Goal: Communication & Community: Participate in discussion

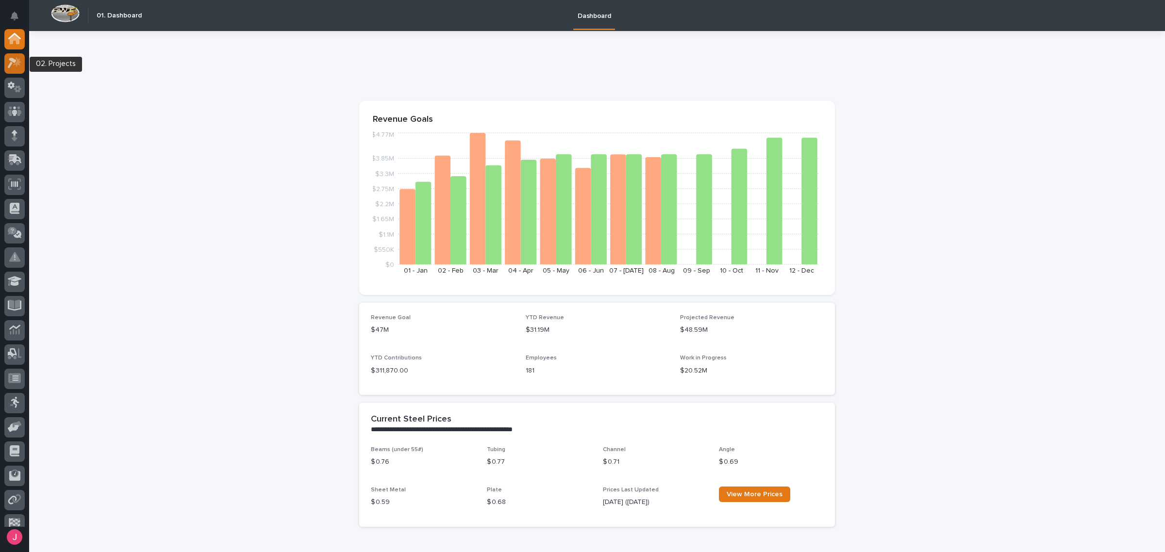
click at [14, 60] on icon at bounding box center [12, 63] width 9 height 11
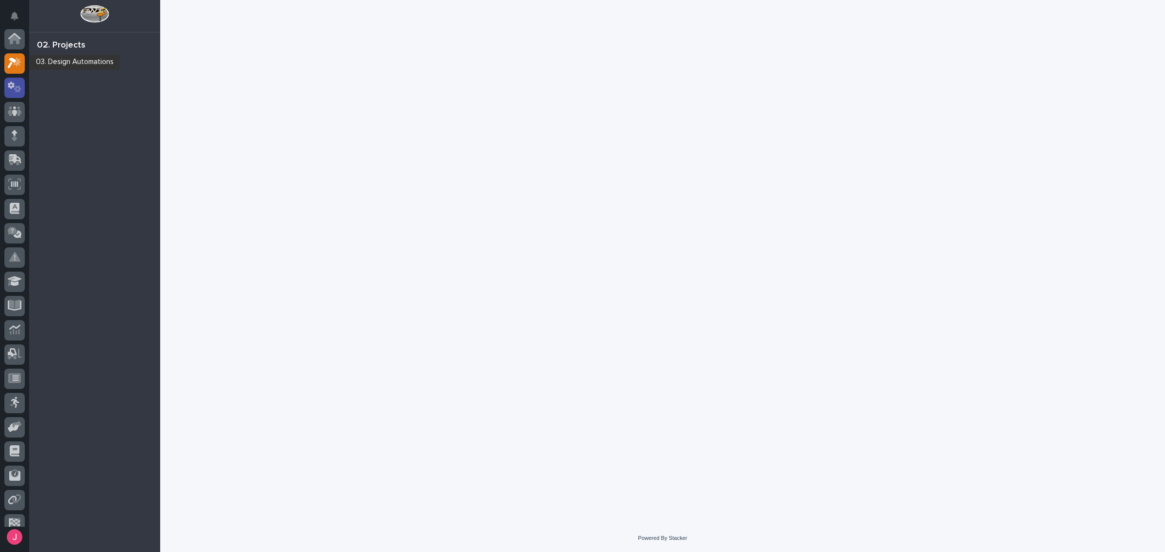
scroll to position [24, 0]
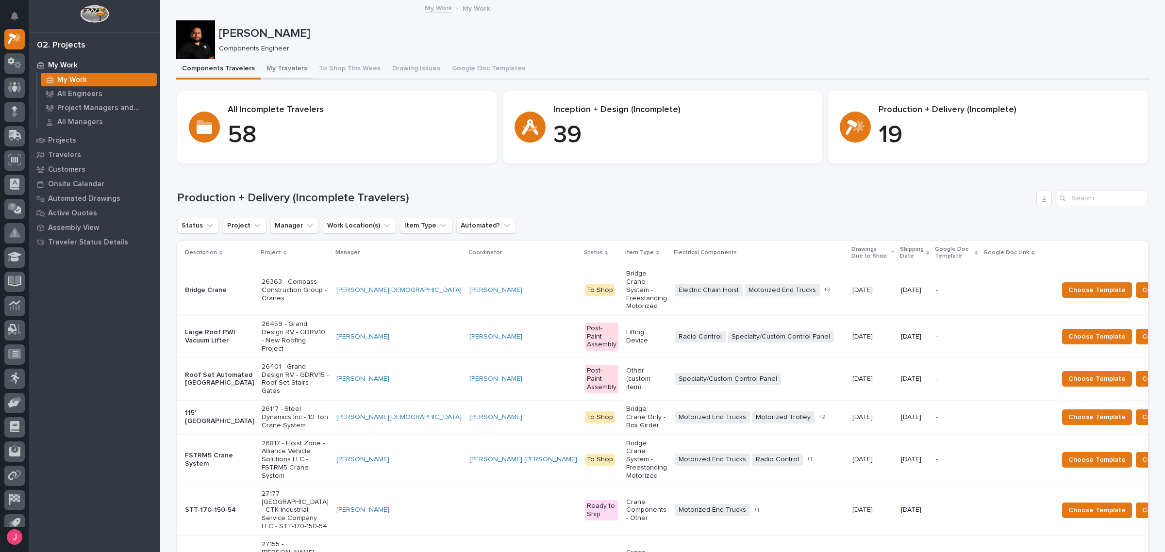
click at [282, 72] on button "My Travelers" at bounding box center [287, 69] width 52 height 20
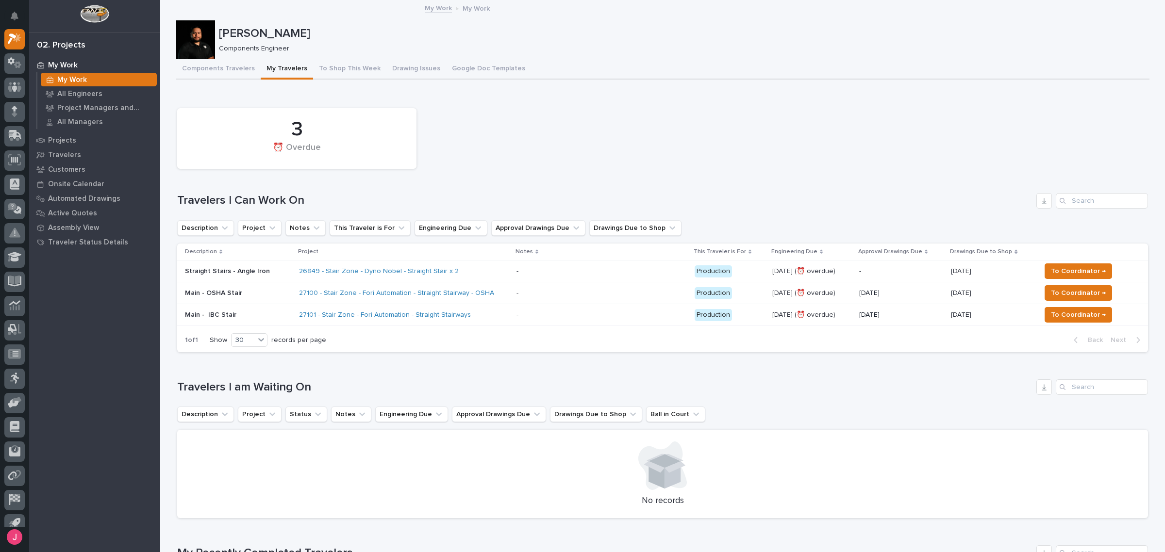
click at [228, 62] on button "Components Travelers" at bounding box center [218, 69] width 84 height 20
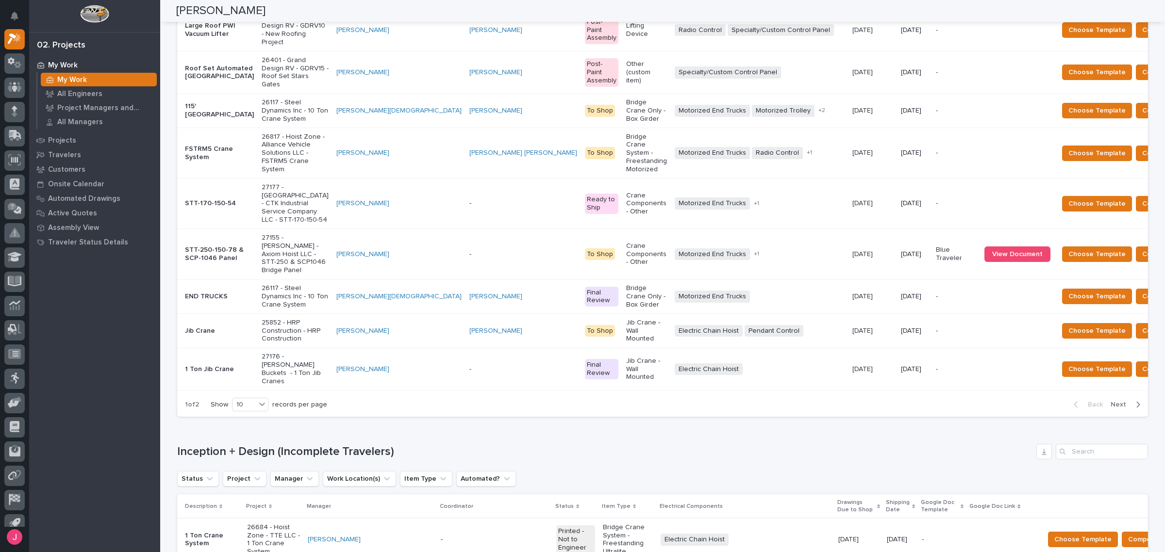
scroll to position [121, 0]
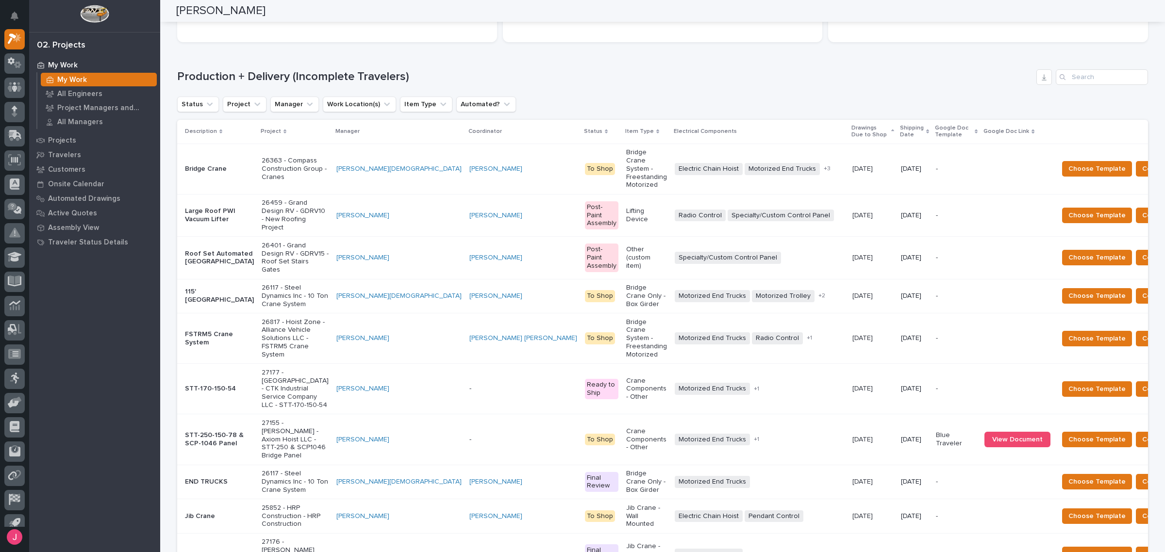
click at [900, 127] on p "Shipping Date" at bounding box center [912, 132] width 24 height 18
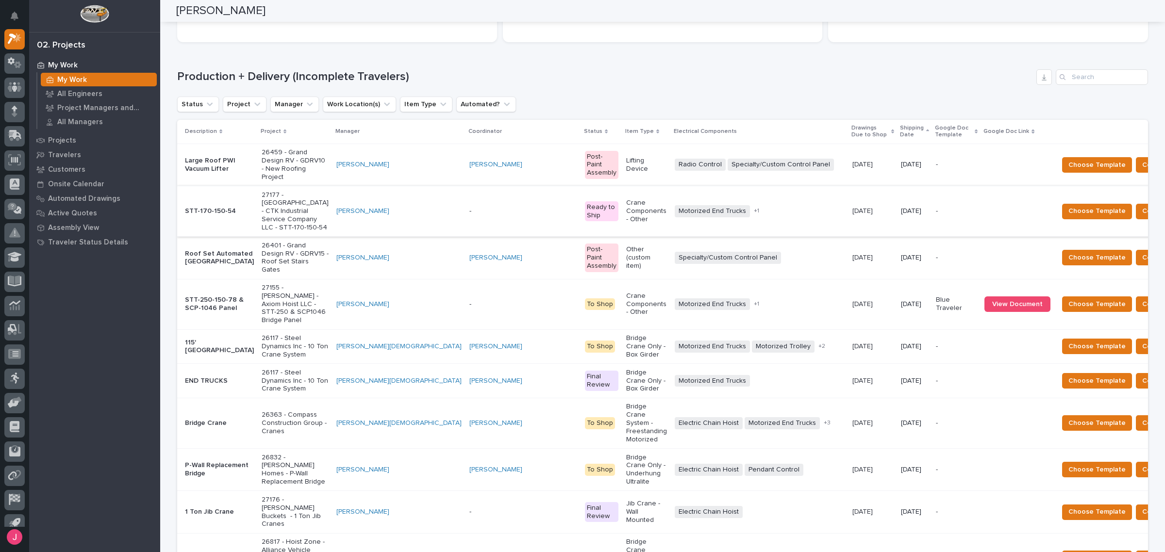
scroll to position [0, 0]
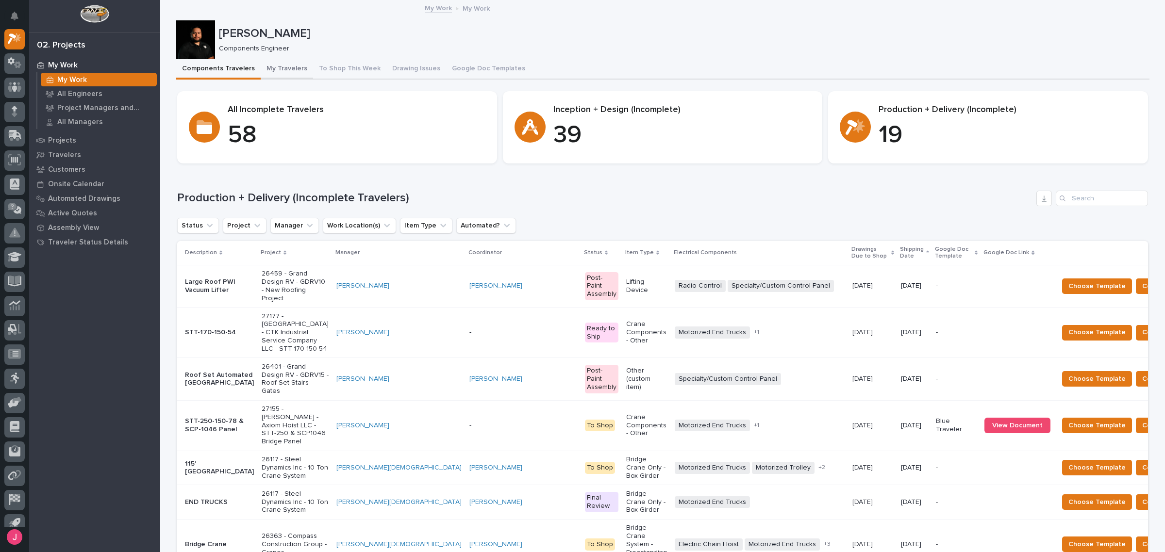
click at [261, 64] on button "My Travelers" at bounding box center [287, 69] width 52 height 20
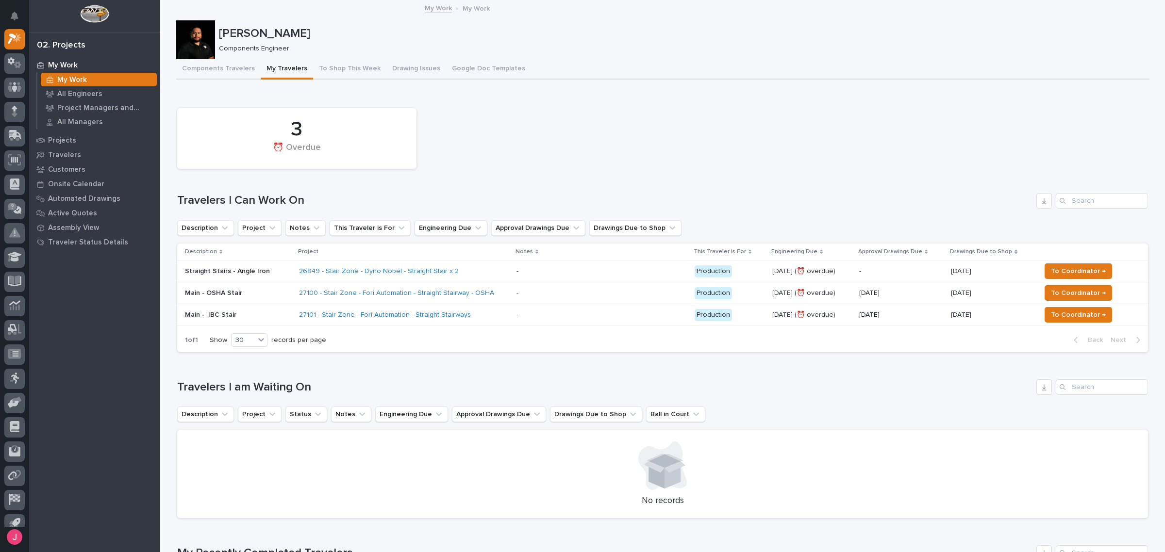
click at [639, 70] on div "Components Travelers My Travelers To Shop This Week Drawing Issues Google Doc T…" at bounding box center [662, 69] width 973 height 20
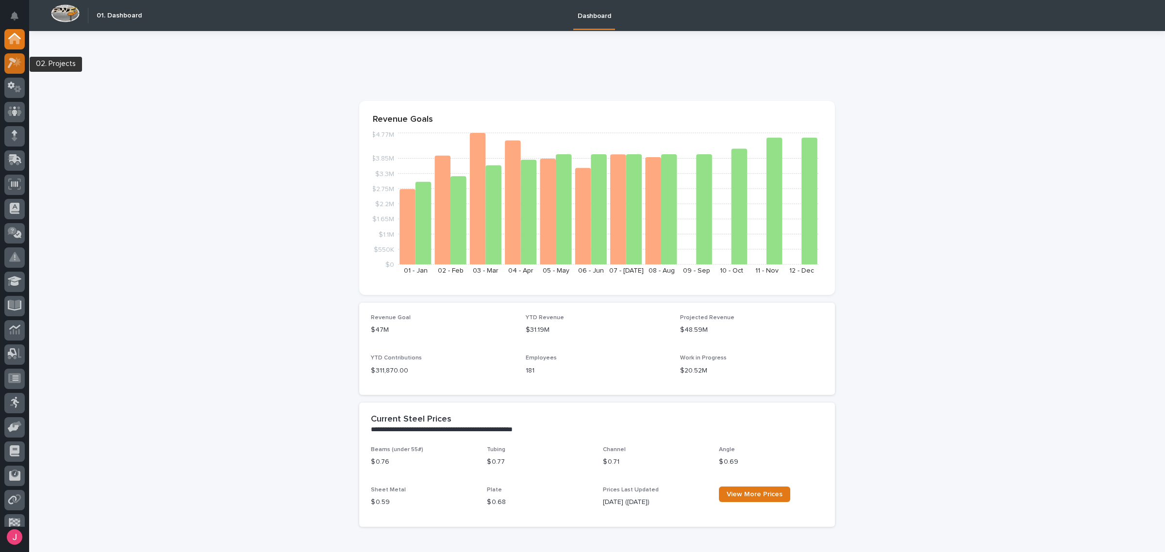
click at [14, 56] on div at bounding box center [14, 63] width 20 height 20
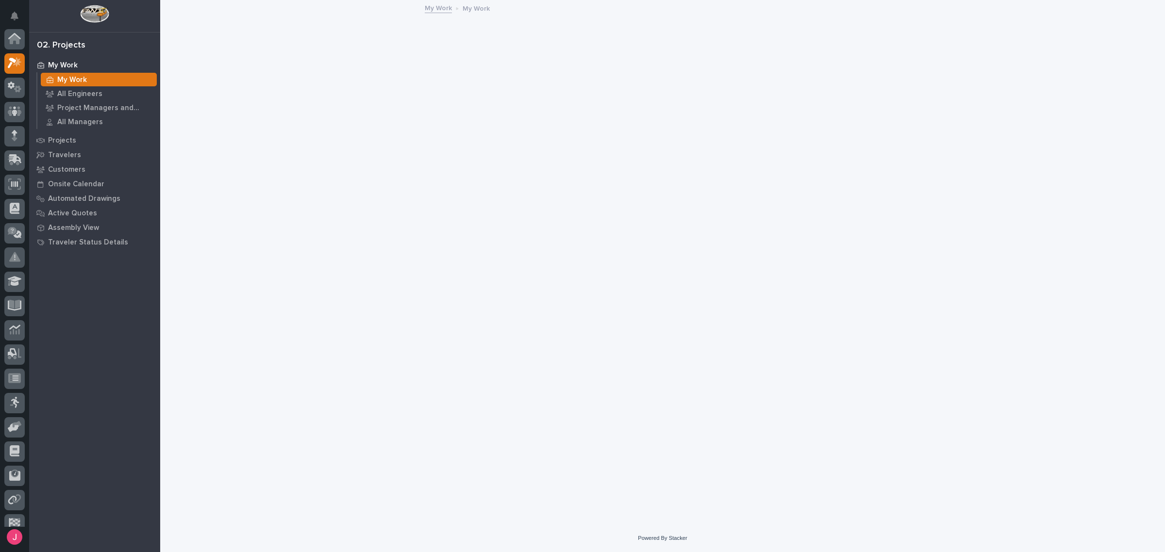
scroll to position [24, 0]
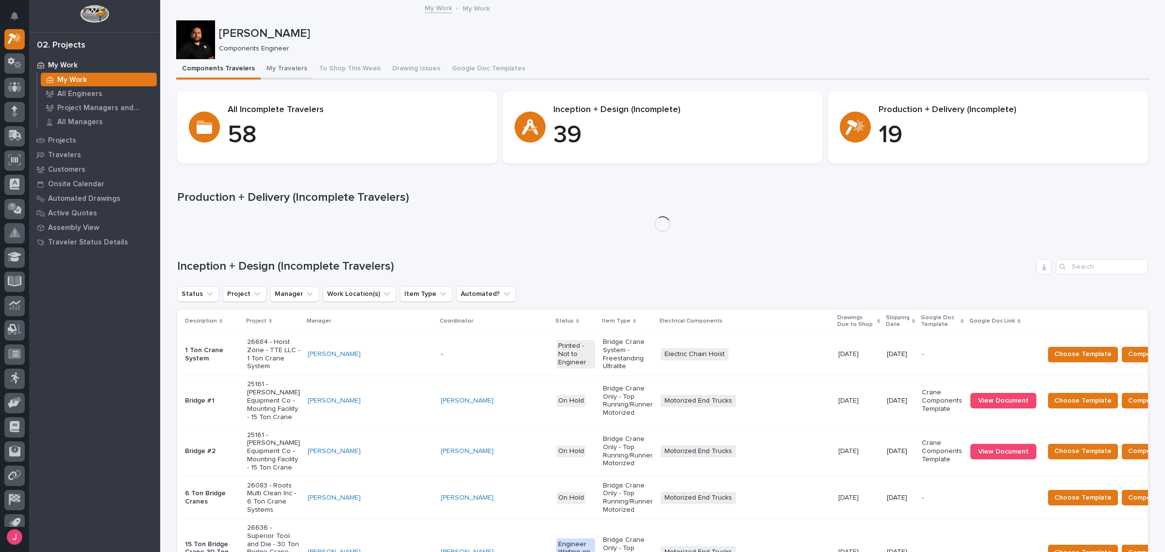
click at [281, 65] on button "My Travelers" at bounding box center [287, 69] width 52 height 20
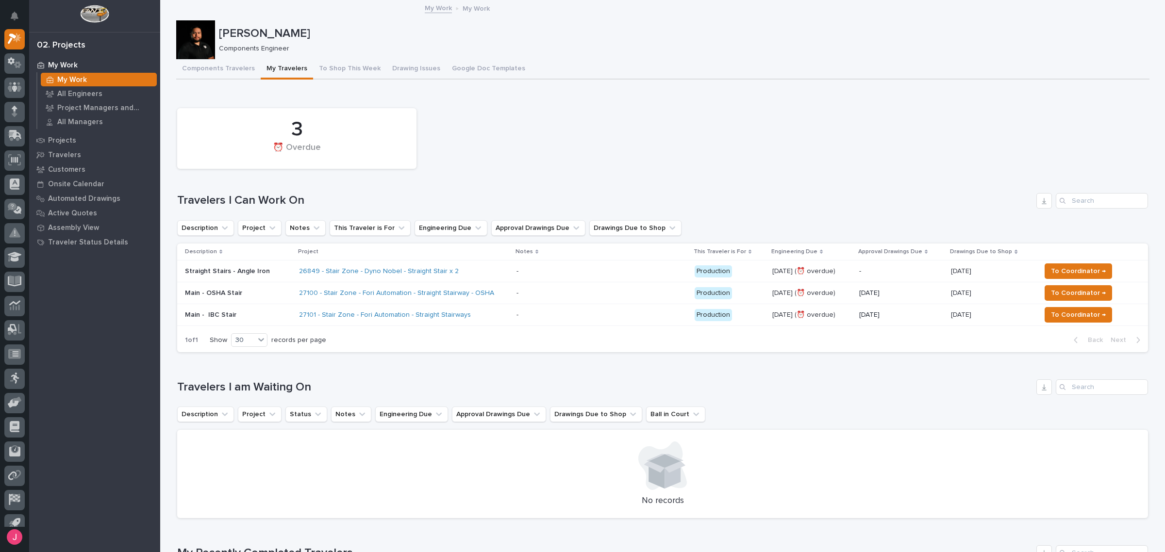
click at [671, 170] on div "3 ⏰ Overdue" at bounding box center [662, 138] width 981 height 70
click at [8, 17] on button "Notifications" at bounding box center [14, 16] width 20 height 20
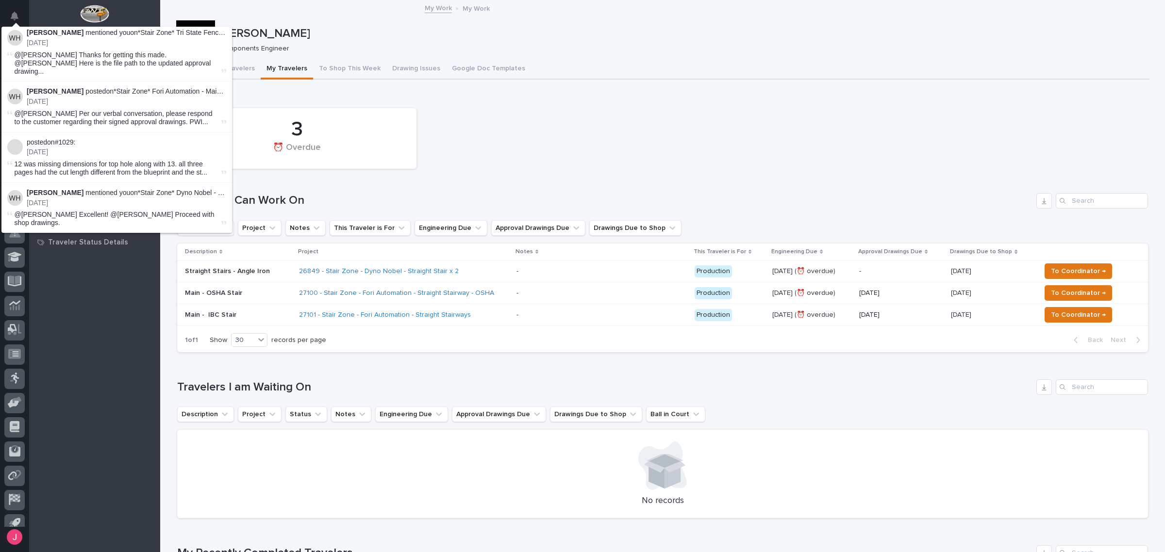
scroll to position [121, 0]
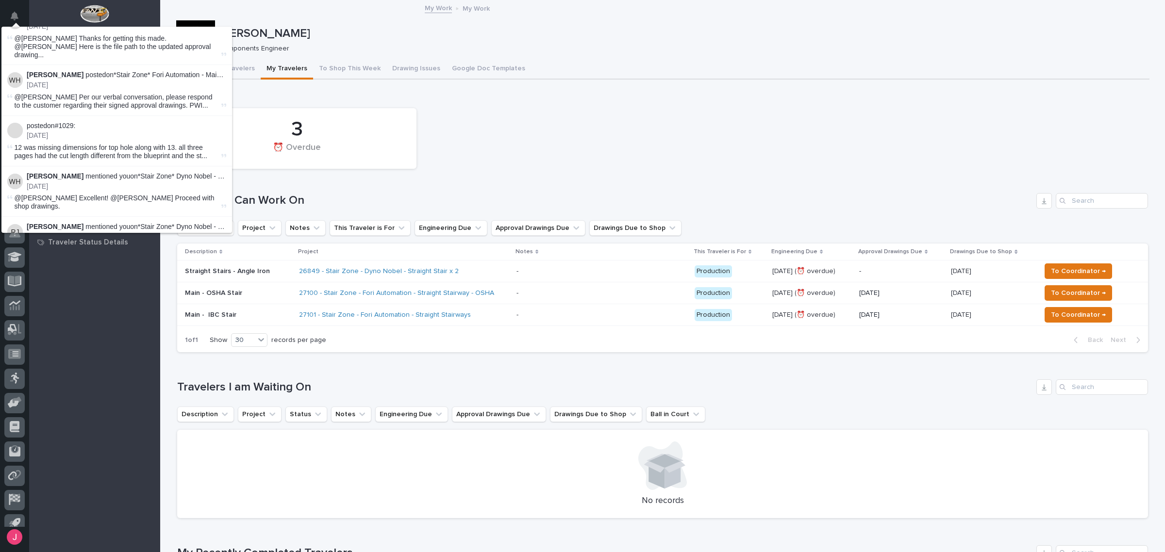
click at [192, 133] on li "posted on #1029 : [DATE] 12 was missing dimensions for top hole along with 13. …" at bounding box center [116, 141] width 231 height 50
drag, startPoint x: 200, startPoint y: 136, endPoint x: 90, endPoint y: 138, distance: 110.2
click at [90, 144] on span "12 was missing dimensions for top hole along with 13. all three pages had the c…" at bounding box center [117, 152] width 205 height 17
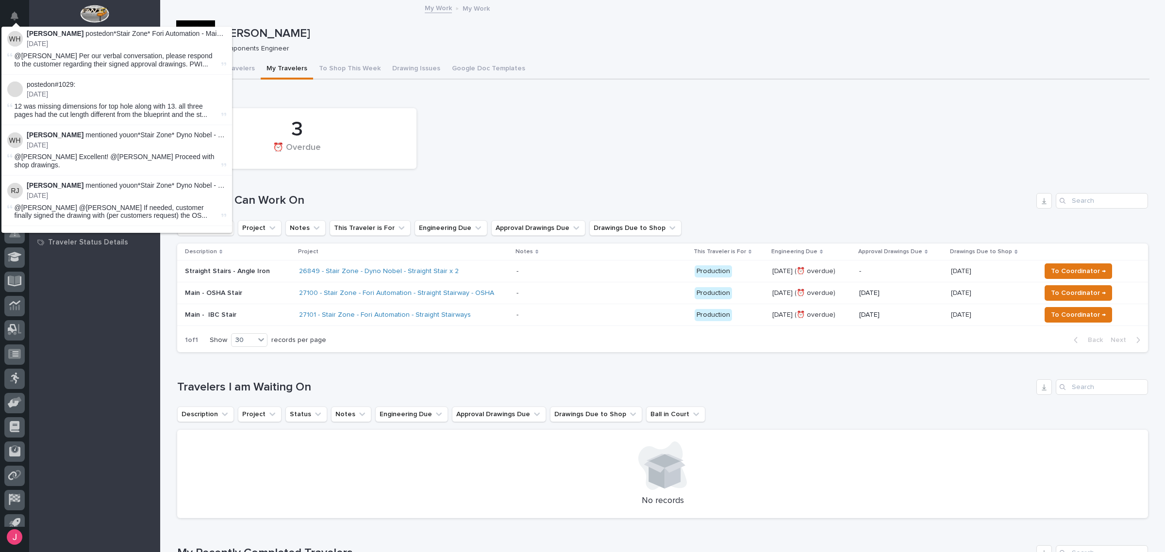
scroll to position [243, 0]
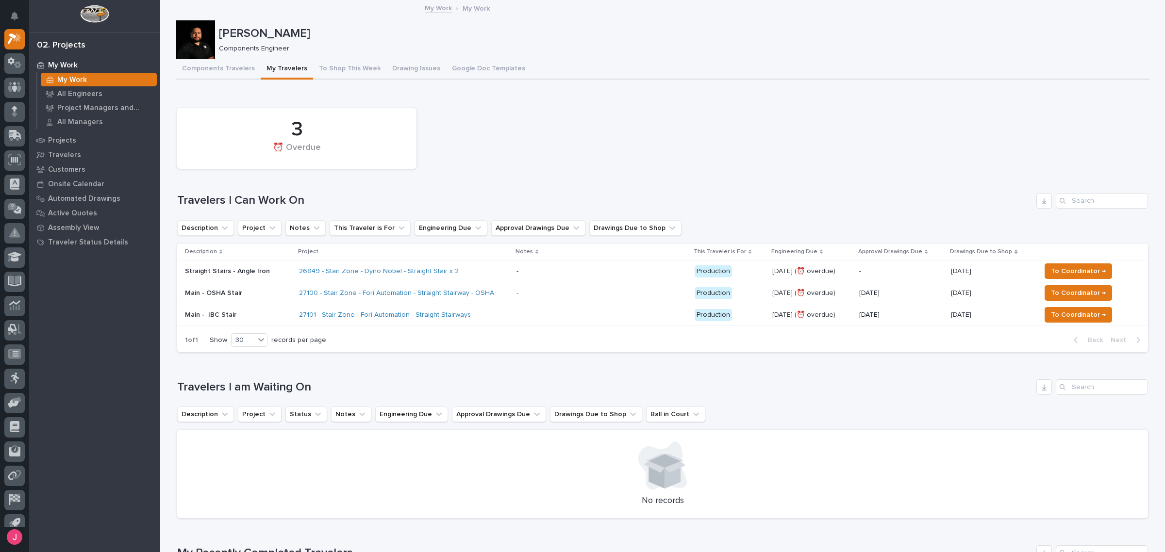
click at [487, 159] on div "3 ⏰ Overdue" at bounding box center [662, 138] width 981 height 70
click at [12, 15] on icon "Notifications" at bounding box center [15, 16] width 8 height 9
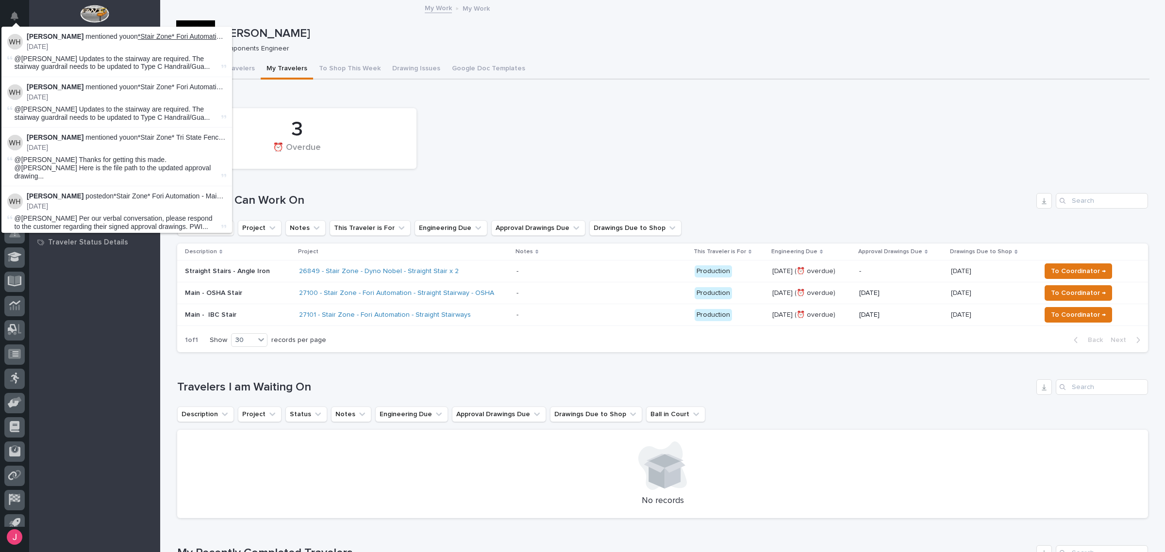
click at [183, 35] on link "*Stair Zone* Fori Automation - Main - IBC Stair" at bounding box center [208, 37] width 140 height 8
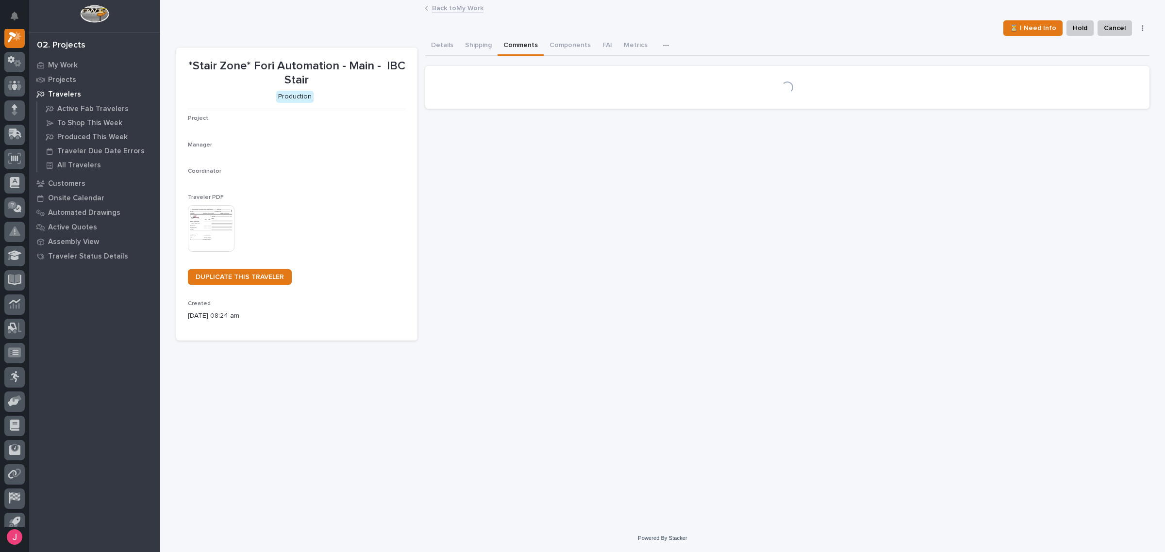
scroll to position [24, 0]
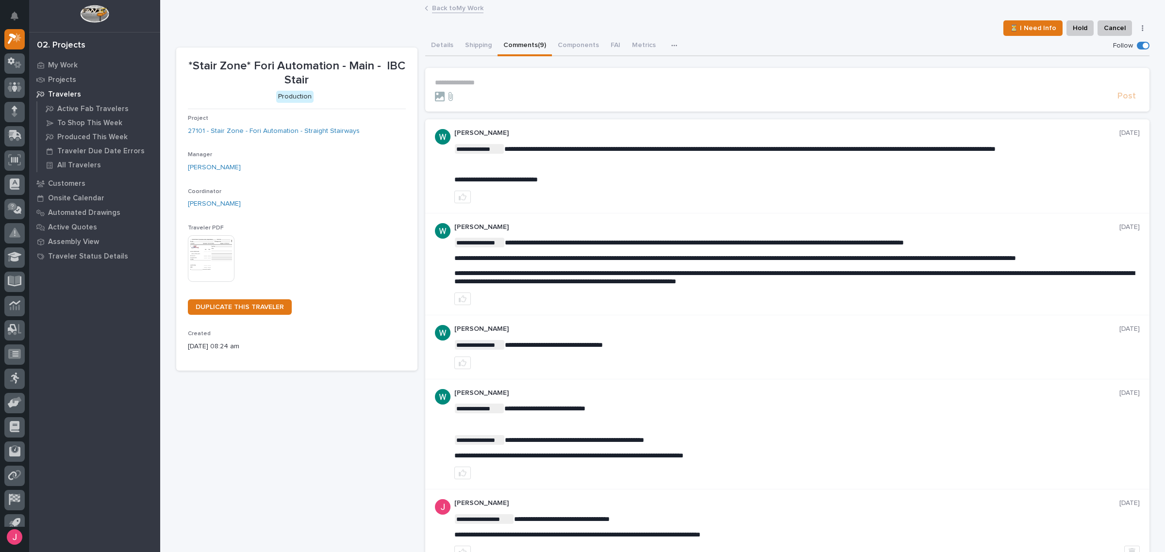
click at [452, 9] on link "Back to My Work" at bounding box center [457, 7] width 51 height 11
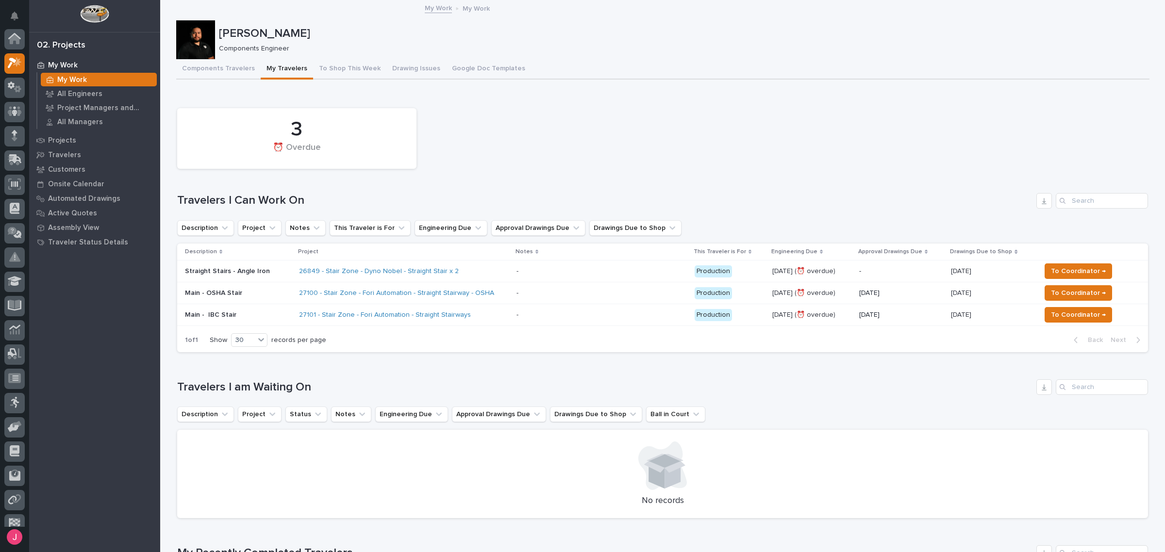
scroll to position [26, 0]
click at [520, 292] on p at bounding box center [602, 293] width 170 height 8
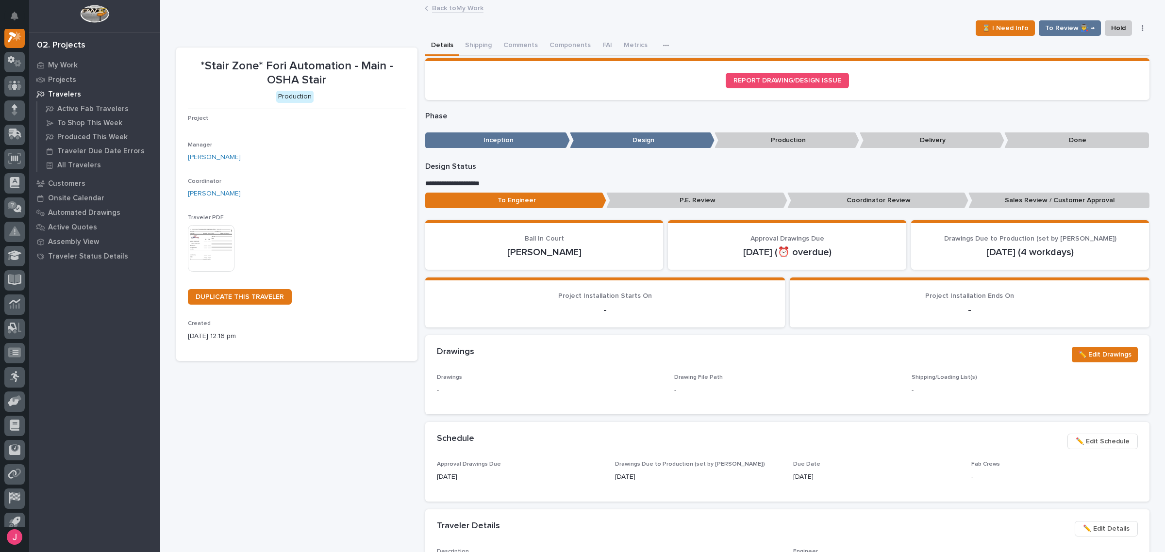
scroll to position [24, 0]
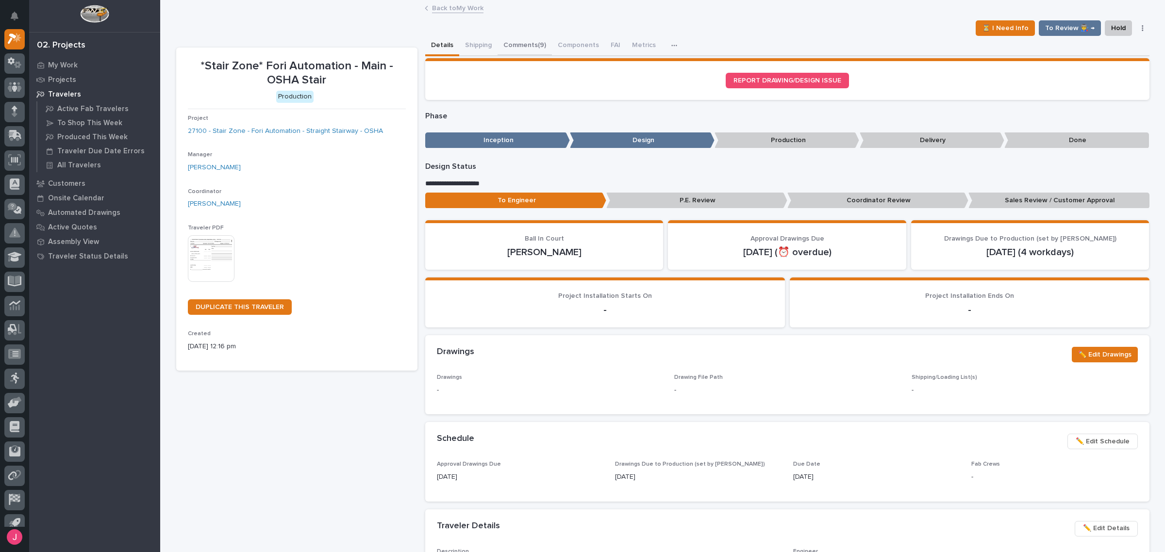
click at [522, 40] on button "Comments (9)" at bounding box center [525, 46] width 54 height 20
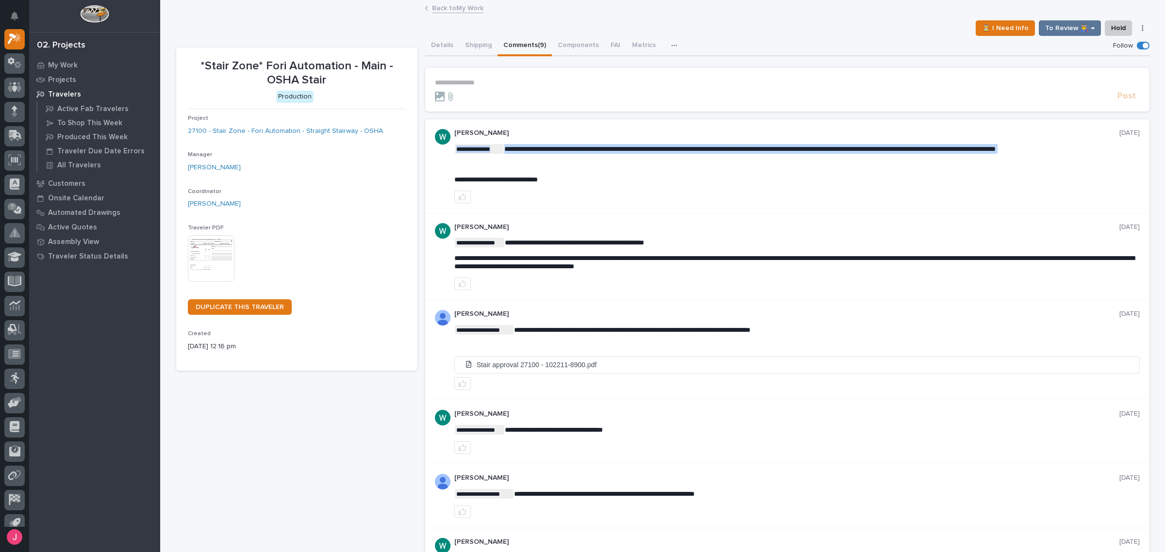
drag, startPoint x: 557, startPoint y: 144, endPoint x: 763, endPoint y: 153, distance: 205.6
click at [763, 153] on div "**********" at bounding box center [796, 164] width 685 height 40
drag, startPoint x: 695, startPoint y: 144, endPoint x: 805, endPoint y: 149, distance: 110.3
click at [801, 149] on p "**********" at bounding box center [796, 149] width 685 height 10
click at [834, 149] on span "**********" at bounding box center [749, 149] width 491 height 7
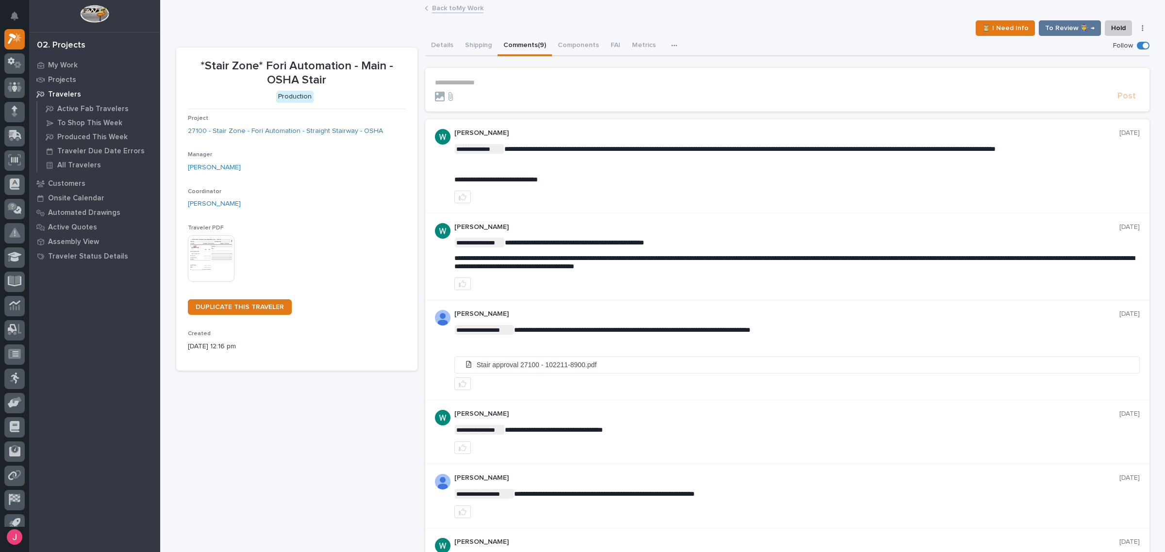
click at [533, 84] on p "**********" at bounding box center [787, 83] width 705 height 8
click at [509, 79] on p "**********" at bounding box center [787, 83] width 705 height 8
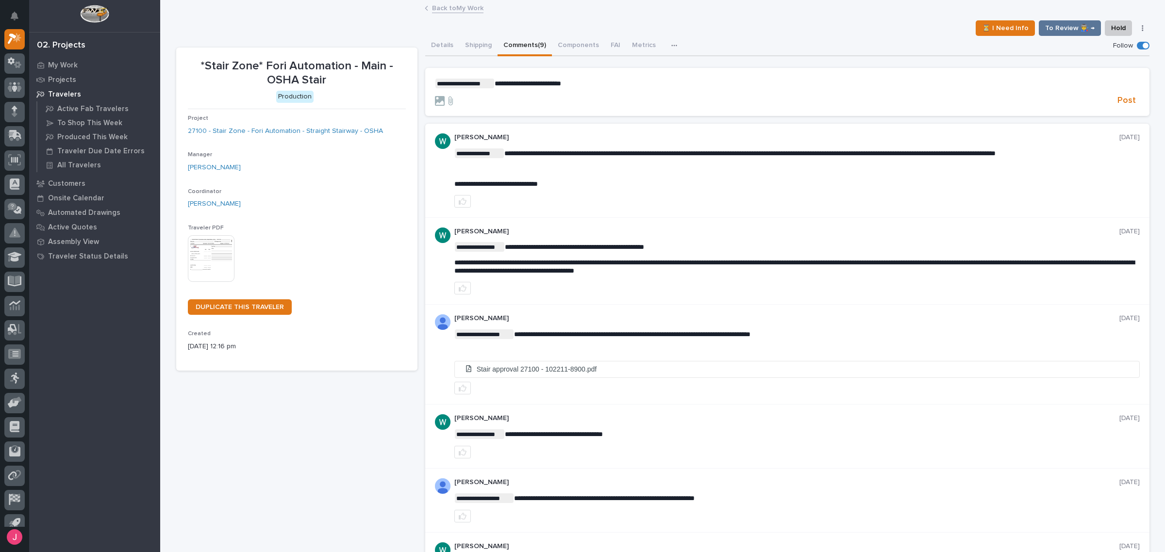
click at [639, 77] on section "**********" at bounding box center [787, 92] width 724 height 48
click at [629, 84] on p "**********" at bounding box center [787, 84] width 705 height 10
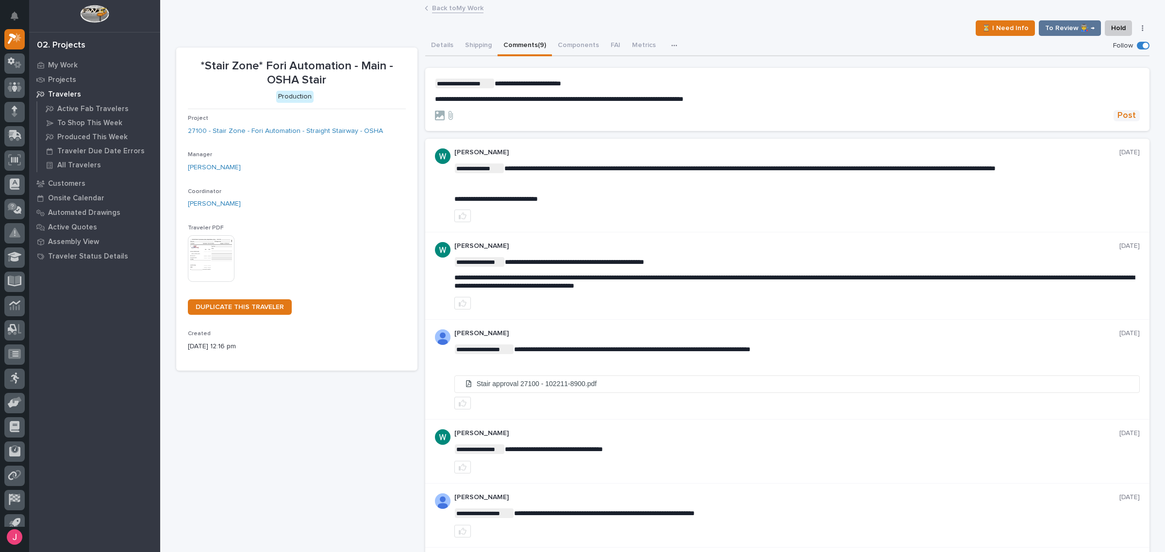
click at [1117, 113] on span "Post" at bounding box center [1126, 115] width 18 height 11
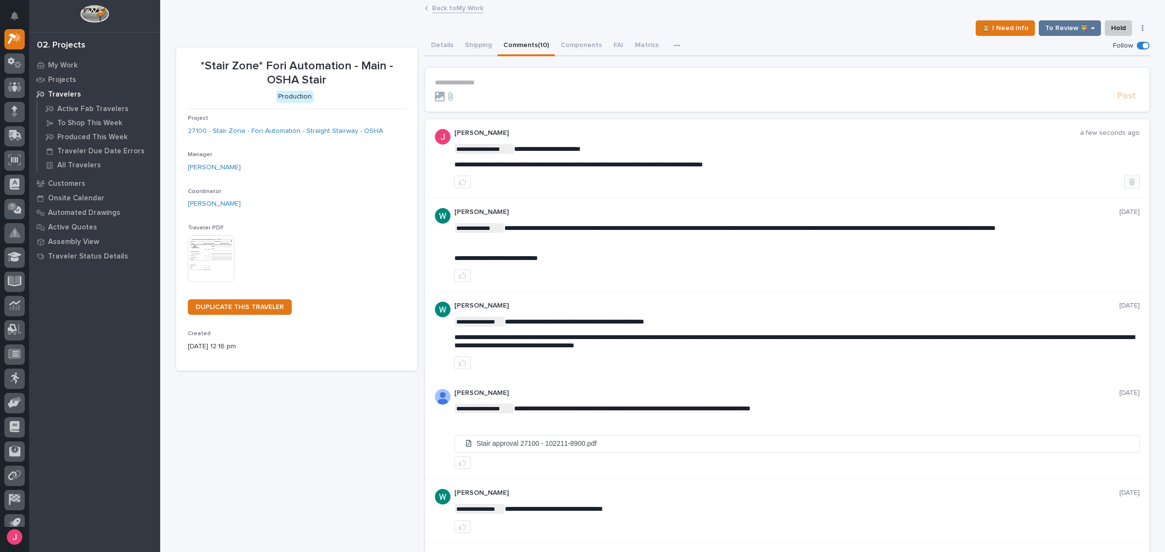
click at [467, 10] on link "Back to My Work" at bounding box center [457, 7] width 51 height 11
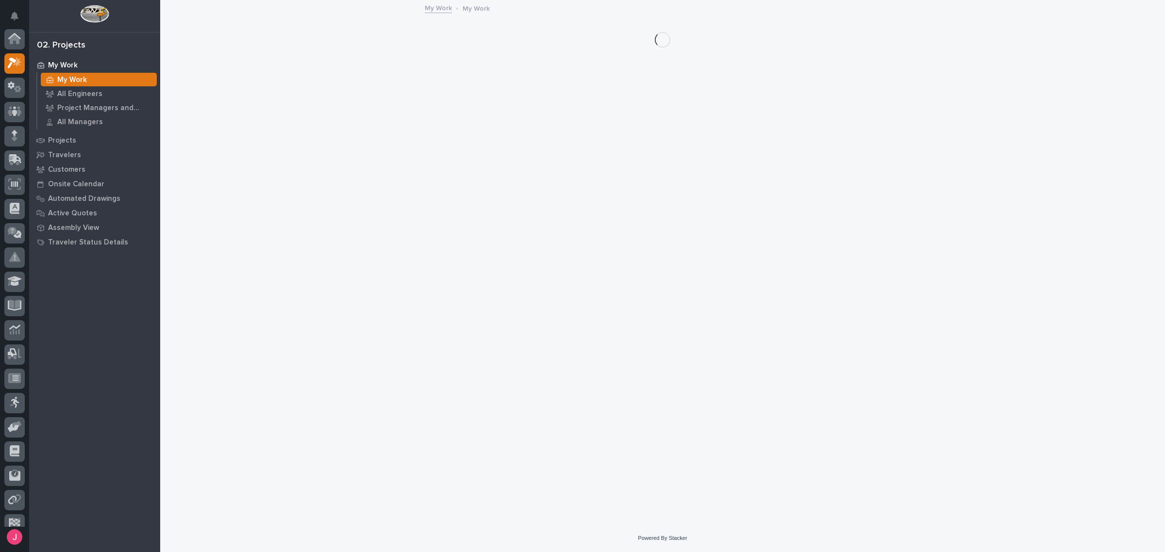
scroll to position [26, 0]
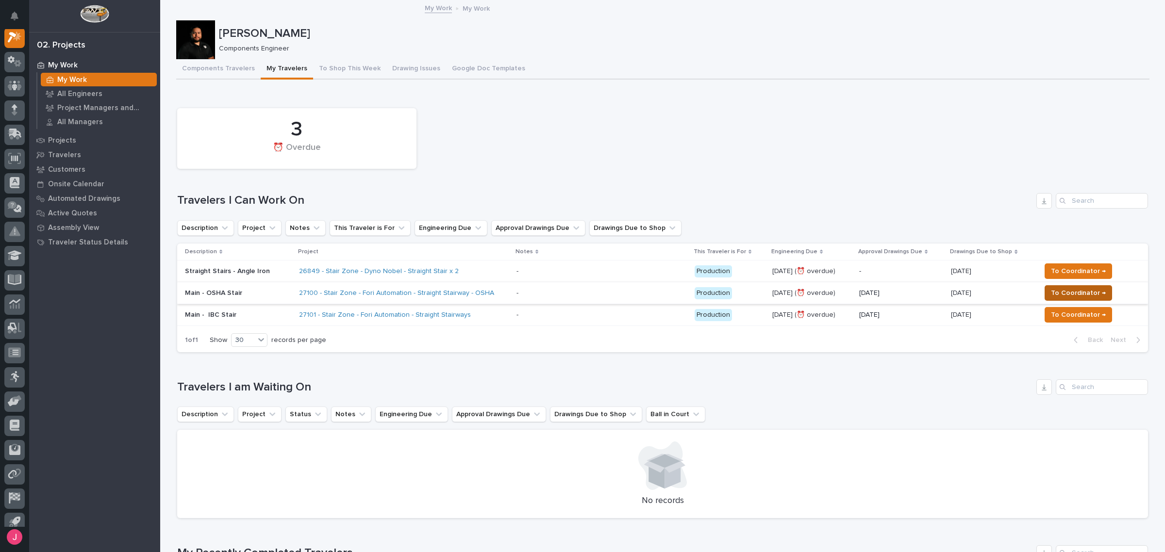
click at [1074, 292] on span "To Coordinator →" at bounding box center [1078, 293] width 55 height 12
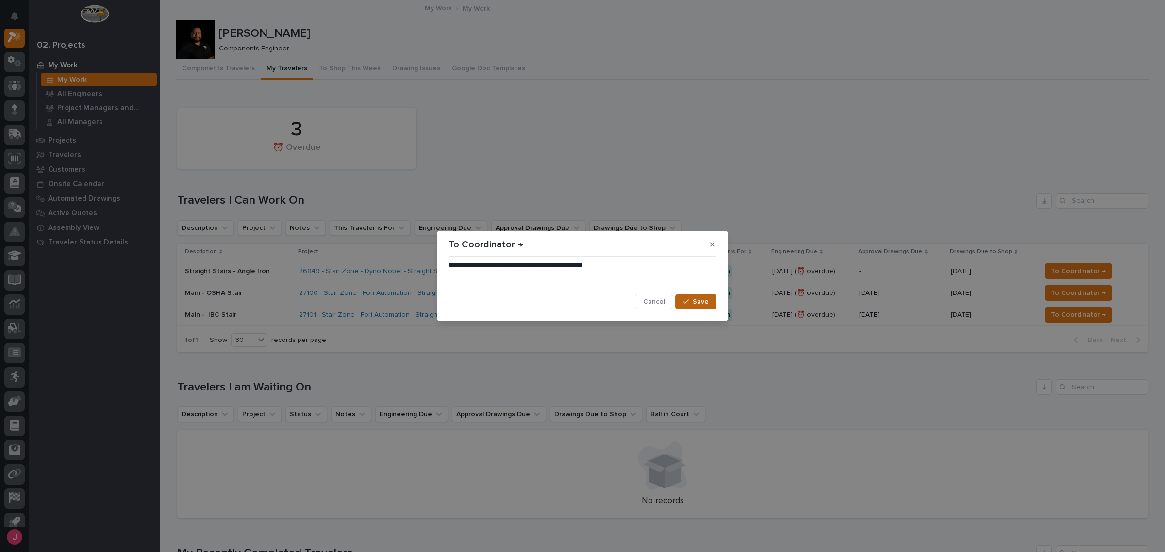
click at [680, 299] on button "Save" at bounding box center [695, 302] width 41 height 16
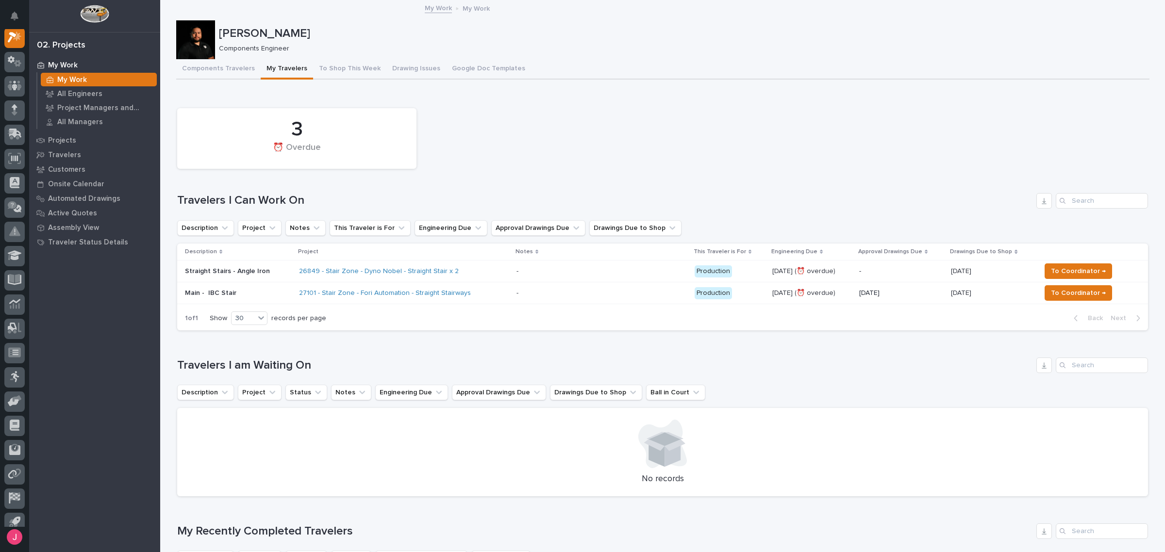
drag, startPoint x: 486, startPoint y: 294, endPoint x: 518, endPoint y: 295, distance: 32.1
click at [518, 295] on p at bounding box center [602, 293] width 170 height 8
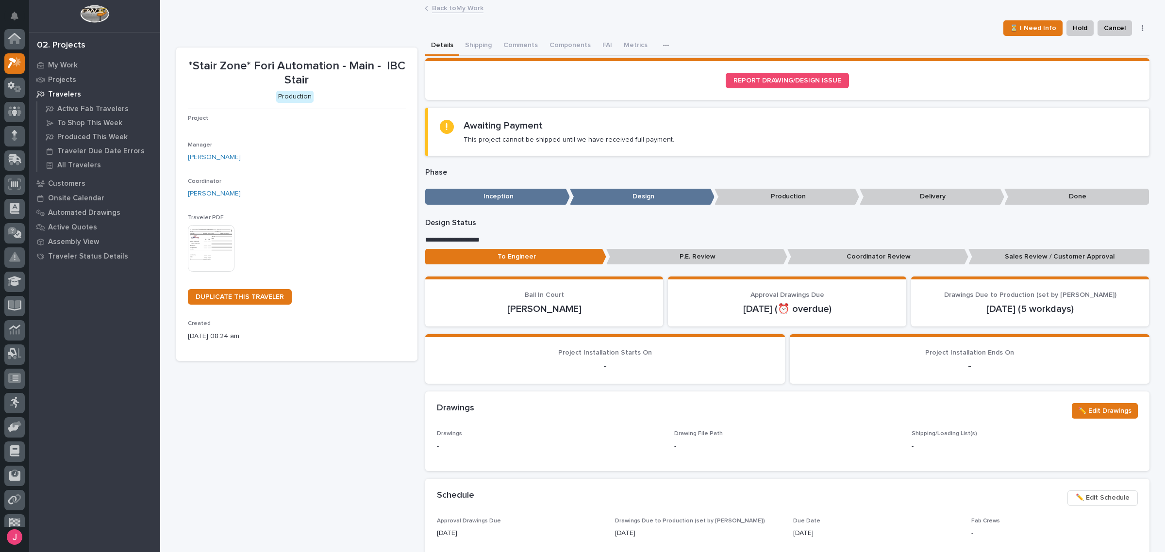
scroll to position [24, 0]
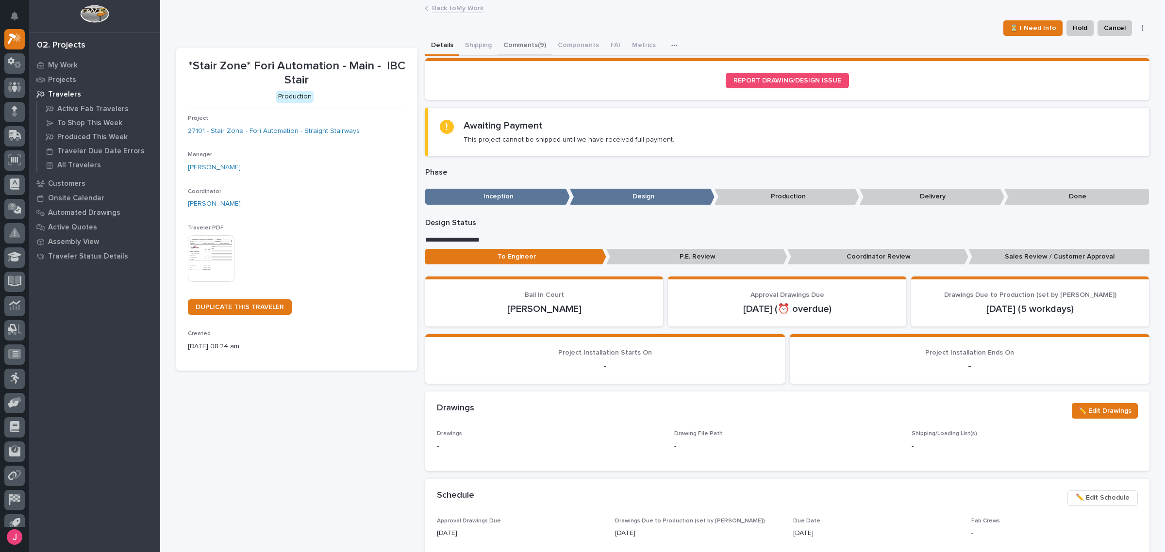
click at [536, 49] on button "Comments (9)" at bounding box center [525, 46] width 54 height 20
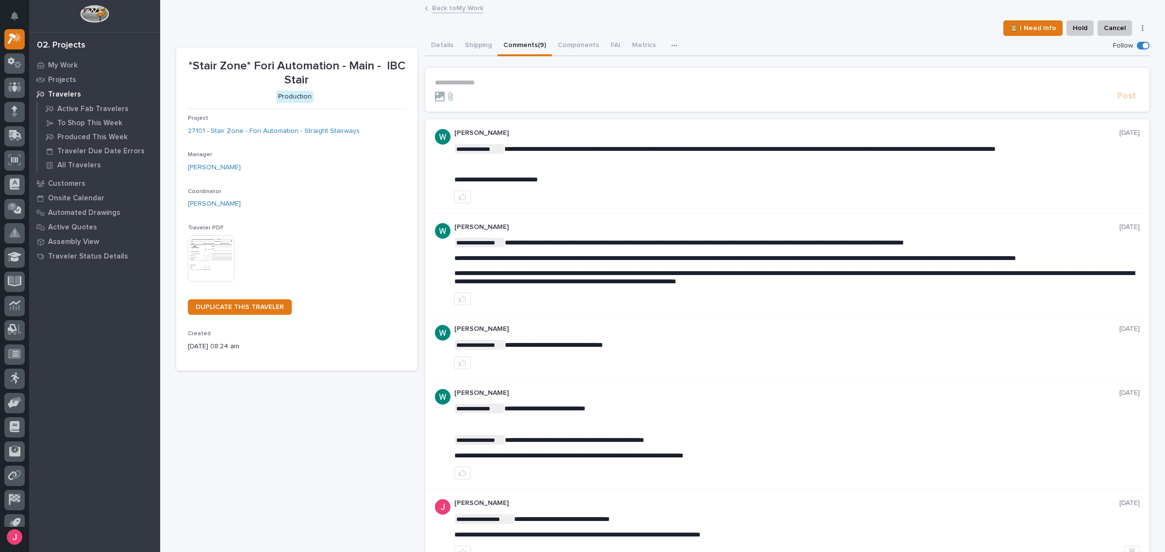
click at [509, 83] on p "**********" at bounding box center [787, 83] width 705 height 8
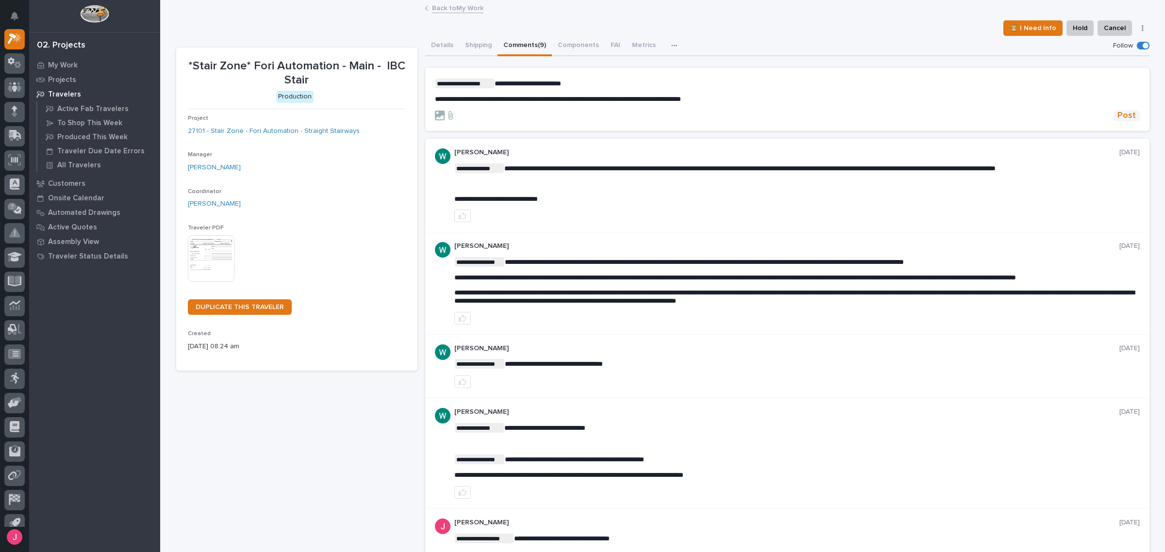
click at [1117, 112] on span "Post" at bounding box center [1126, 115] width 18 height 11
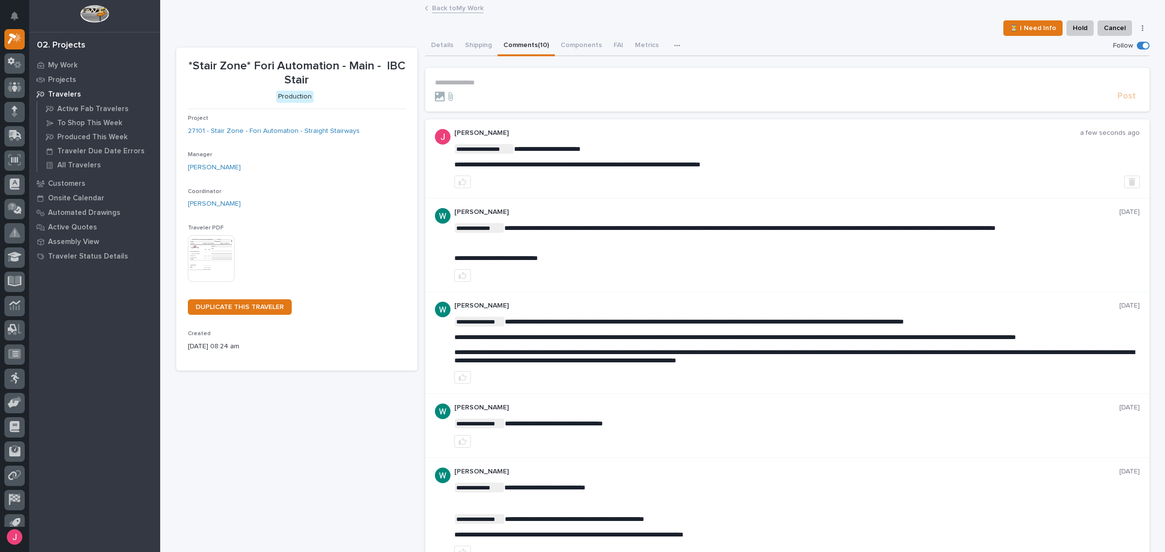
click at [460, 10] on link "Back to My Work" at bounding box center [457, 7] width 51 height 11
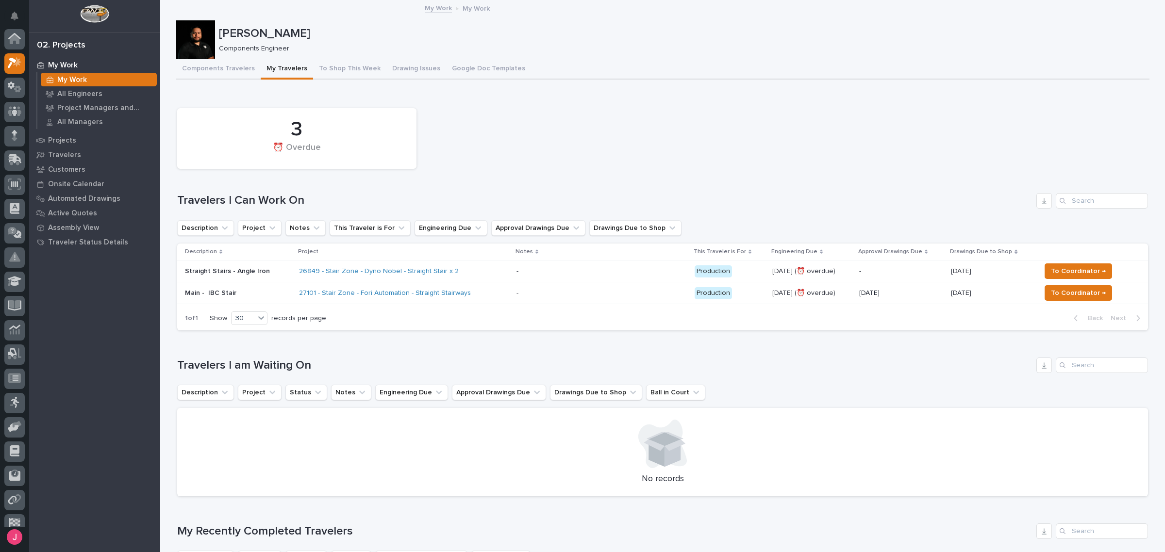
scroll to position [26, 0]
click at [1067, 290] on span "To Coordinator →" at bounding box center [1078, 293] width 55 height 12
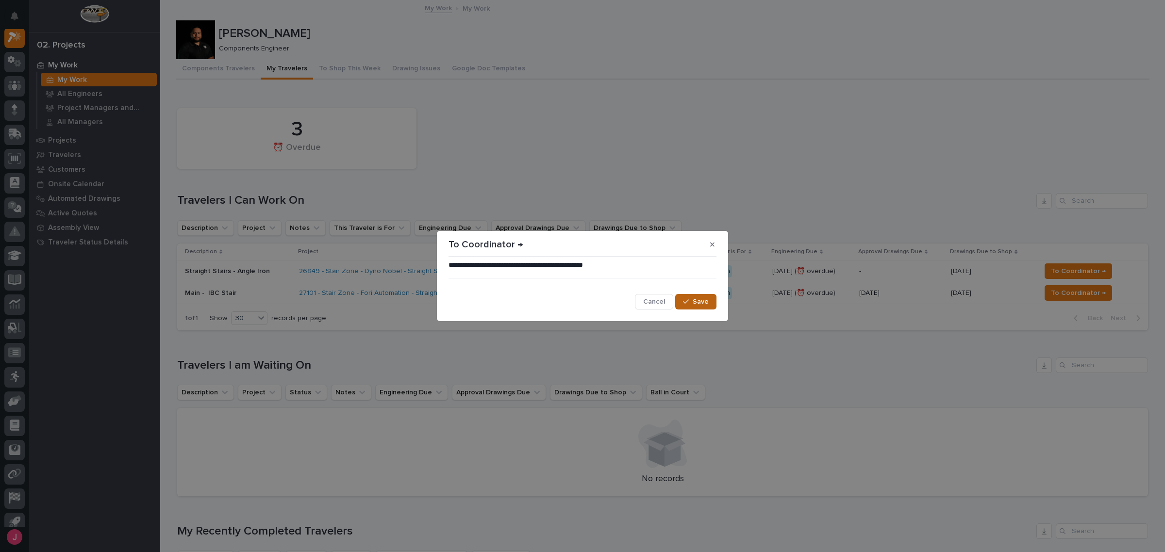
click at [699, 297] on div "**********" at bounding box center [583, 285] width 268 height 49
click at [697, 303] on span "Save" at bounding box center [701, 302] width 16 height 9
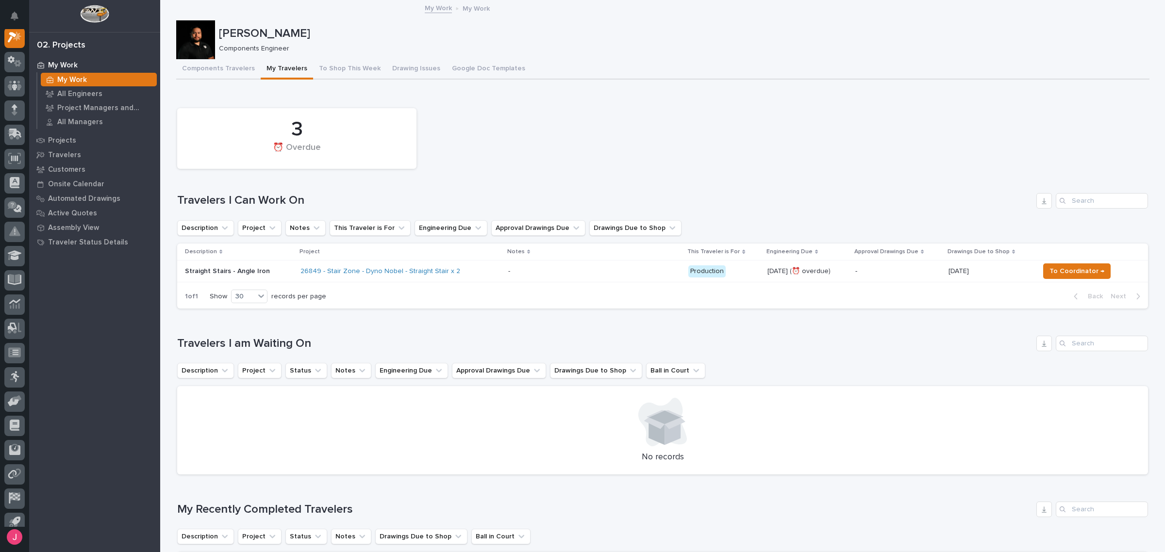
click at [617, 183] on div "3 ⏰ Overdue Travelers I Can Work On Description Project Notes This Traveler is …" at bounding box center [662, 206] width 971 height 206
click at [196, 51] on div at bounding box center [195, 39] width 39 height 39
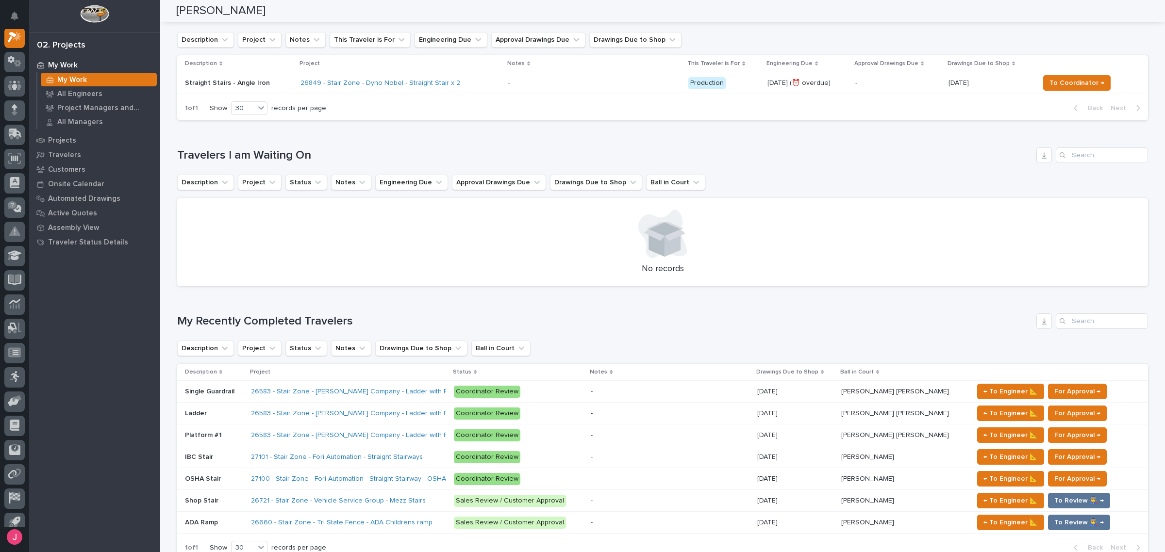
scroll to position [0, 0]
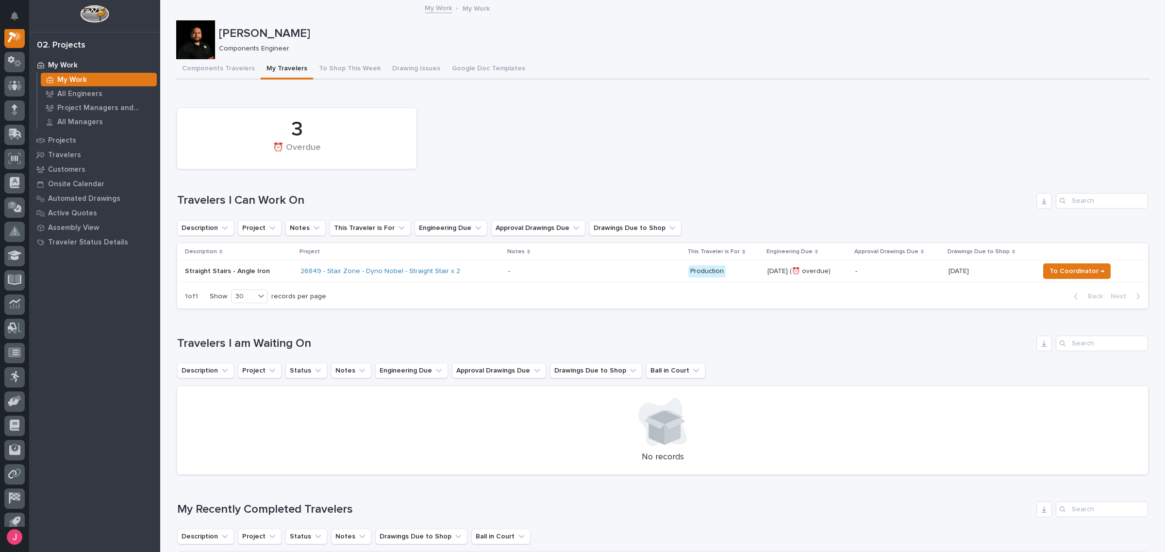
click at [590, 188] on div "3 ⏰ Overdue Travelers I Can Work On Description Project Notes This Traveler is …" at bounding box center [662, 206] width 971 height 206
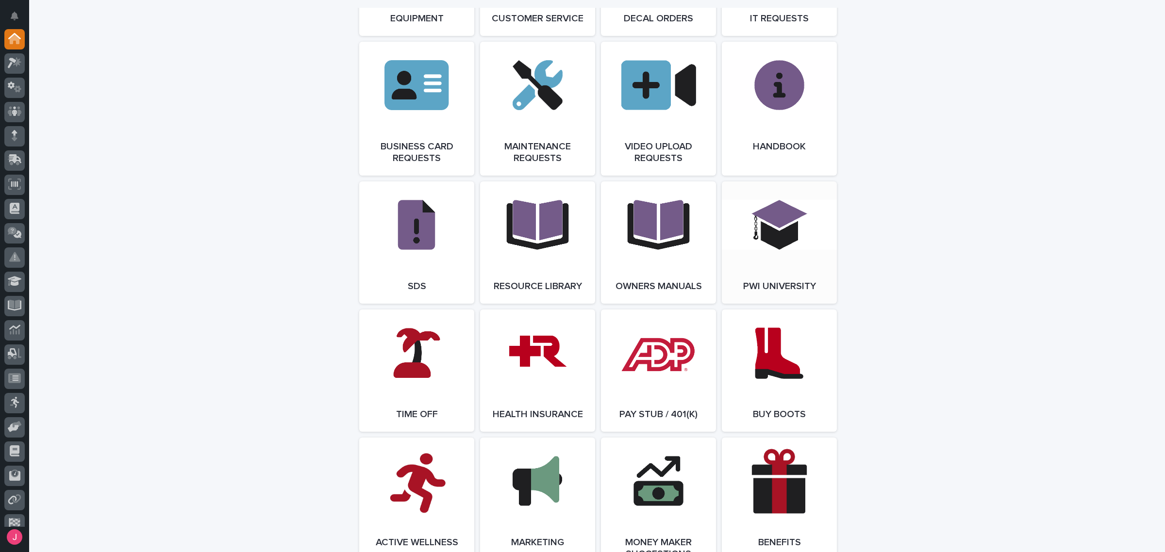
scroll to position [1453, 0]
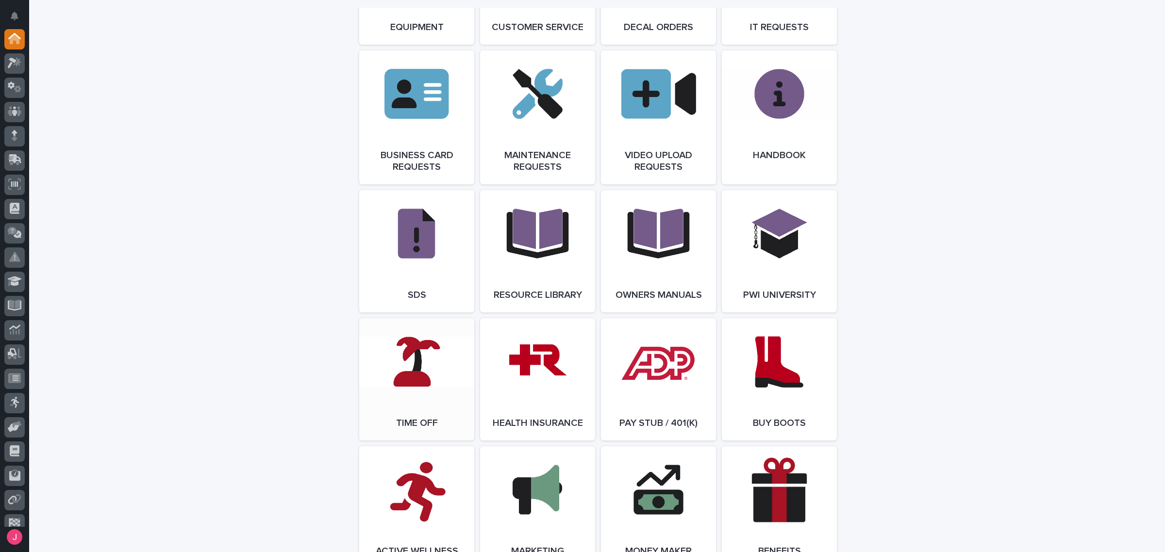
click at [414, 373] on link "Open Link" at bounding box center [416, 379] width 115 height 122
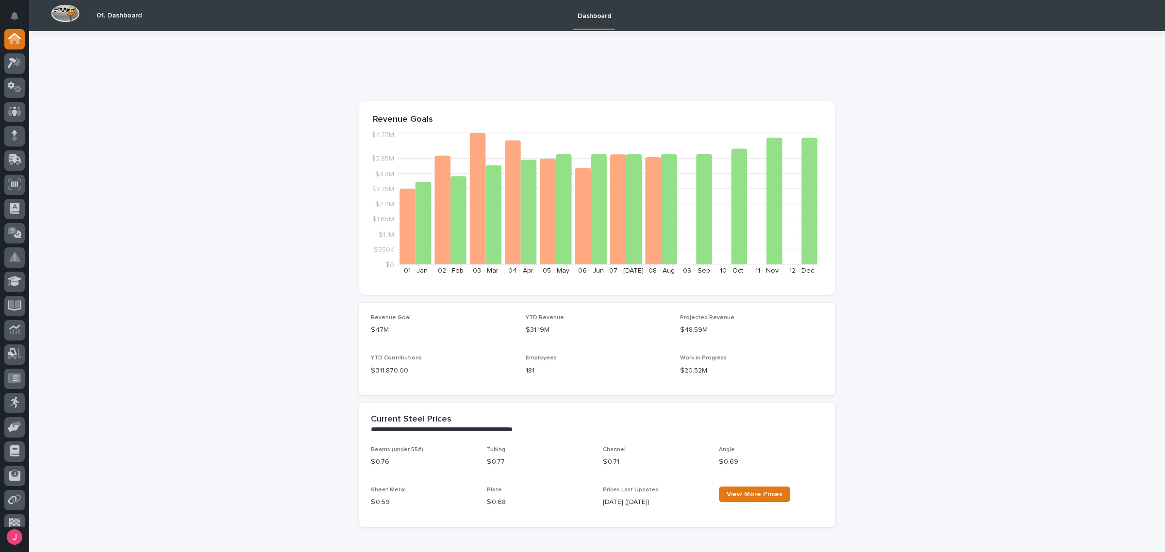
drag, startPoint x: 383, startPoint y: 117, endPoint x: 431, endPoint y: 116, distance: 47.1
click at [427, 116] on p "Revenue Goals" at bounding box center [597, 120] width 449 height 11
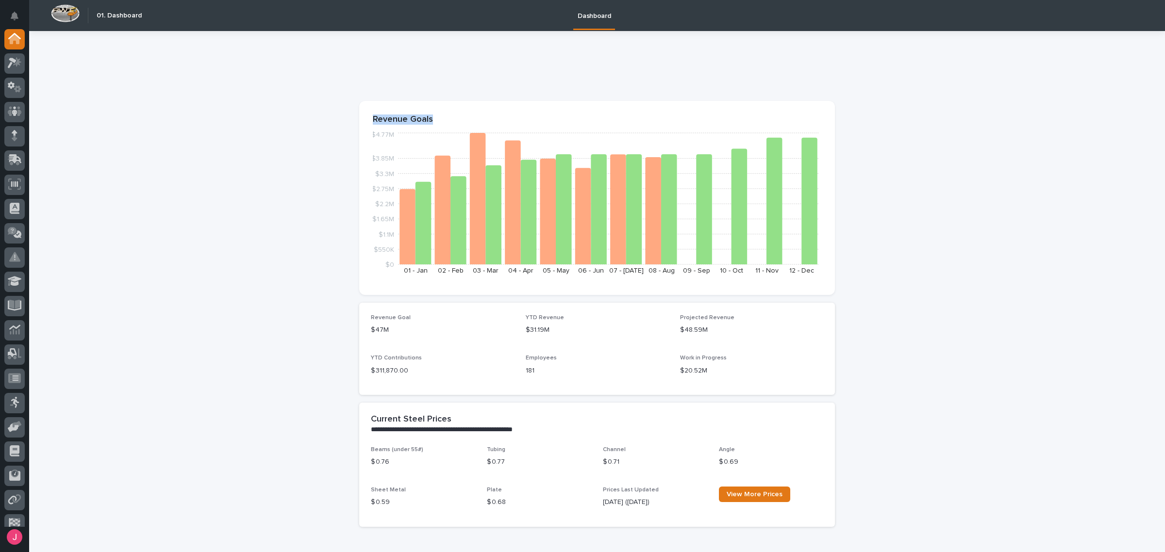
click at [431, 116] on p "Revenue Goals" at bounding box center [597, 120] width 449 height 11
drag, startPoint x: 420, startPoint y: 121, endPoint x: 379, endPoint y: 122, distance: 40.8
click at [379, 122] on p "Revenue Goals" at bounding box center [597, 120] width 449 height 11
drag, startPoint x: 442, startPoint y: 117, endPoint x: 373, endPoint y: 122, distance: 69.6
click at [373, 122] on p "Revenue Goals" at bounding box center [597, 120] width 449 height 11
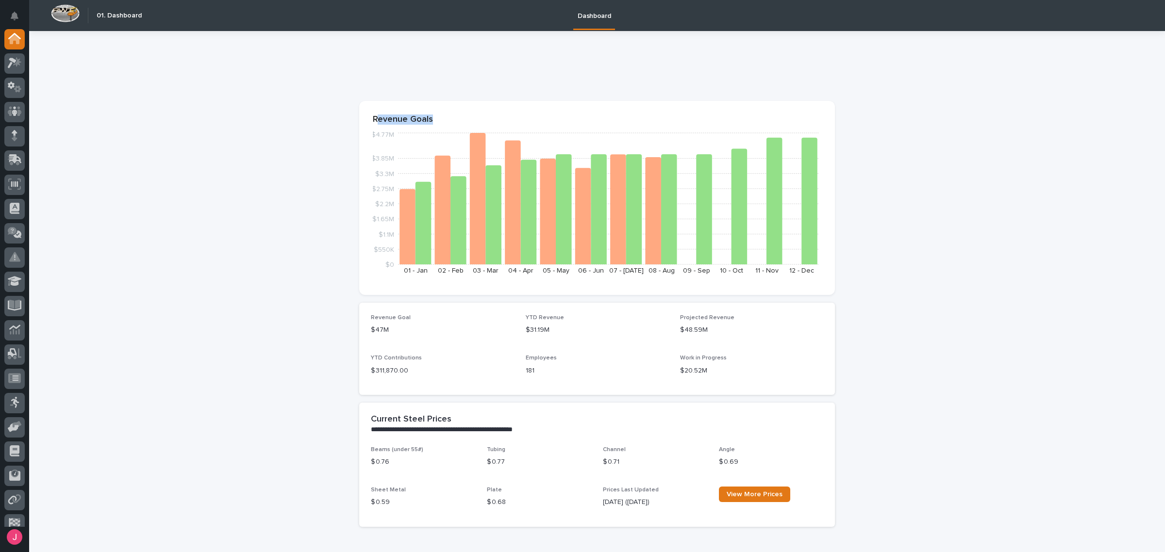
click at [377, 120] on p "Revenue Goals" at bounding box center [597, 120] width 449 height 11
drag, startPoint x: 364, startPoint y: 117, endPoint x: 484, endPoint y: 117, distance: 120.4
click at [484, 117] on section "Revenue Goals $0 $550K $1.1M $1.65M $2.2M $2.75M $3.3M $3.85M $4.77M 01 - Jan 0…" at bounding box center [597, 198] width 476 height 194
click at [455, 79] on div at bounding box center [597, 69] width 476 height 39
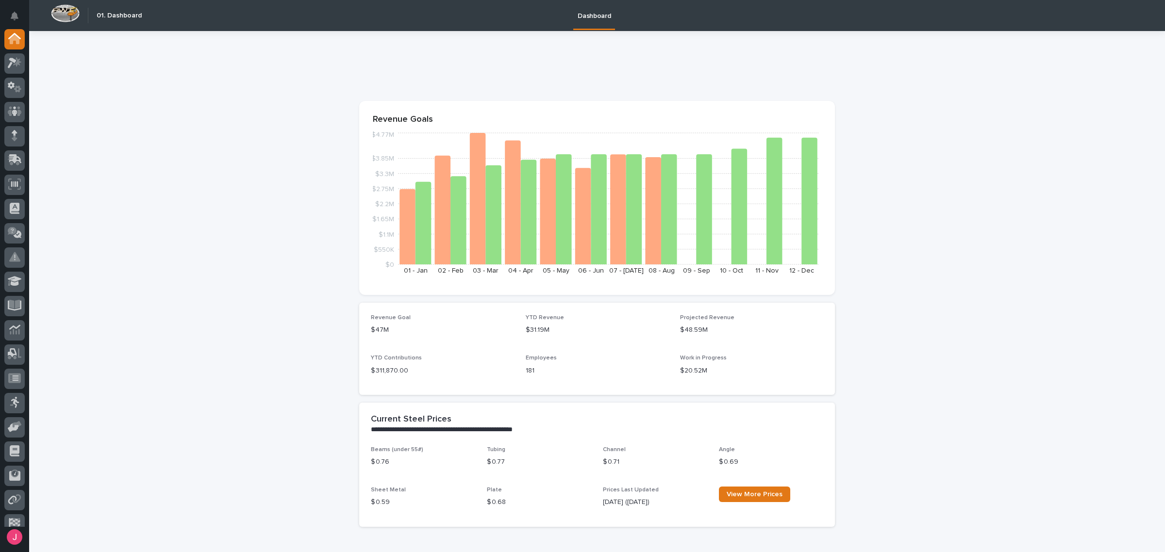
click at [283, 7] on div "Dashboard" at bounding box center [644, 15] width 994 height 31
click at [272, 28] on div "Dashboard" at bounding box center [644, 15] width 994 height 31
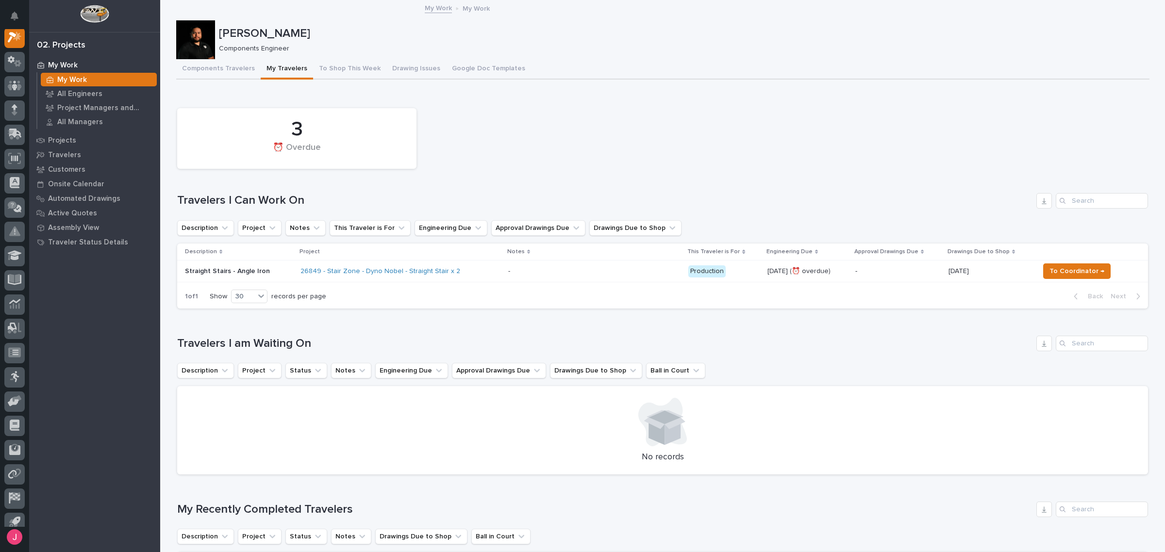
click at [183, 48] on div at bounding box center [195, 39] width 39 height 39
click at [184, 45] on div at bounding box center [195, 39] width 39 height 39
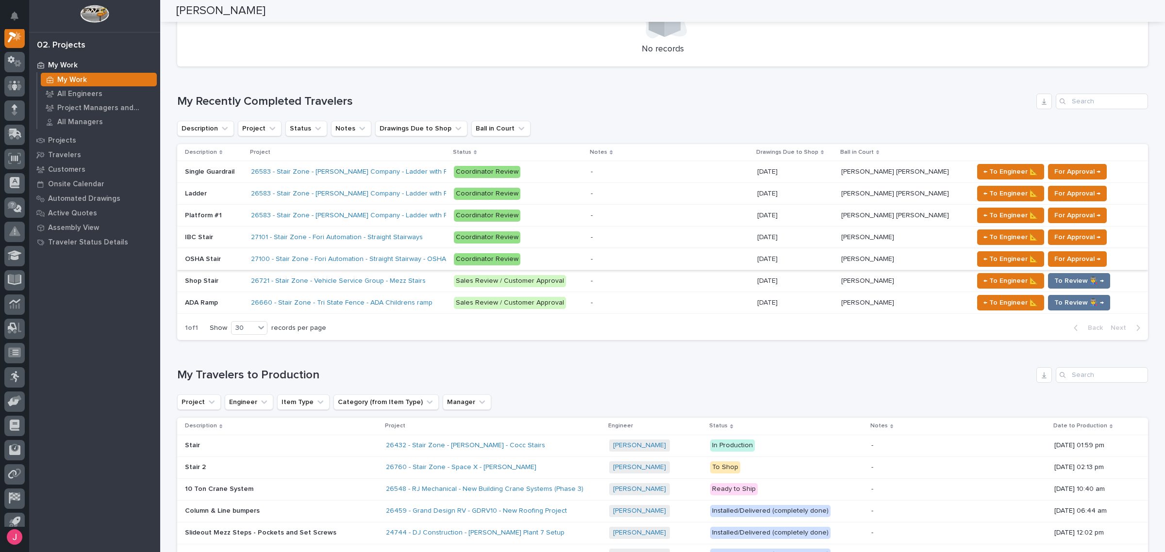
scroll to position [485, 0]
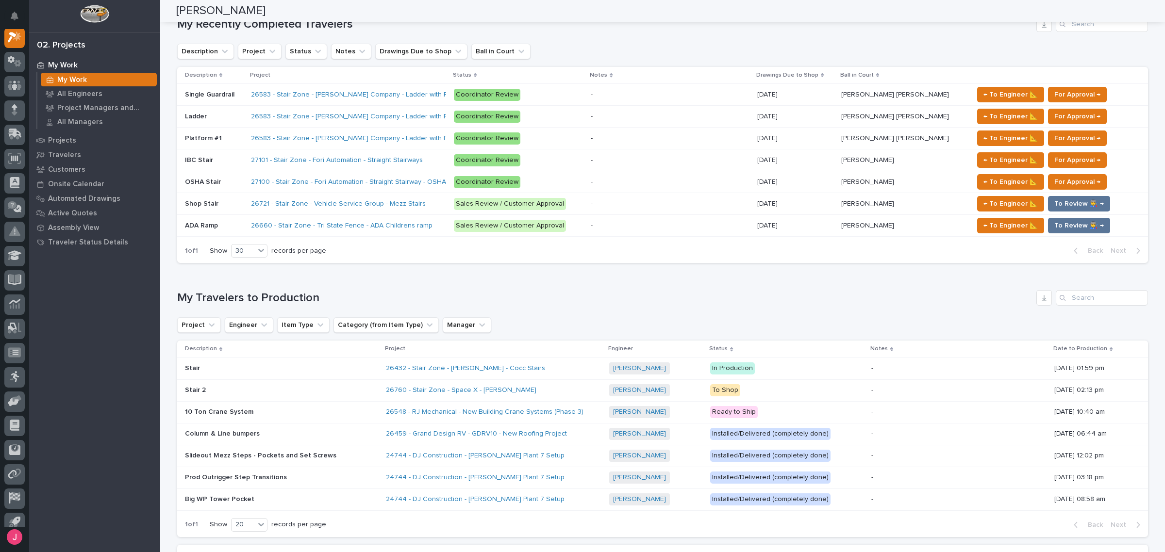
click at [95, 333] on div "My Work My Work All Engineers Project Managers and Engineers All Managers Proje…" at bounding box center [94, 305] width 131 height 495
click at [56, 294] on div "My Work My Work All Engineers Project Managers and Engineers All Managers Proje…" at bounding box center [94, 305] width 131 height 495
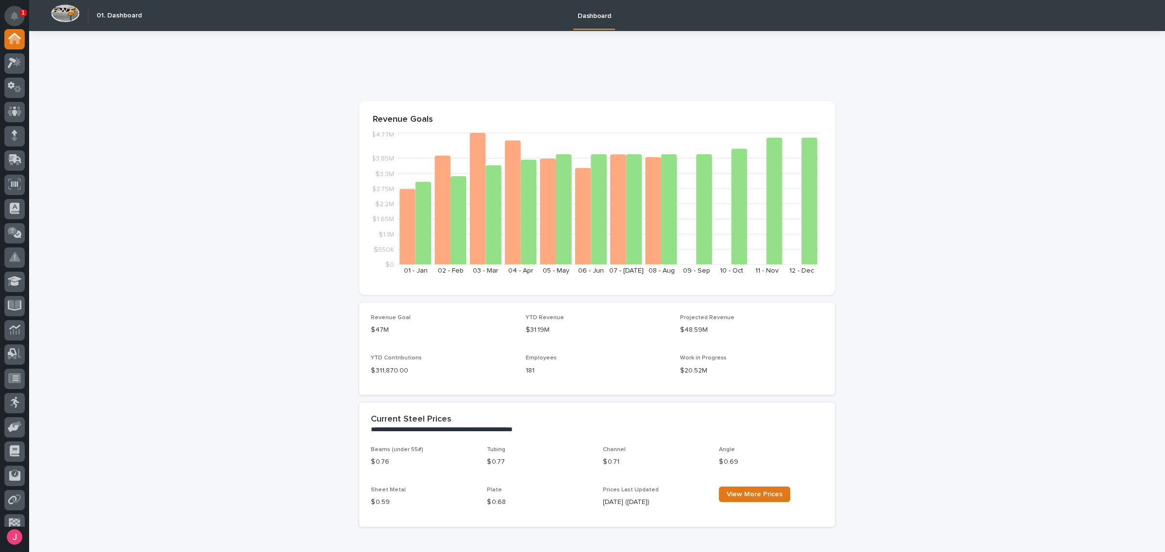
click at [18, 18] on button "Notifications" at bounding box center [14, 16] width 20 height 20
drag, startPoint x: 15, startPoint y: 18, endPoint x: 3, endPoint y: 23, distance: 12.6
click at [15, 18] on icon "Notifications" at bounding box center [15, 16] width 8 height 9
drag, startPoint x: 316, startPoint y: 102, endPoint x: 260, endPoint y: 73, distance: 62.3
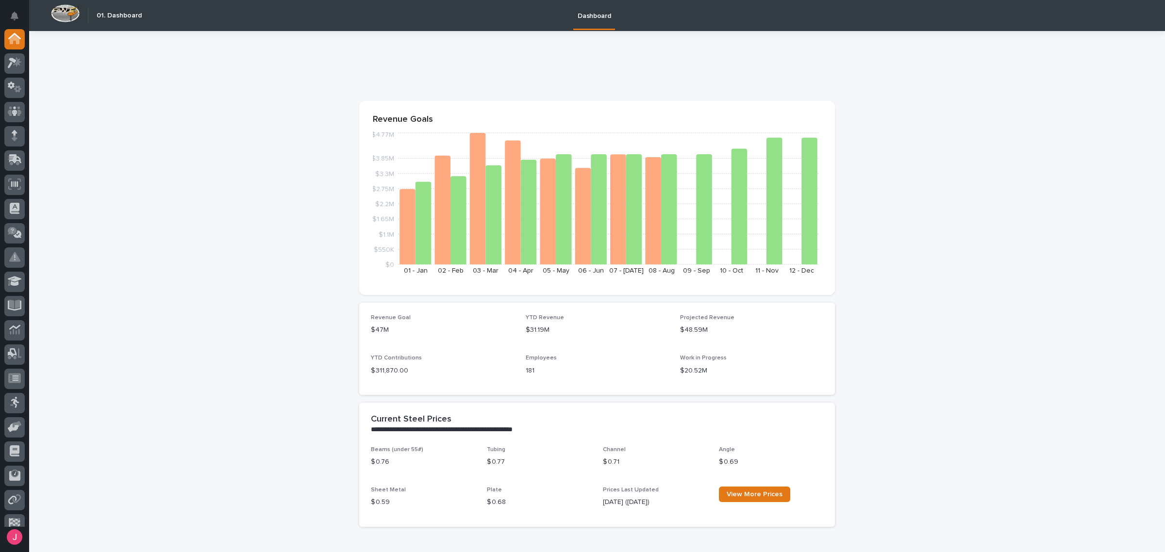
click at [17, 13] on icon "Notifications" at bounding box center [15, 16] width 8 height 9
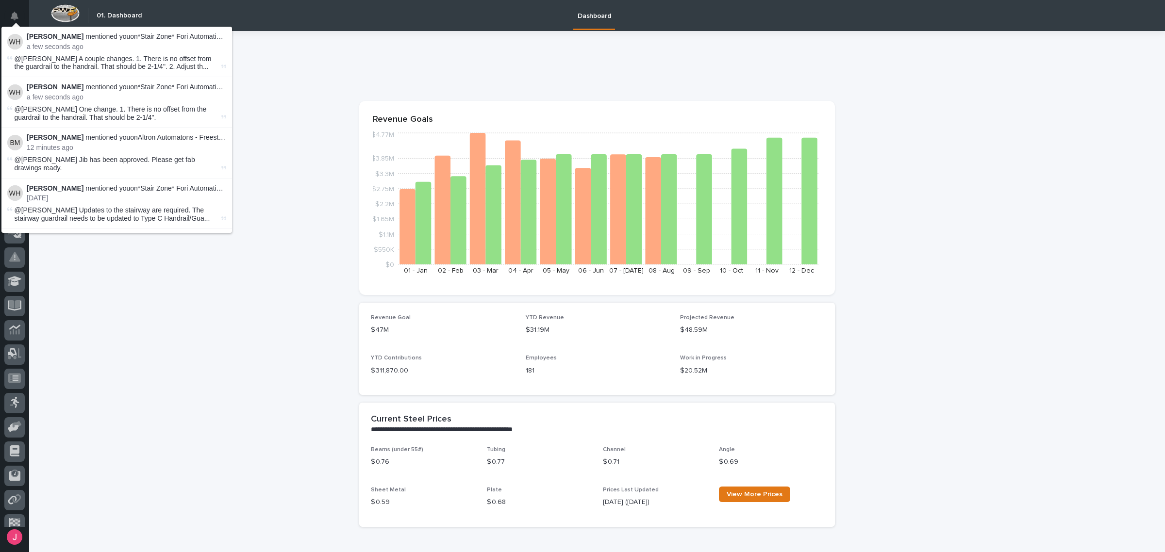
drag, startPoint x: 302, startPoint y: 61, endPoint x: 162, endPoint y: 52, distance: 141.0
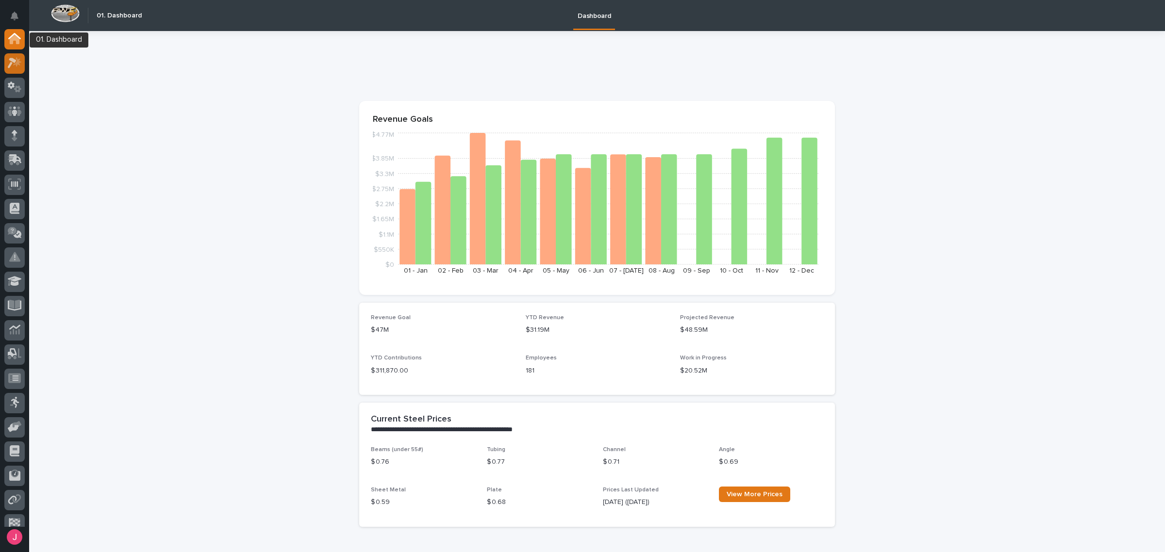
click at [14, 59] on icon at bounding box center [15, 62] width 14 height 11
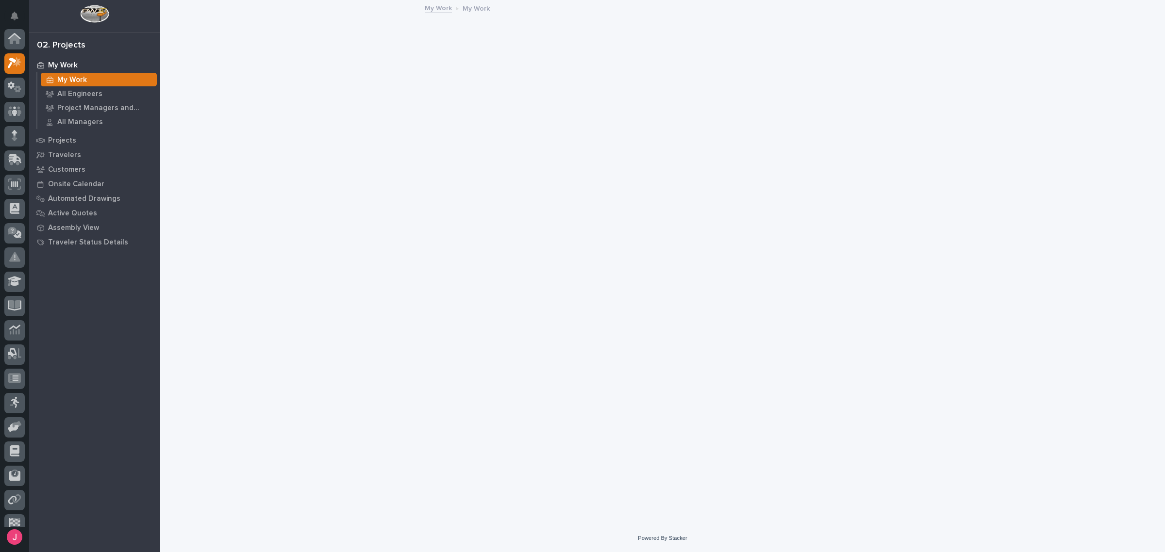
scroll to position [24, 0]
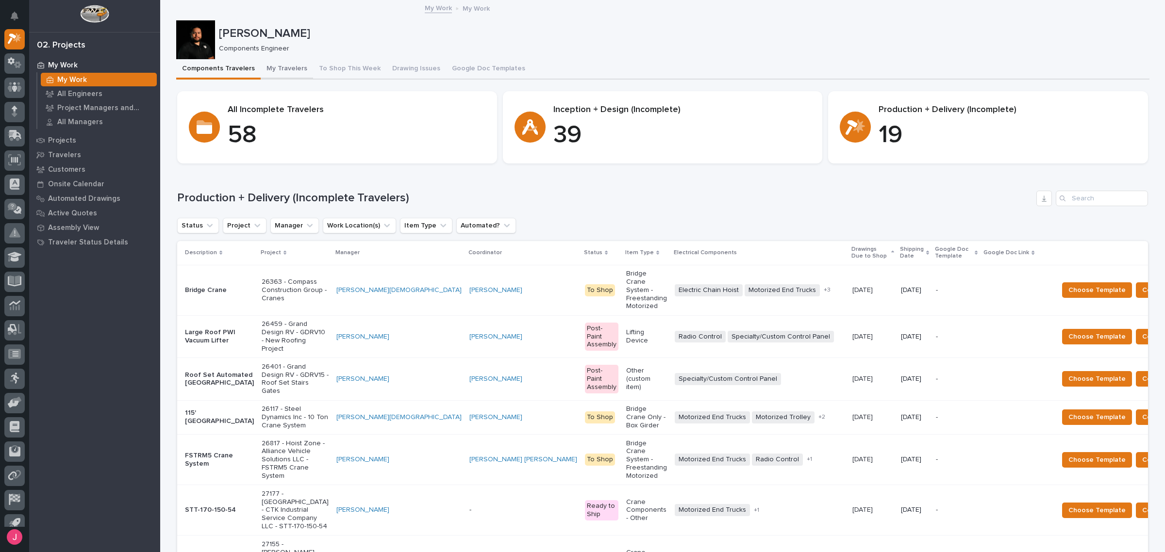
click at [268, 62] on button "My Travelers" at bounding box center [287, 69] width 52 height 20
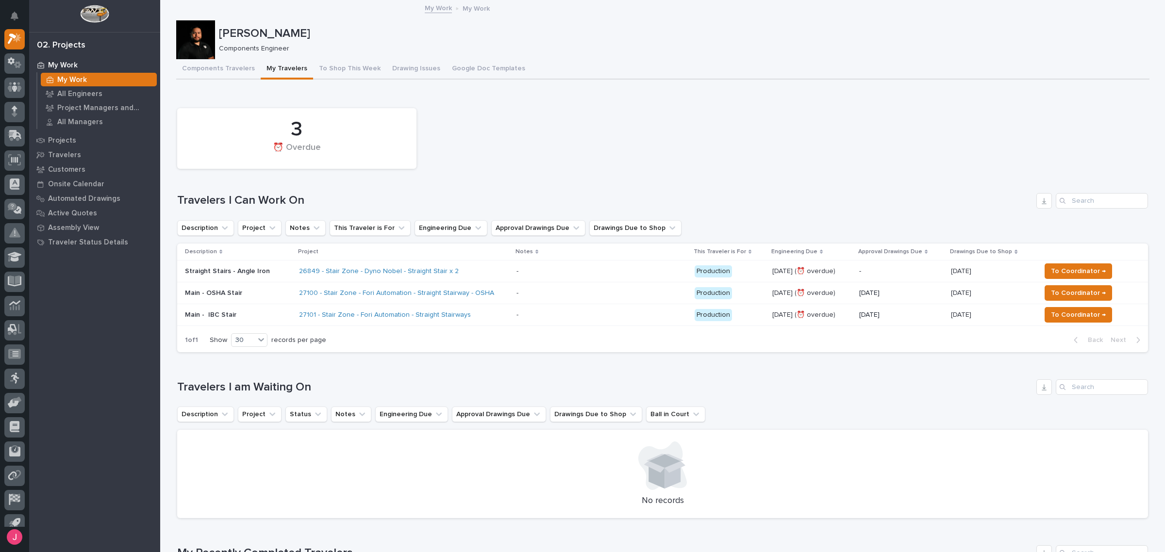
click at [513, 295] on td "- -" at bounding box center [602, 294] width 178 height 22
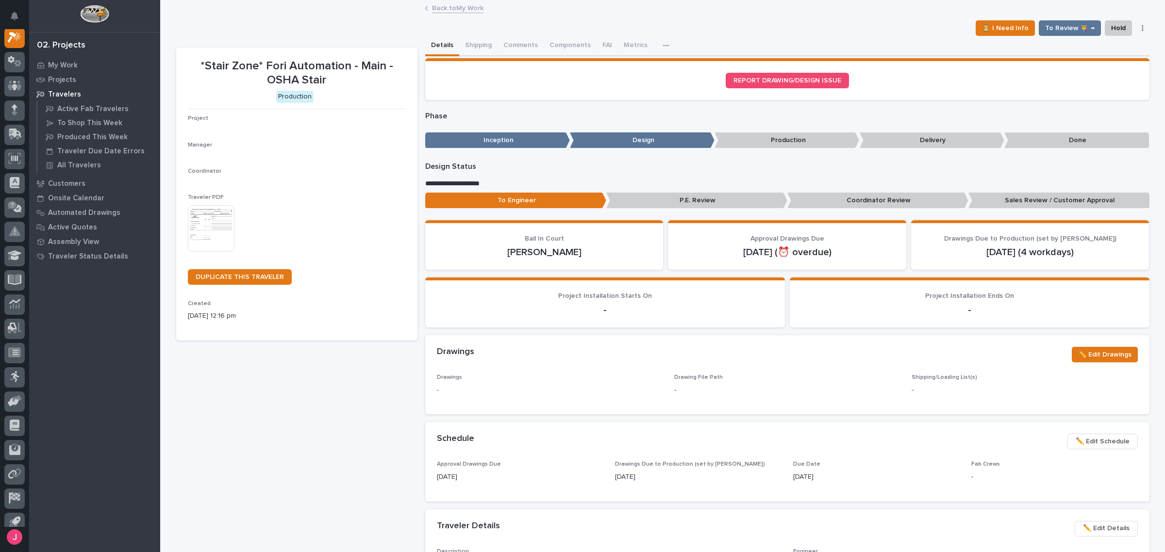
scroll to position [24, 0]
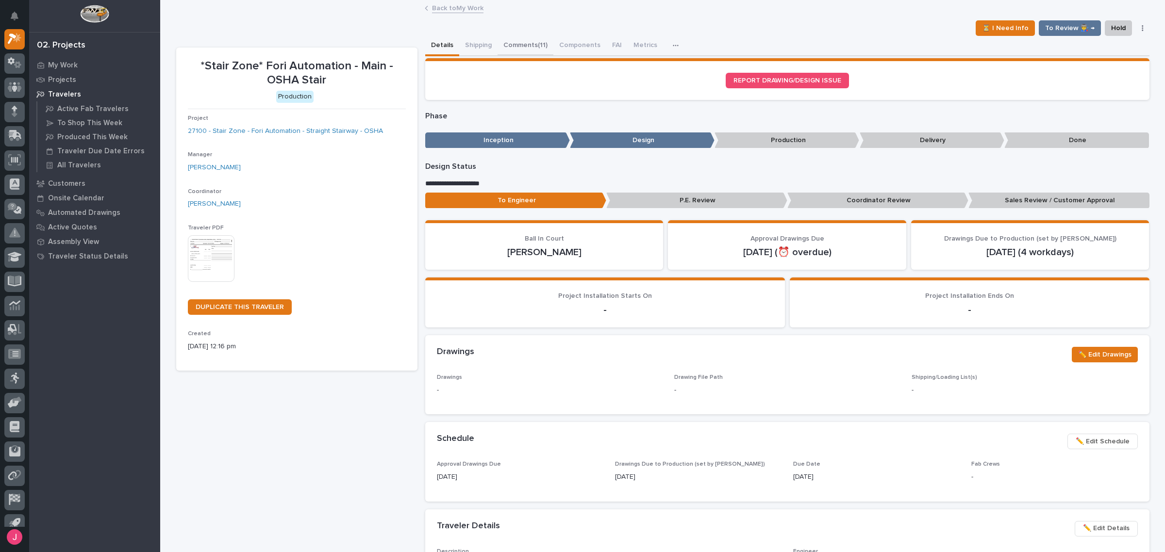
click at [515, 47] on button "Comments (11)" at bounding box center [526, 46] width 56 height 20
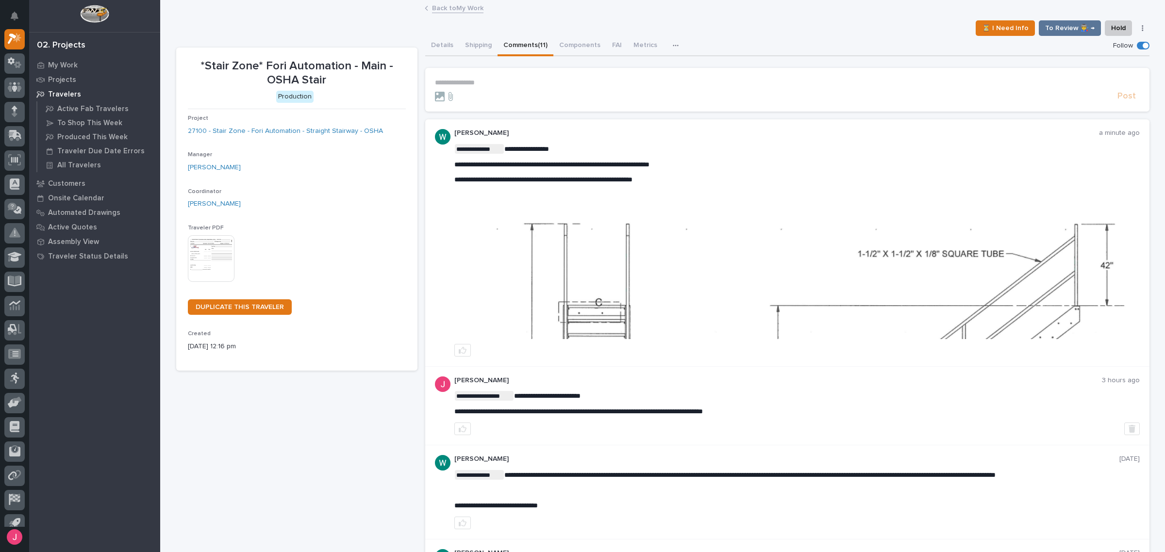
click at [671, 290] on img at bounding box center [797, 267] width 684 height 144
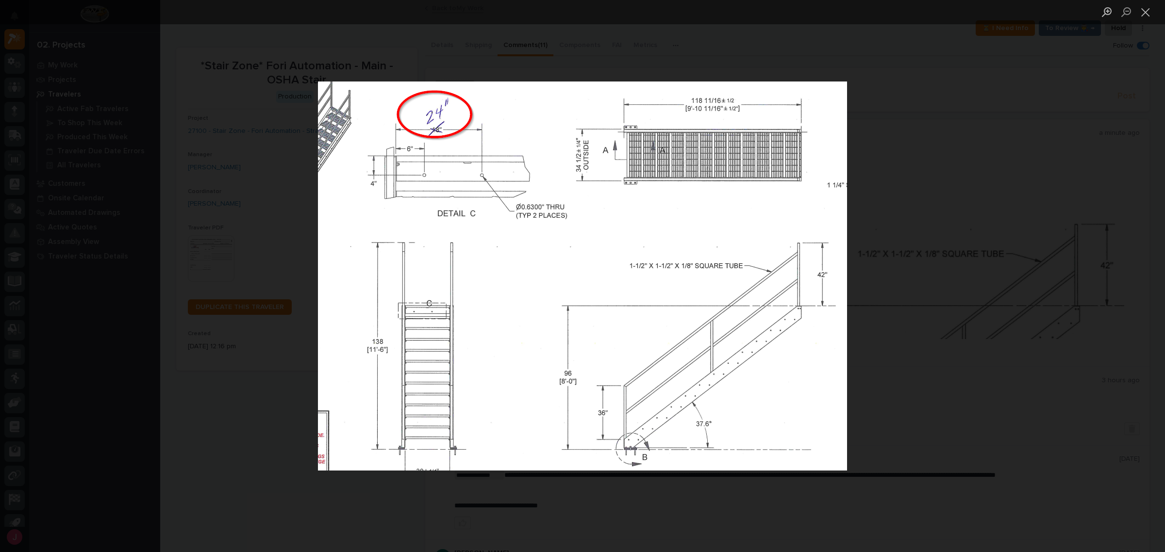
click at [943, 293] on div "Lightbox" at bounding box center [582, 276] width 1165 height 552
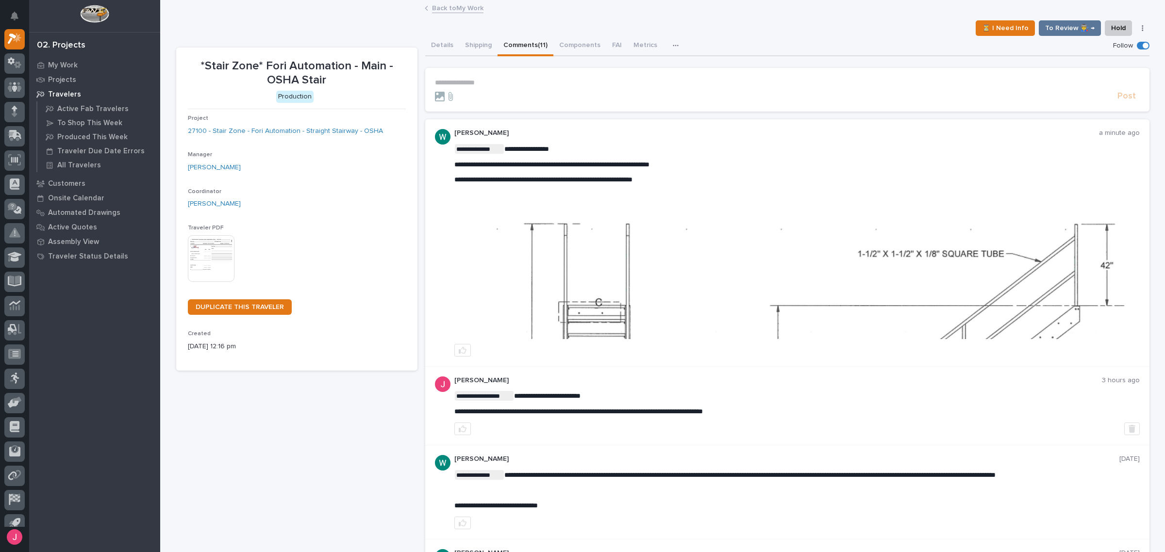
scroll to position [67, 0]
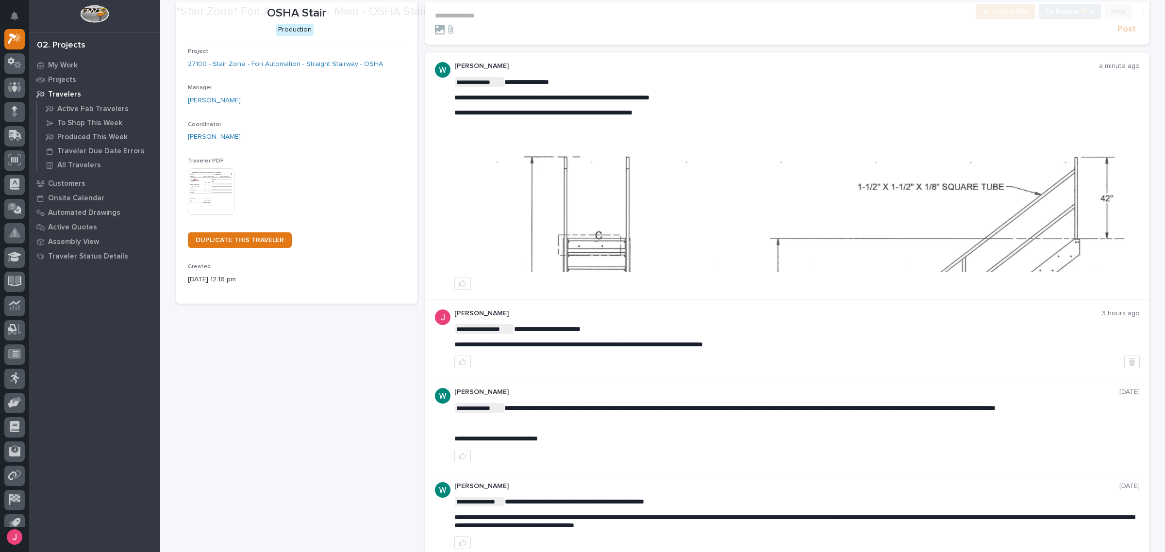
click at [946, 285] on div at bounding box center [796, 283] width 685 height 13
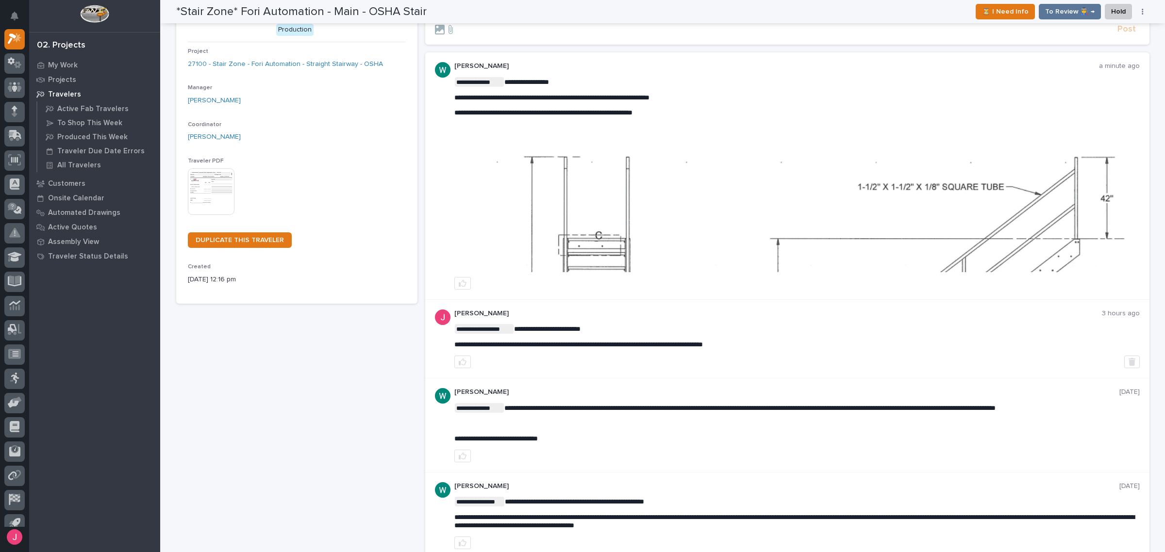
click at [952, 229] on img at bounding box center [797, 200] width 684 height 144
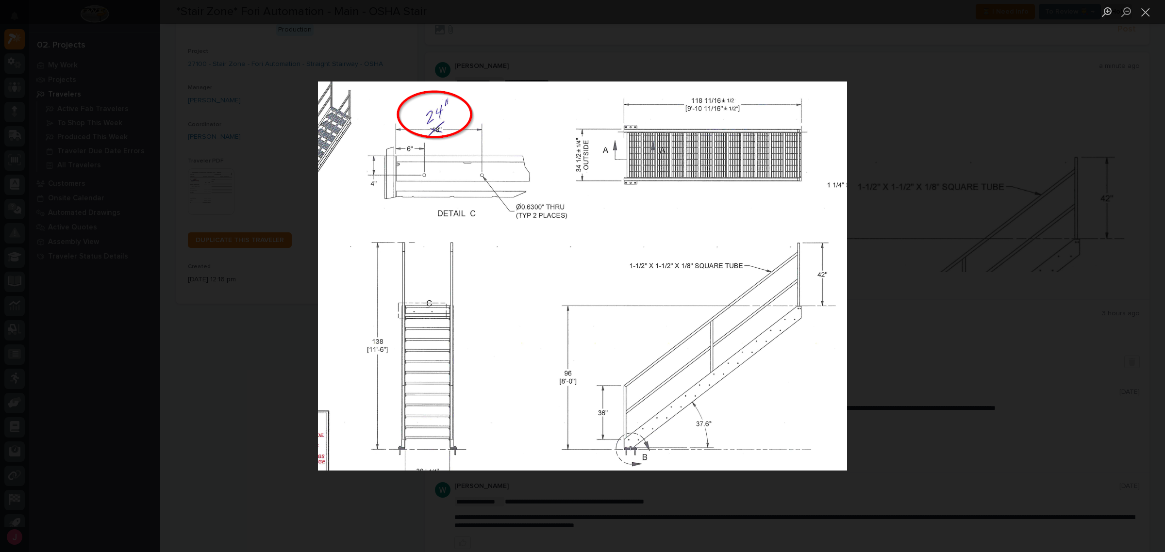
click at [950, 219] on div "Lightbox" at bounding box center [582, 276] width 1165 height 552
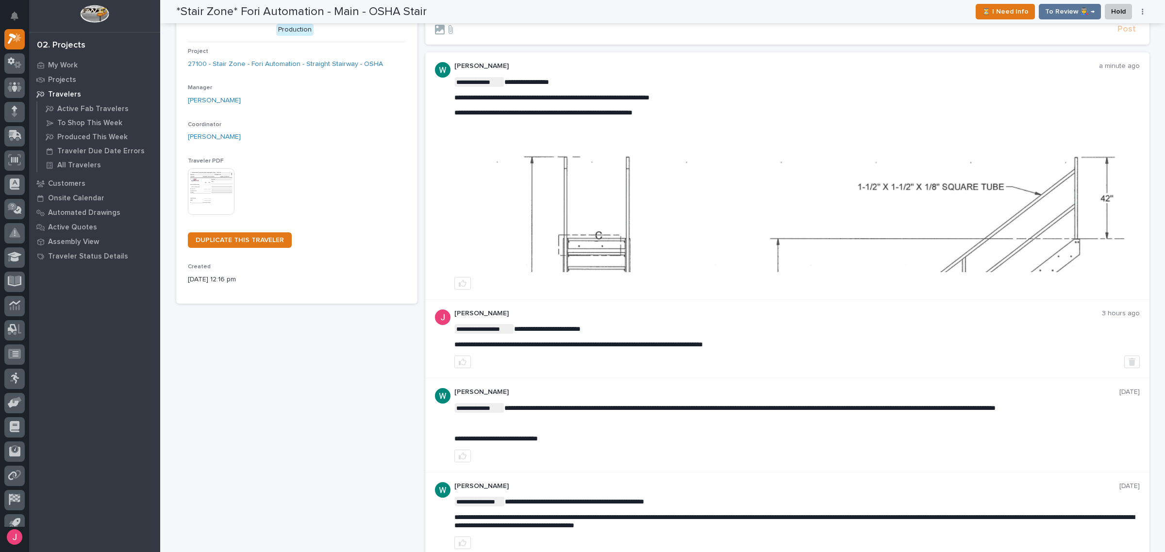
click at [631, 192] on img at bounding box center [797, 200] width 684 height 144
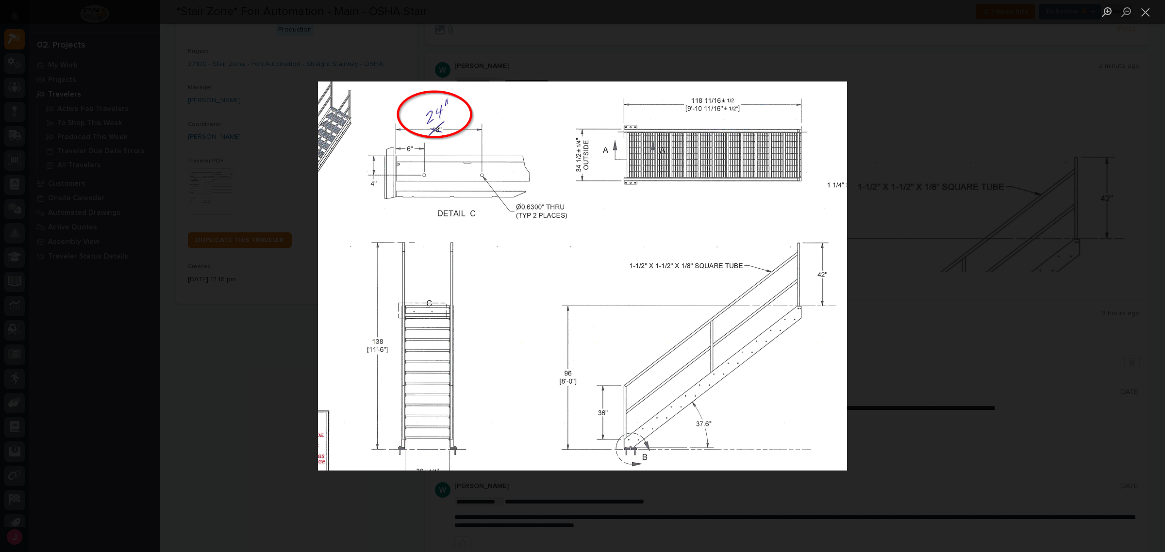
drag, startPoint x: 967, startPoint y: 184, endPoint x: 812, endPoint y: 173, distance: 154.8
click at [958, 184] on div "Lightbox" at bounding box center [582, 276] width 1165 height 552
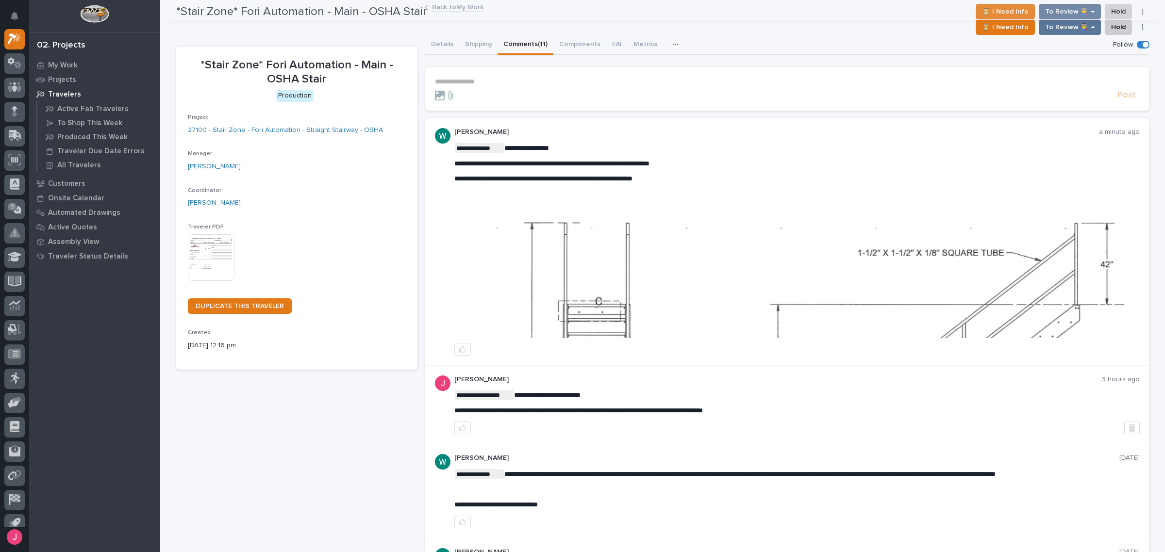
scroll to position [0, 0]
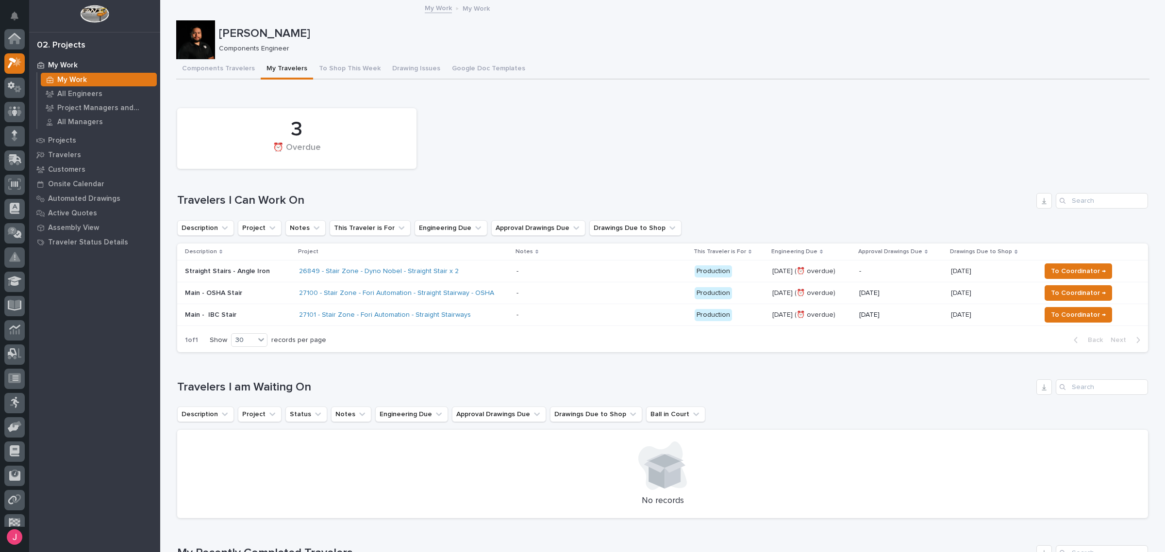
scroll to position [26, 0]
click at [477, 311] on div "27101 - Stair Zone - Fori Automation - Straight Stairways" at bounding box center [404, 315] width 210 height 16
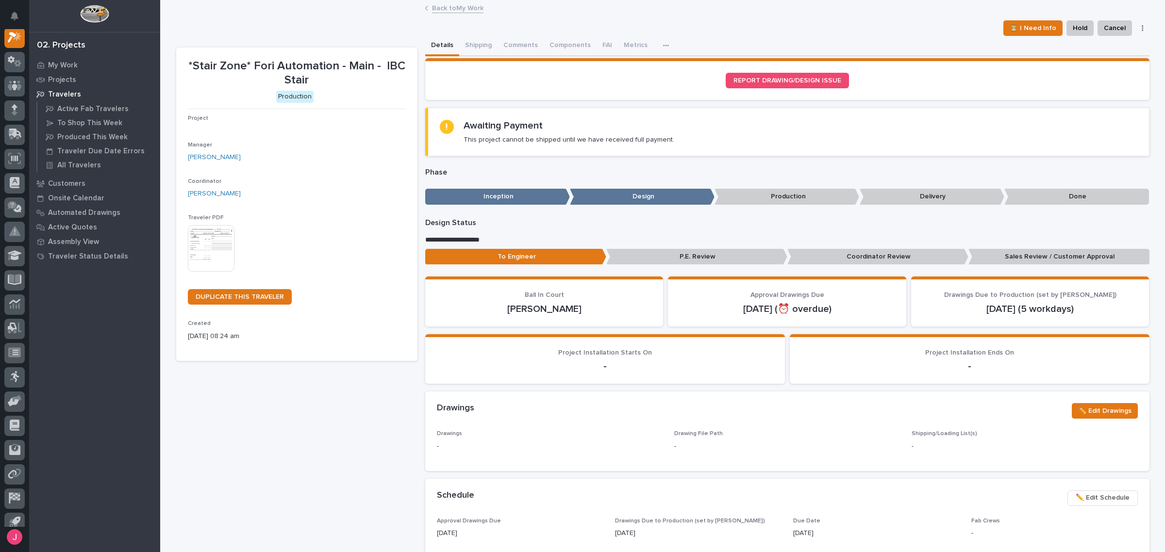
scroll to position [24, 0]
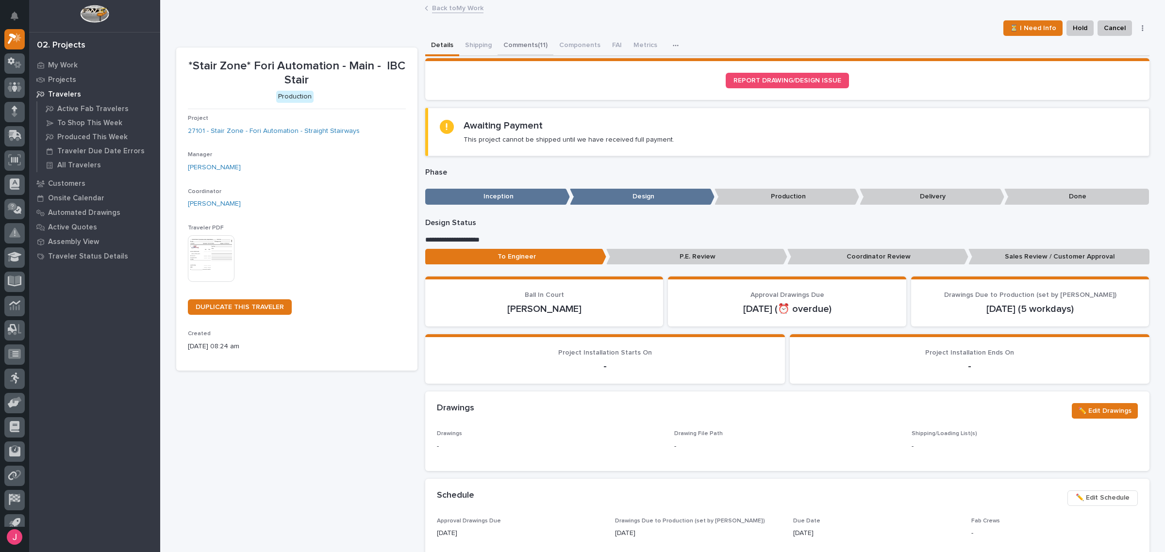
click at [537, 43] on button "Comments (11)" at bounding box center [526, 46] width 56 height 20
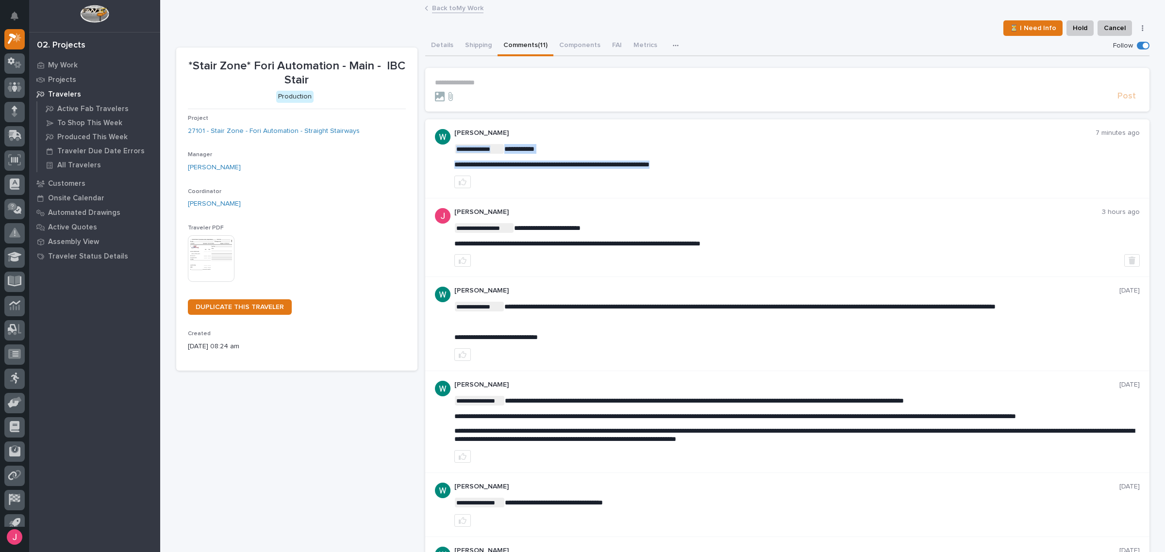
drag, startPoint x: 610, startPoint y: 167, endPoint x: 202, endPoint y: 223, distance: 411.2
drag, startPoint x: 586, startPoint y: 246, endPoint x: 733, endPoint y: 243, distance: 147.1
click at [700, 243] on span "**********" at bounding box center [577, 243] width 246 height 7
click at [504, 79] on p "**********" at bounding box center [787, 83] width 705 height 8
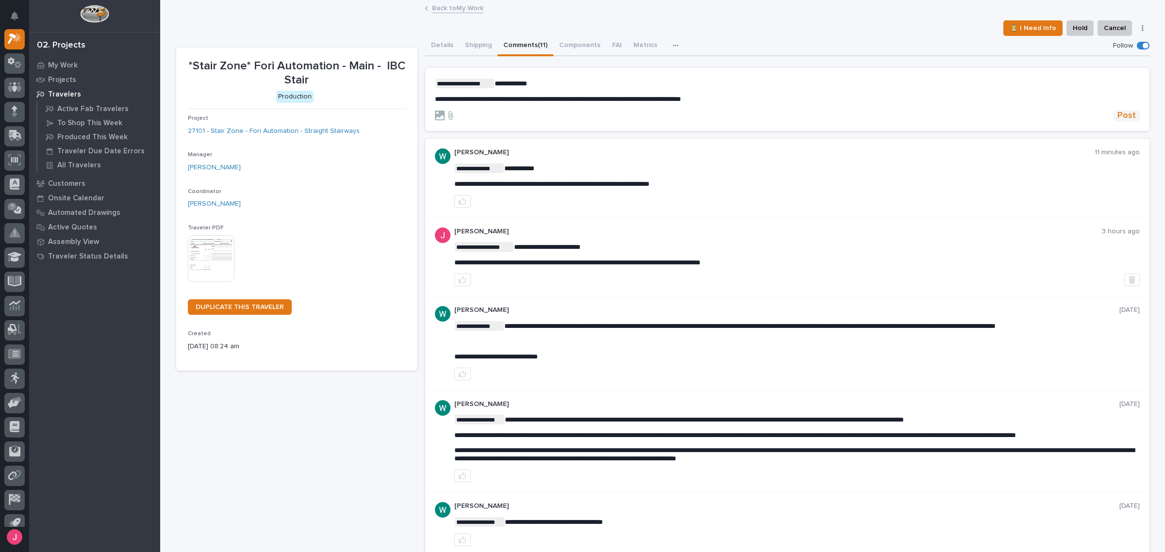
click at [1127, 117] on span "Post" at bounding box center [1126, 115] width 18 height 11
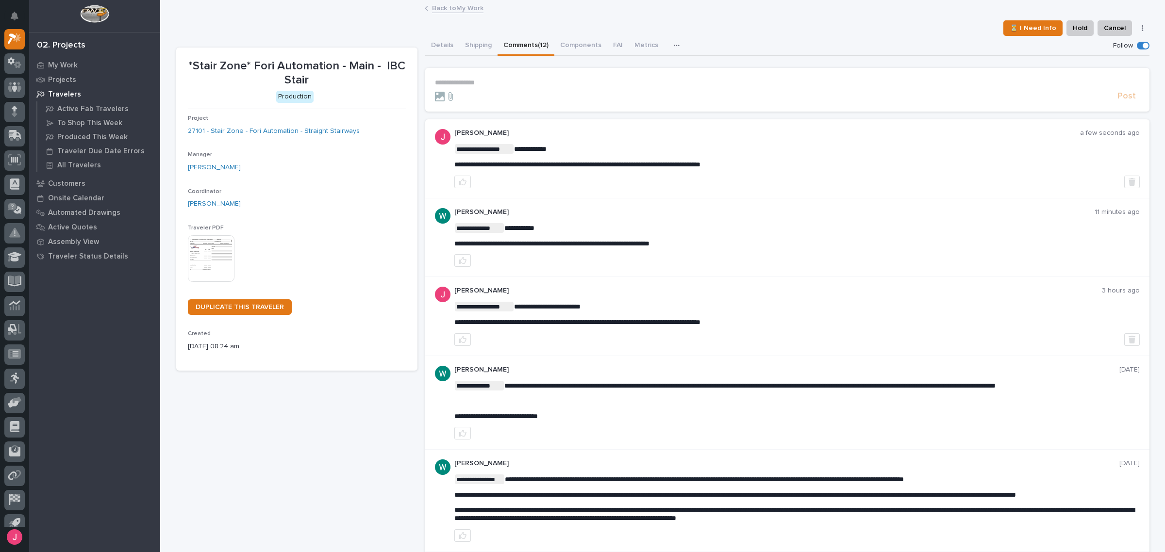
click at [457, 7] on link "Back to My Work" at bounding box center [457, 7] width 51 height 11
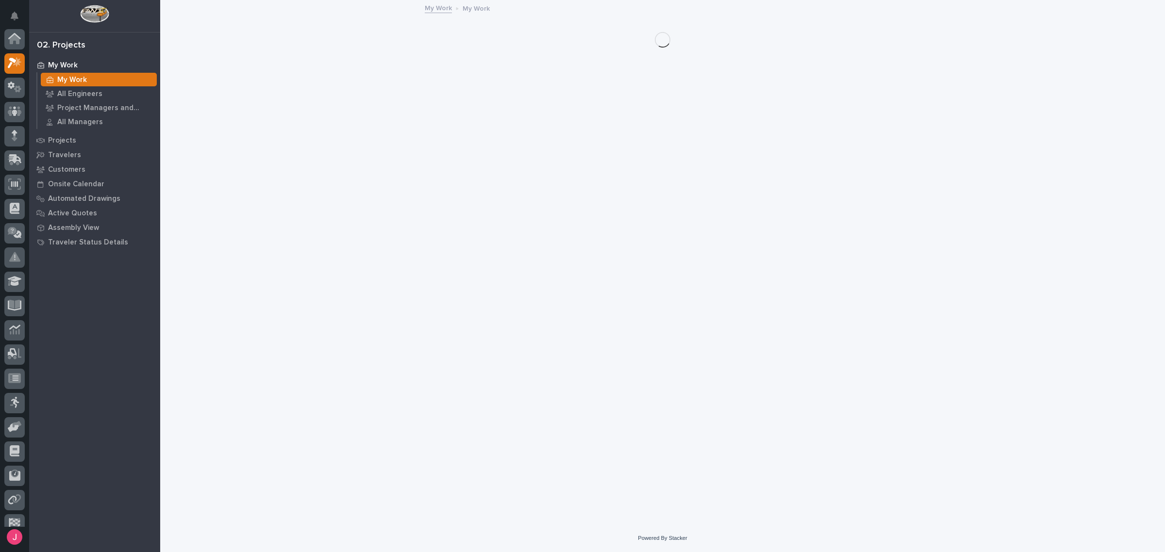
scroll to position [26, 0]
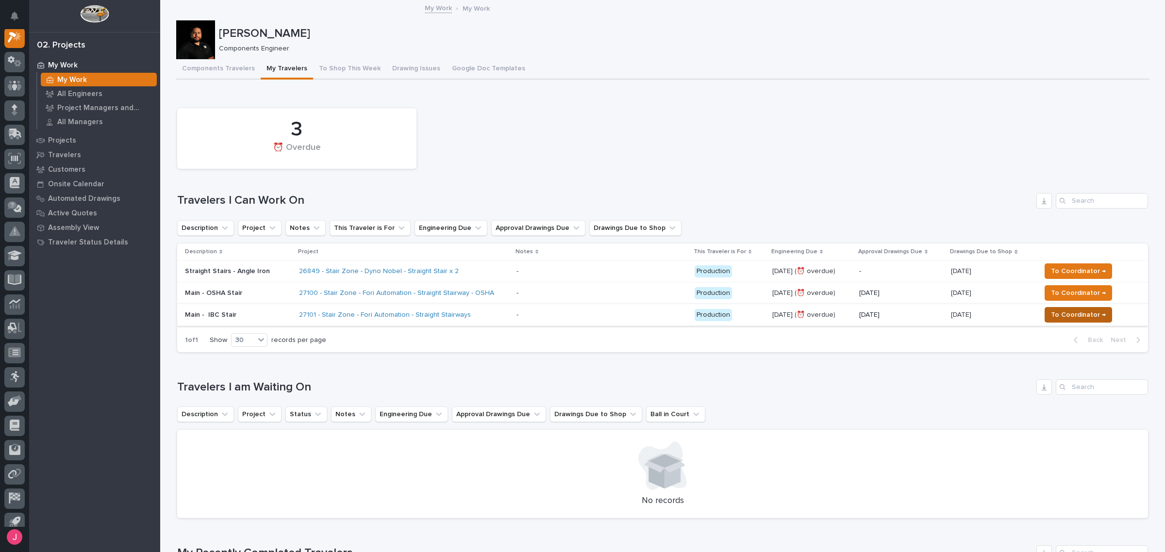
click at [1073, 314] on span "To Coordinator →" at bounding box center [1078, 315] width 55 height 12
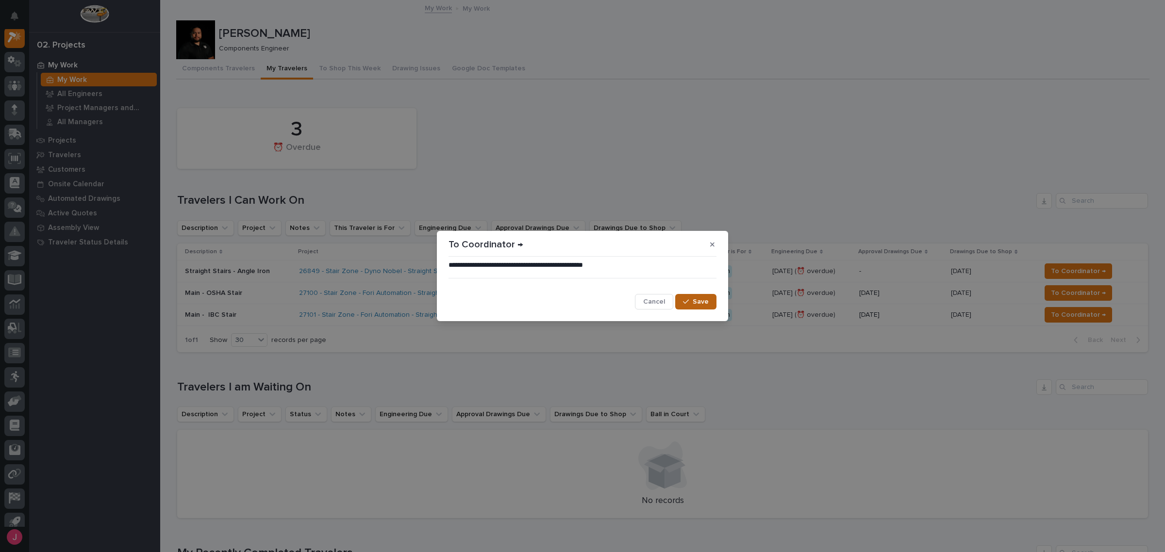
click at [693, 301] on button "Save" at bounding box center [695, 302] width 41 height 16
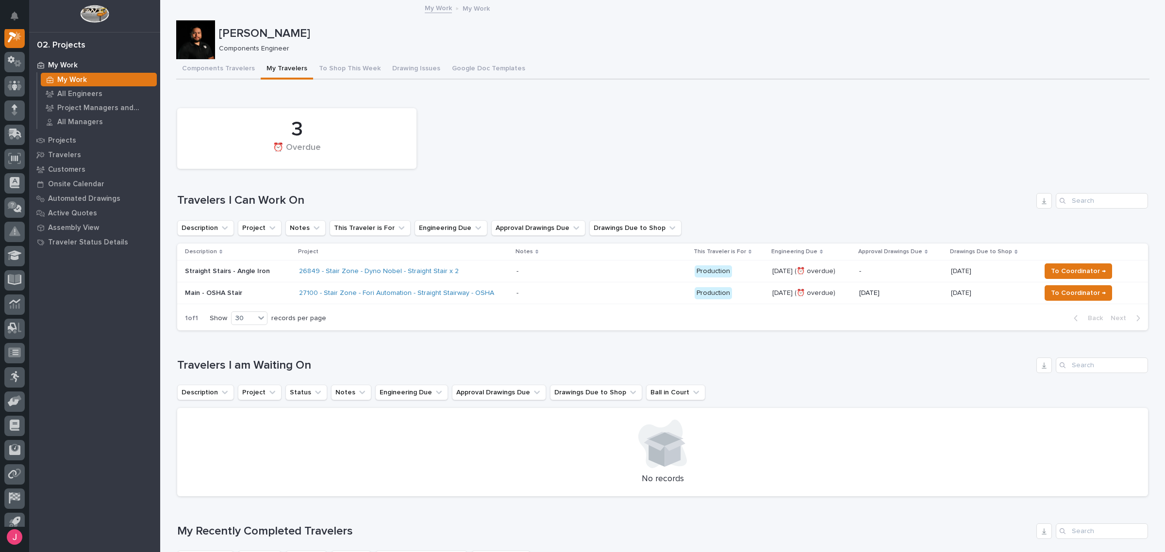
click at [513, 293] on td "- -" at bounding box center [602, 294] width 178 height 22
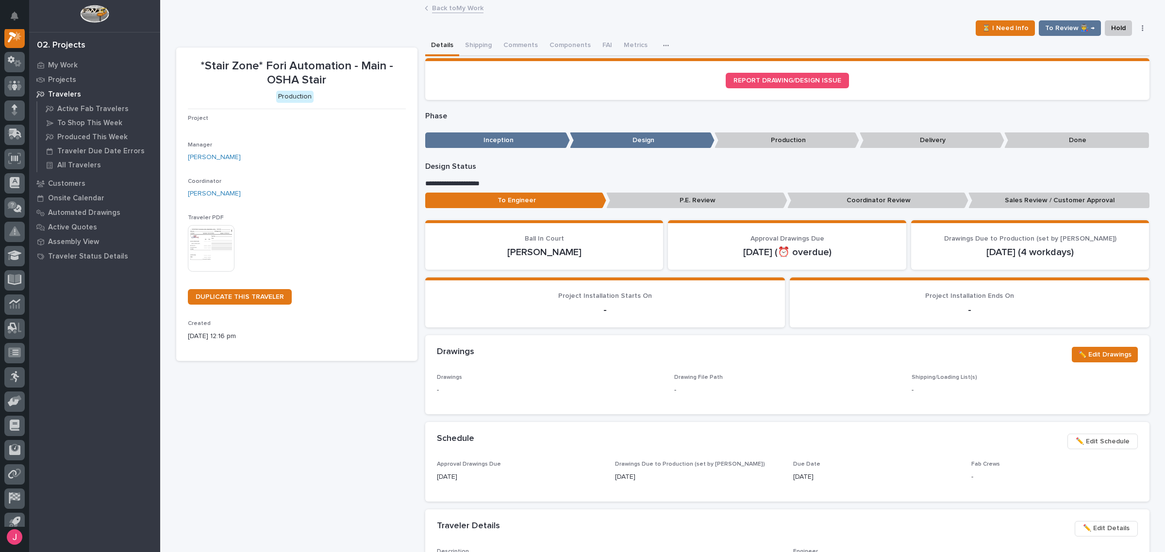
scroll to position [24, 0]
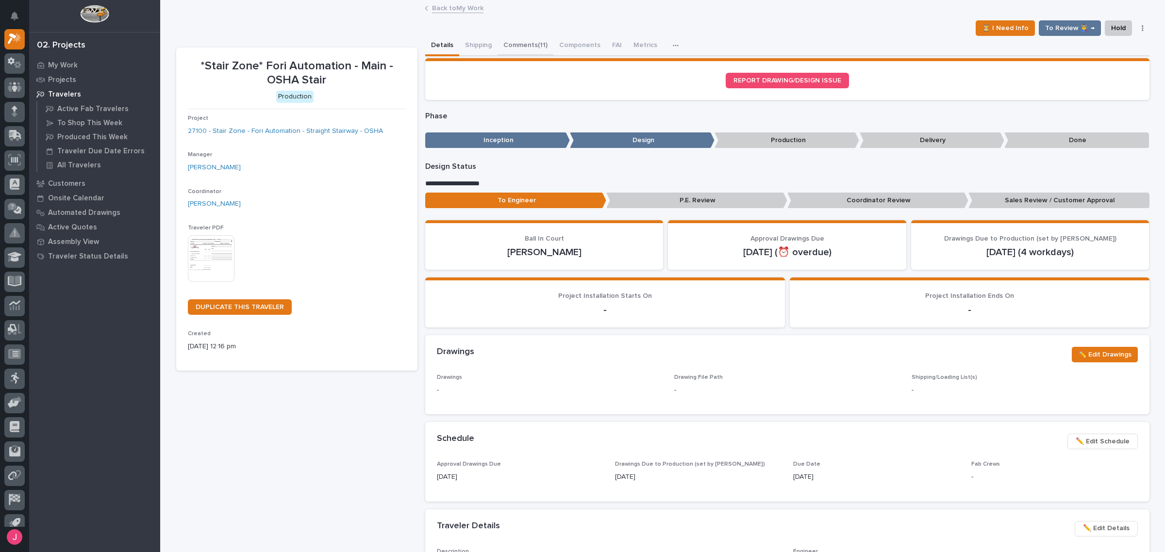
click at [529, 47] on button "Comments (11)" at bounding box center [526, 46] width 56 height 20
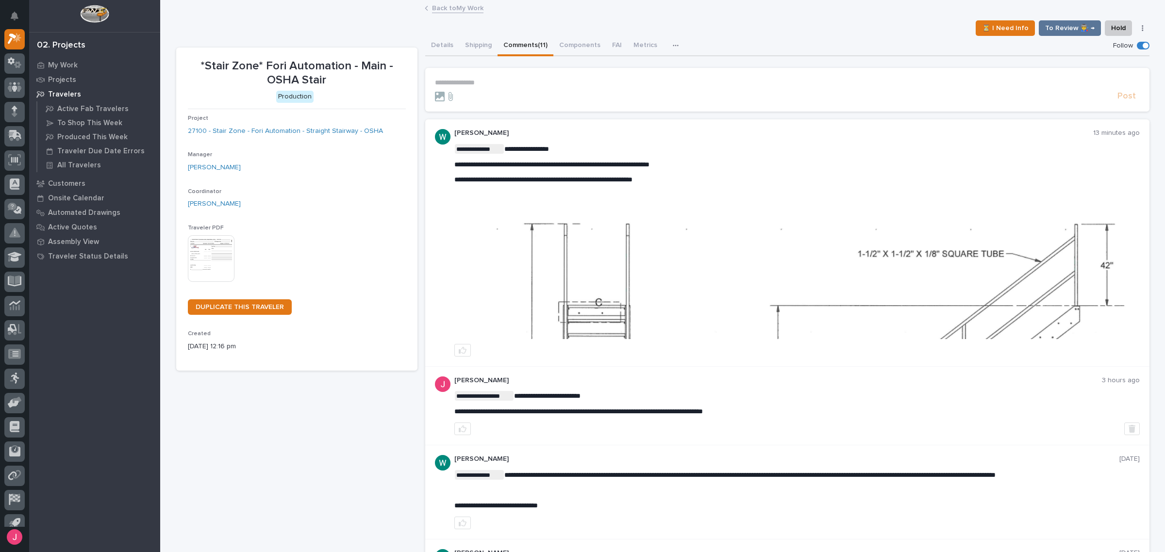
click at [833, 297] on img at bounding box center [797, 267] width 684 height 144
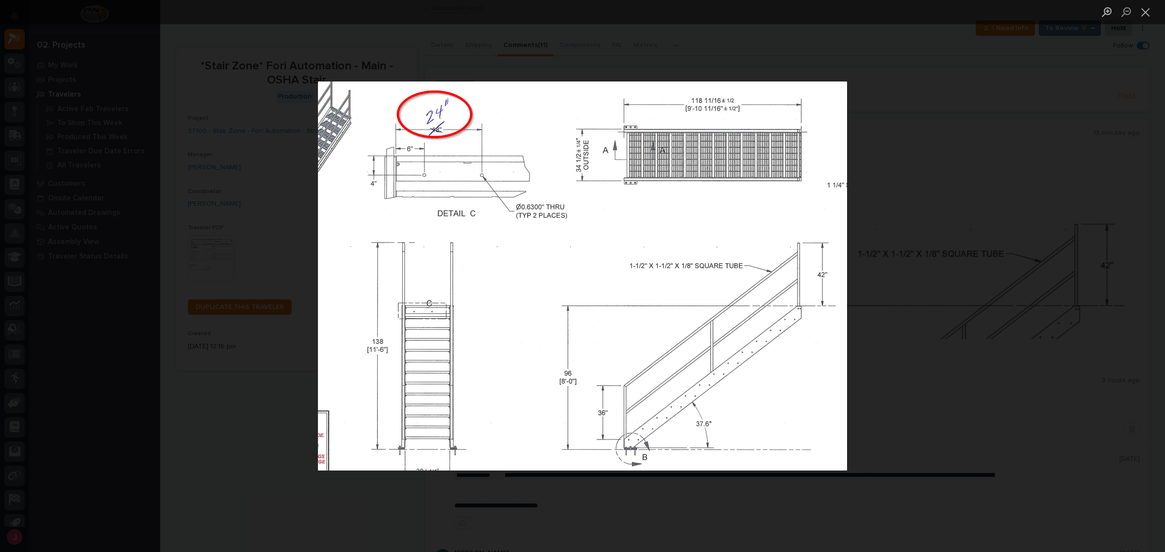
click at [933, 271] on div "Lightbox" at bounding box center [582, 276] width 1165 height 552
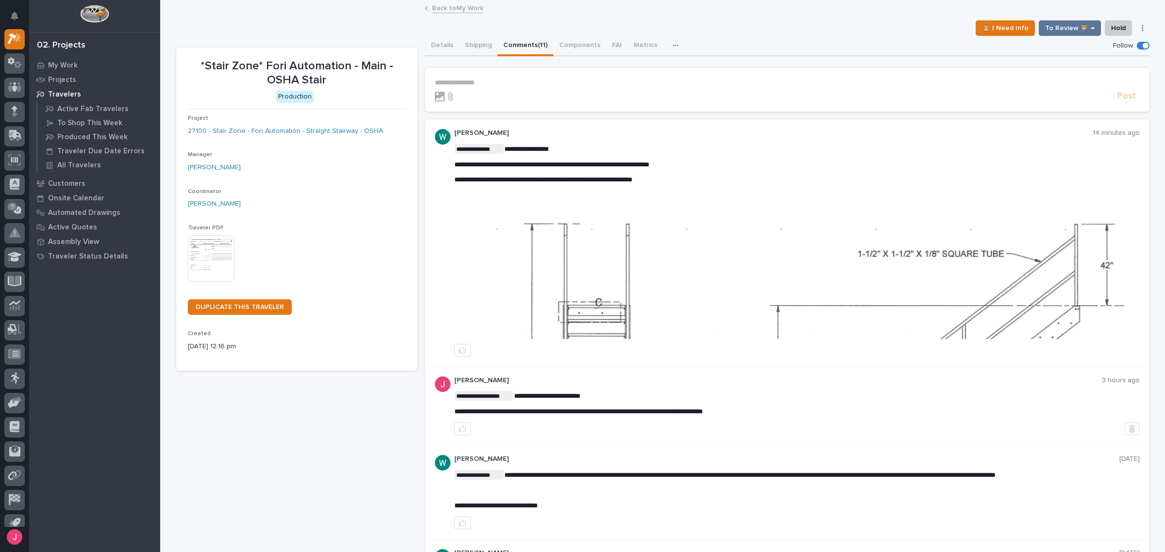
click at [541, 80] on p "**********" at bounding box center [787, 83] width 705 height 8
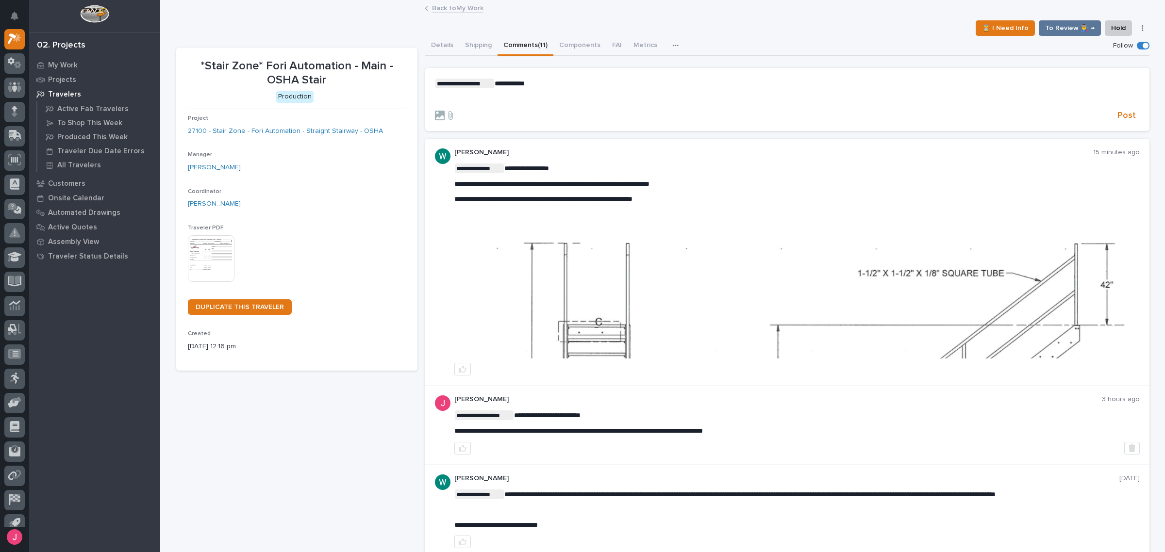
click at [581, 102] on p "﻿" at bounding box center [787, 99] width 705 height 8
click at [1130, 115] on span "Post" at bounding box center [1126, 115] width 18 height 11
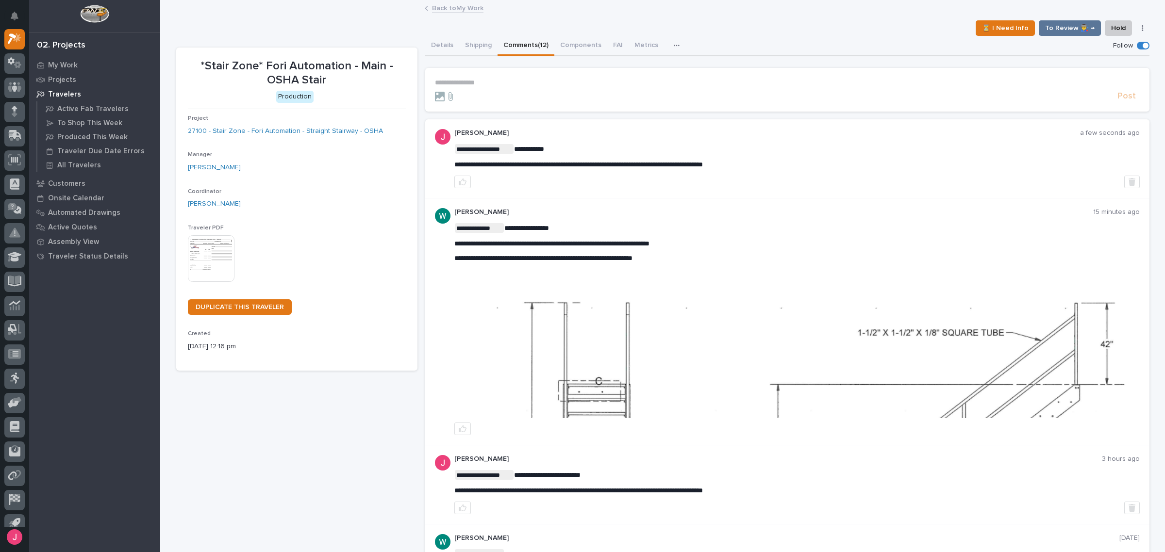
click at [470, 8] on link "Back to My Work" at bounding box center [457, 7] width 51 height 11
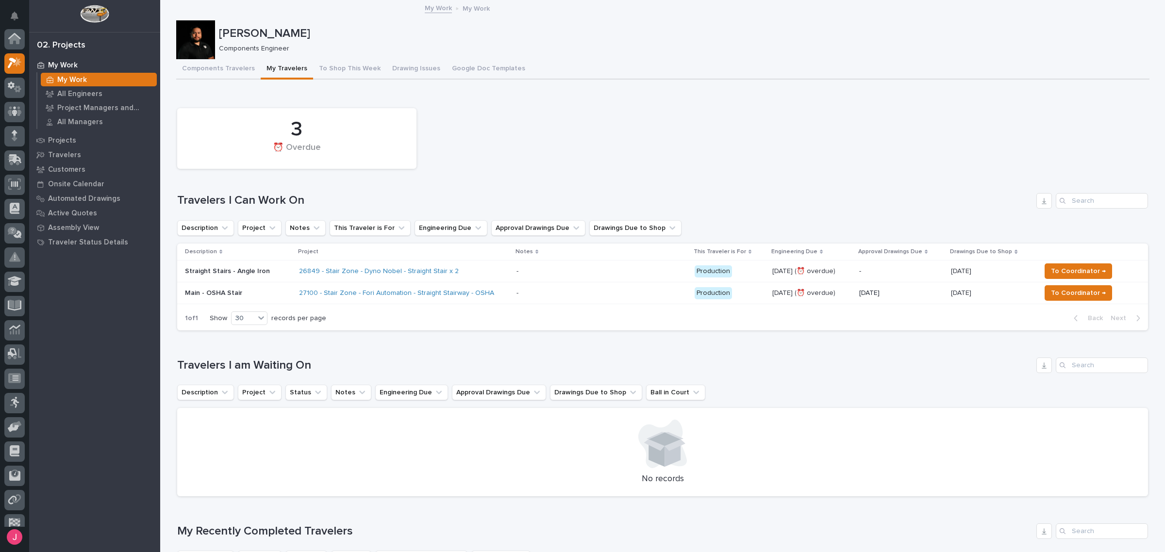
scroll to position [26, 0]
click at [1077, 295] on span "To Coordinator →" at bounding box center [1078, 293] width 55 height 12
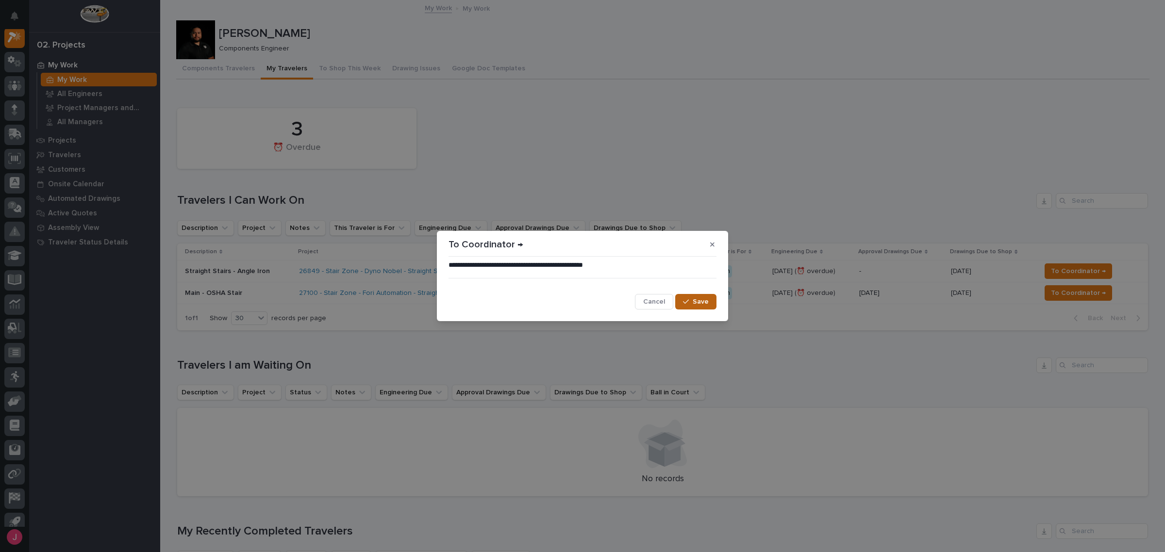
click at [702, 306] on span "Save" at bounding box center [701, 302] width 16 height 9
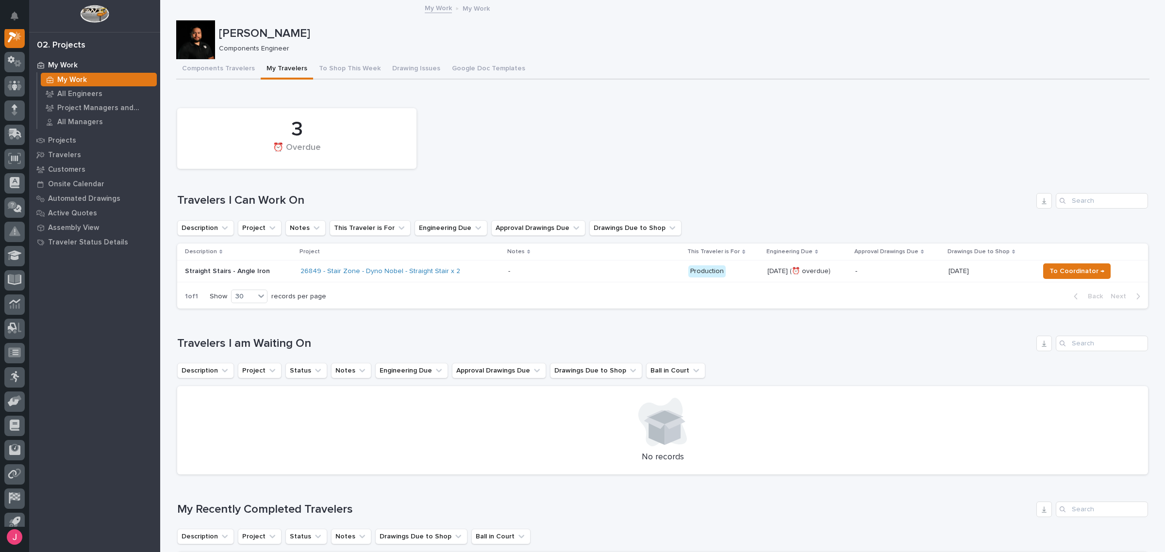
click at [554, 149] on div "3 ⏰ Overdue" at bounding box center [662, 138] width 981 height 70
drag, startPoint x: 528, startPoint y: 145, endPoint x: 500, endPoint y: 144, distance: 27.7
click at [523, 146] on div "3 ⏰ Overdue" at bounding box center [662, 138] width 981 height 70
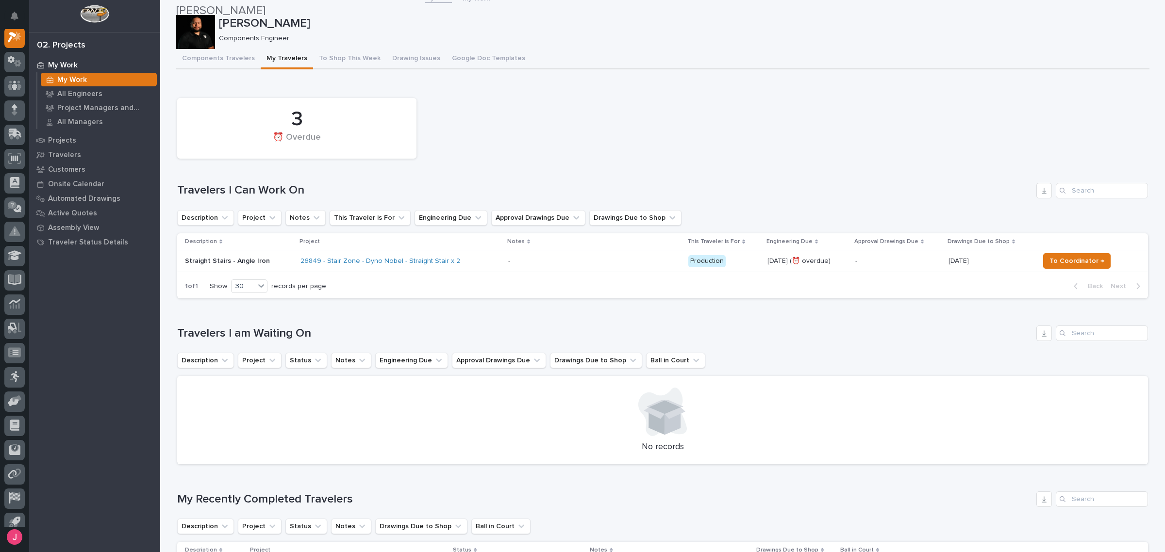
scroll to position [0, 0]
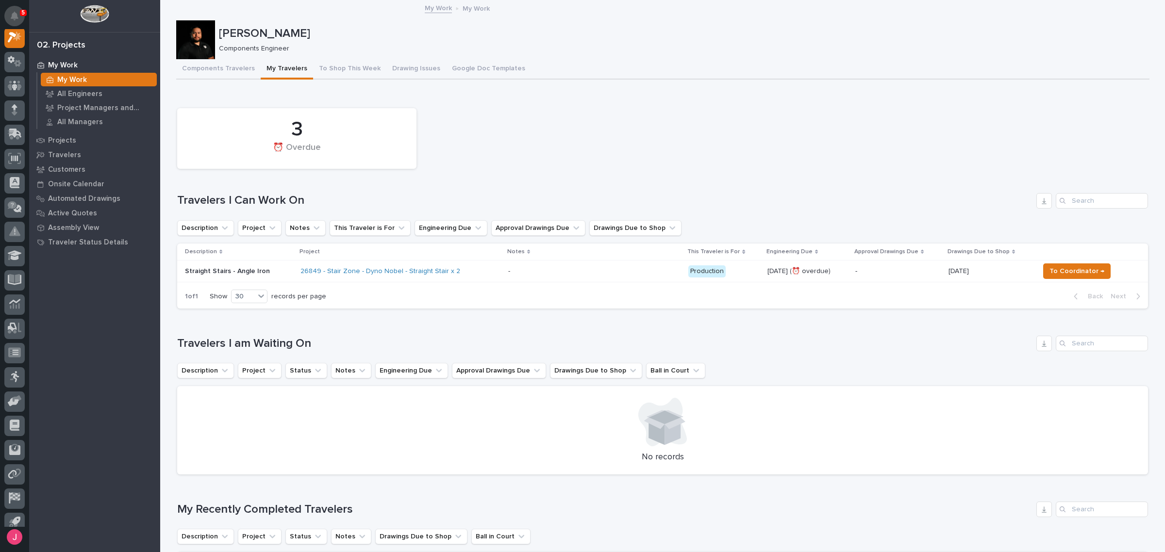
click at [18, 17] on button "Notifications" at bounding box center [14, 16] width 20 height 20
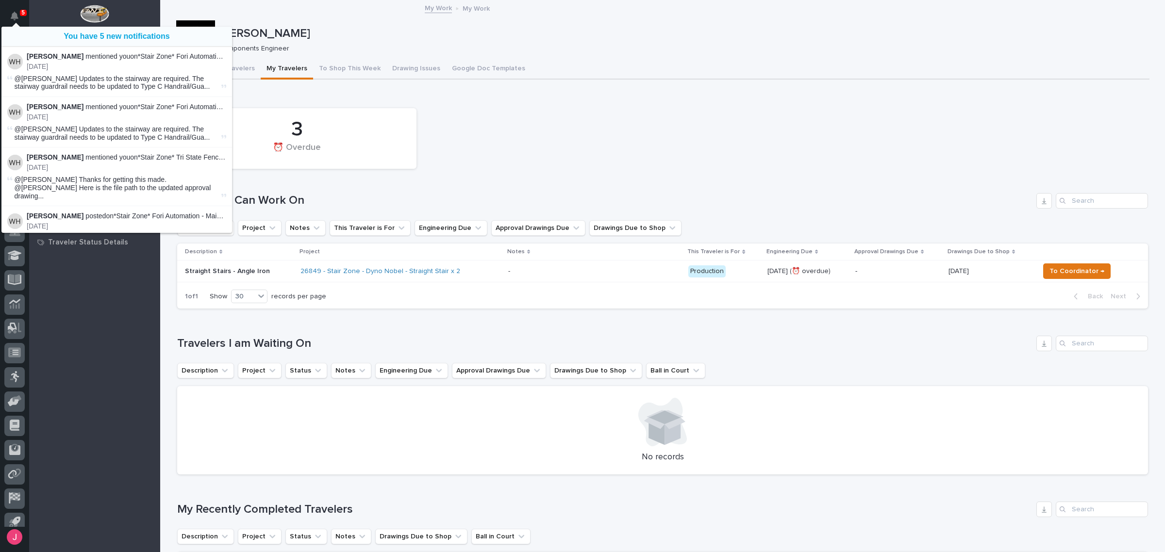
scroll to position [24, 0]
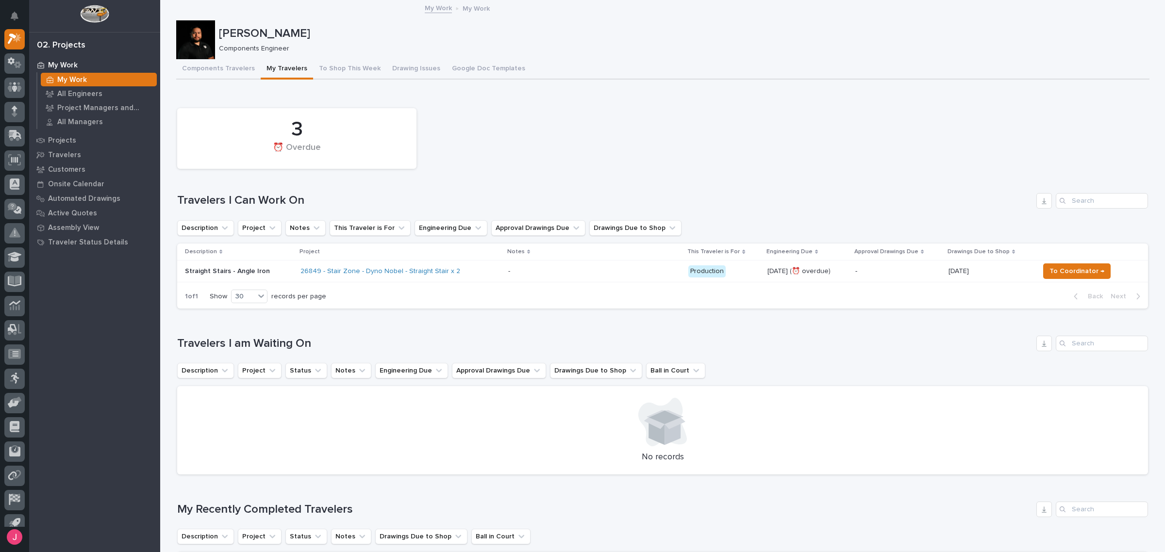
click at [591, 135] on div "3 ⏰ Overdue" at bounding box center [662, 138] width 981 height 70
click at [767, 141] on div "3 ⏰ Overdue" at bounding box center [662, 138] width 981 height 70
click at [569, 151] on div "3 ⏰ Overdue" at bounding box center [662, 138] width 981 height 70
click at [564, 122] on div "3 ⏰ Overdue" at bounding box center [662, 138] width 981 height 70
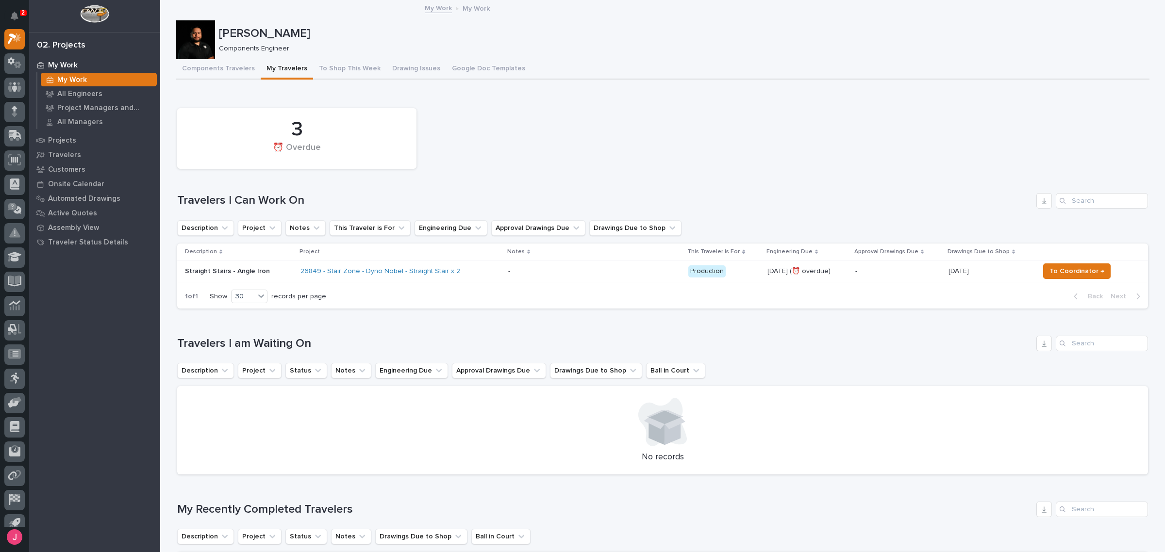
click at [16, 8] on button "Notifications" at bounding box center [14, 16] width 20 height 20
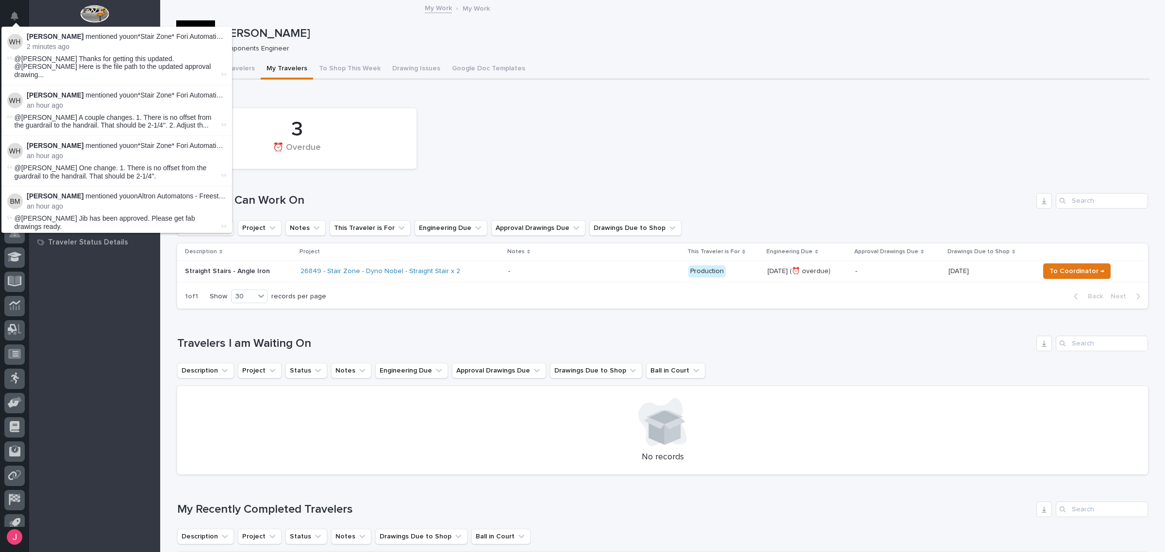
click at [625, 147] on div "3 ⏰ Overdue" at bounding box center [662, 138] width 981 height 70
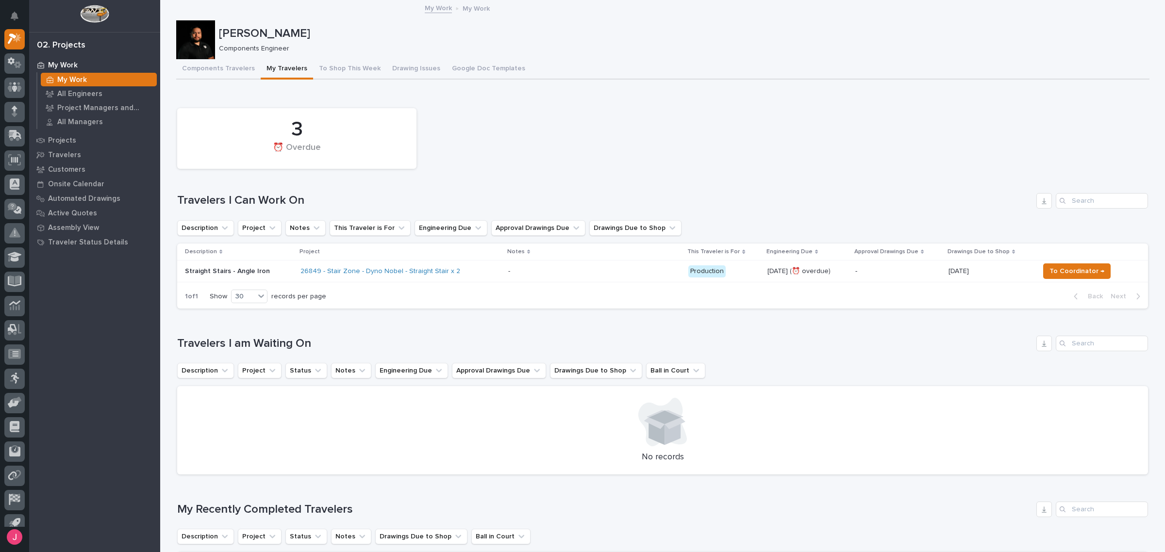
drag, startPoint x: 602, startPoint y: 138, endPoint x: 602, endPoint y: 130, distance: 8.3
click at [602, 130] on div "3 ⏰ Overdue" at bounding box center [662, 138] width 981 height 70
drag, startPoint x: 602, startPoint y: 130, endPoint x: 540, endPoint y: 183, distance: 81.3
click at [603, 130] on div "3 ⏰ Overdue" at bounding box center [662, 138] width 981 height 70
click at [625, 107] on div "3 ⏰ Overdue" at bounding box center [662, 138] width 981 height 70
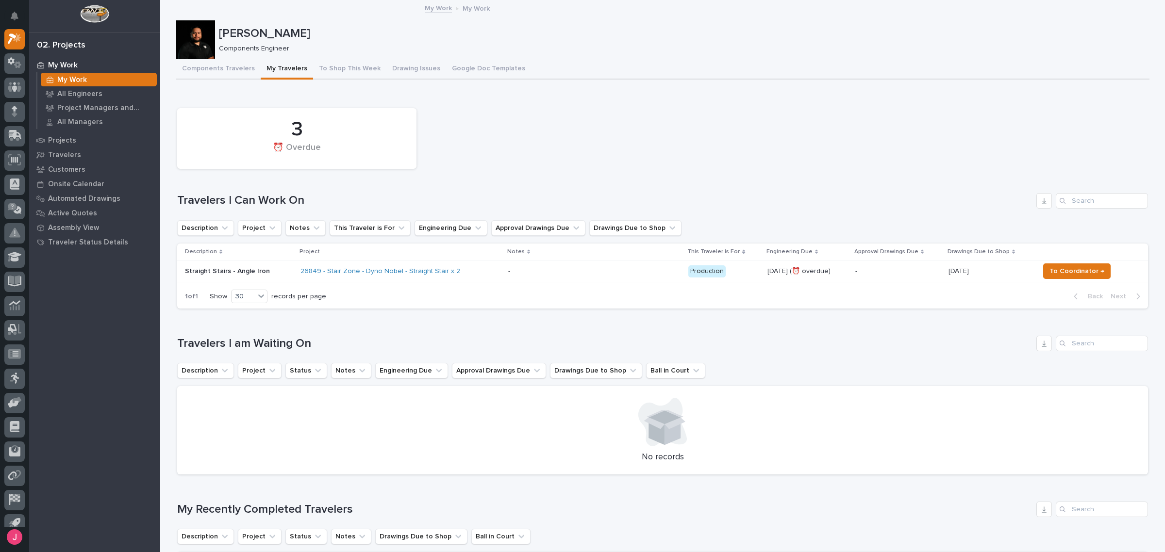
click at [717, 95] on div "Loading... Saving… 3 ⏰ Overdue Travelers I Can Work On Description Project Note…" at bounding box center [662, 204] width 971 height 226
click at [561, 181] on div "3 ⏰ Overdue Travelers I Can Work On Description Project Notes This Traveler is …" at bounding box center [662, 206] width 971 height 206
drag, startPoint x: 561, startPoint y: 181, endPoint x: 540, endPoint y: 180, distance: 20.9
click at [559, 180] on div "3 ⏰ Overdue Travelers I Can Work On Description Project Notes This Traveler is …" at bounding box center [662, 206] width 971 height 206
click at [697, 134] on div "3 ⏰ Overdue" at bounding box center [662, 138] width 981 height 70
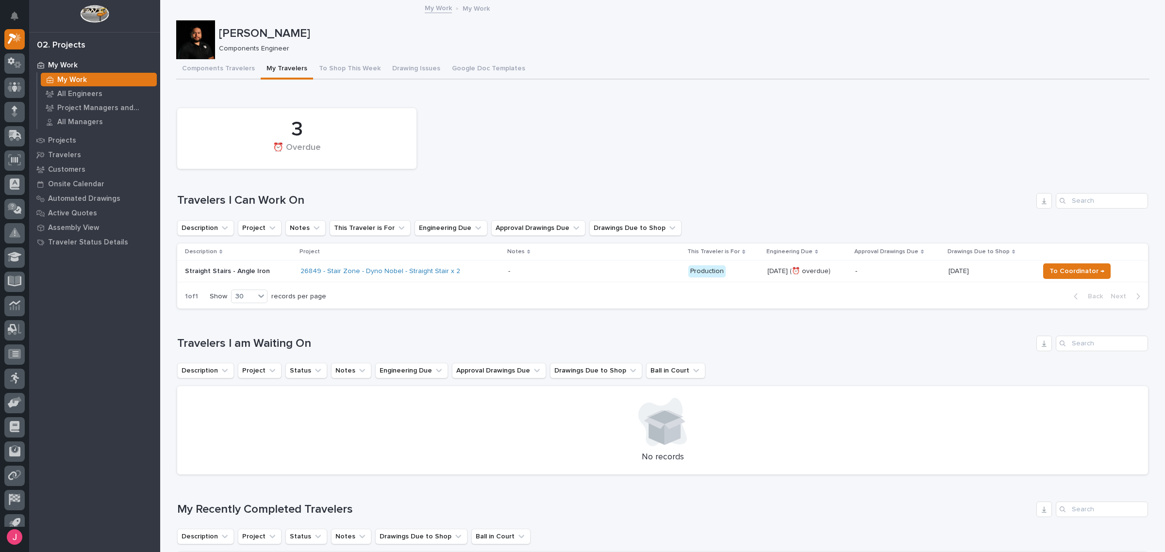
drag, startPoint x: 549, startPoint y: 130, endPoint x: 540, endPoint y: 126, distance: 9.8
click at [561, 123] on div "3 ⏰ Overdue" at bounding box center [662, 138] width 981 height 70
drag, startPoint x: 516, startPoint y: 90, endPoint x: 549, endPoint y: 102, distance: 35.6
click at [638, 131] on div "3 ⏰ Overdue" at bounding box center [662, 138] width 981 height 70
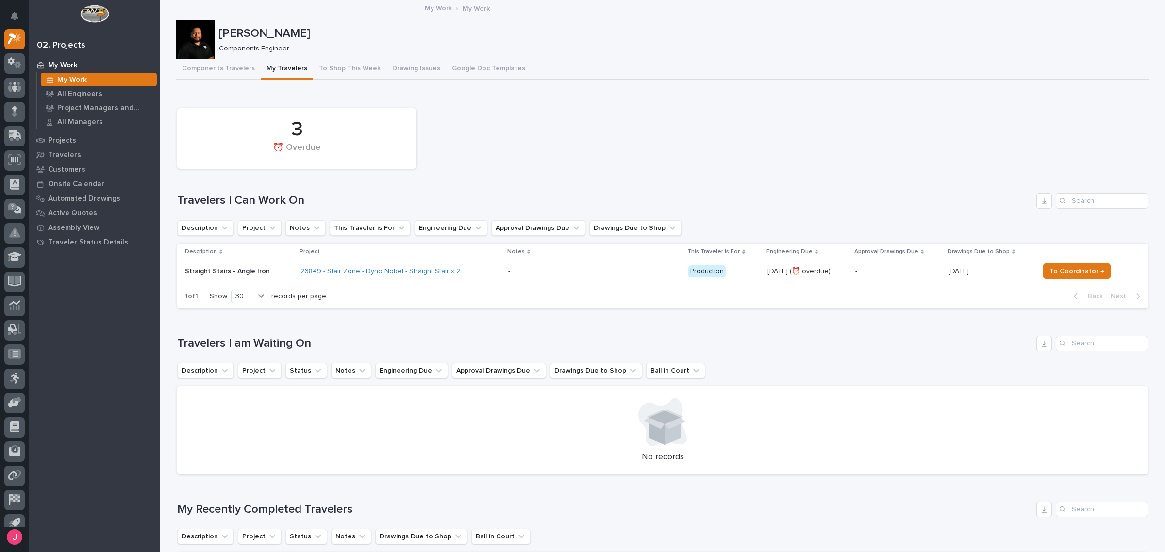
click at [639, 130] on div "3 ⏰ Overdue" at bounding box center [662, 138] width 981 height 70
click at [789, 75] on div "Components Travelers My Travelers To Shop This Week Drawing Issues Google Doc T…" at bounding box center [662, 69] width 973 height 20
click at [598, 170] on div "3 ⏰ Overdue" at bounding box center [662, 138] width 981 height 70
click at [16, 13] on icon "Notifications" at bounding box center [15, 16] width 8 height 9
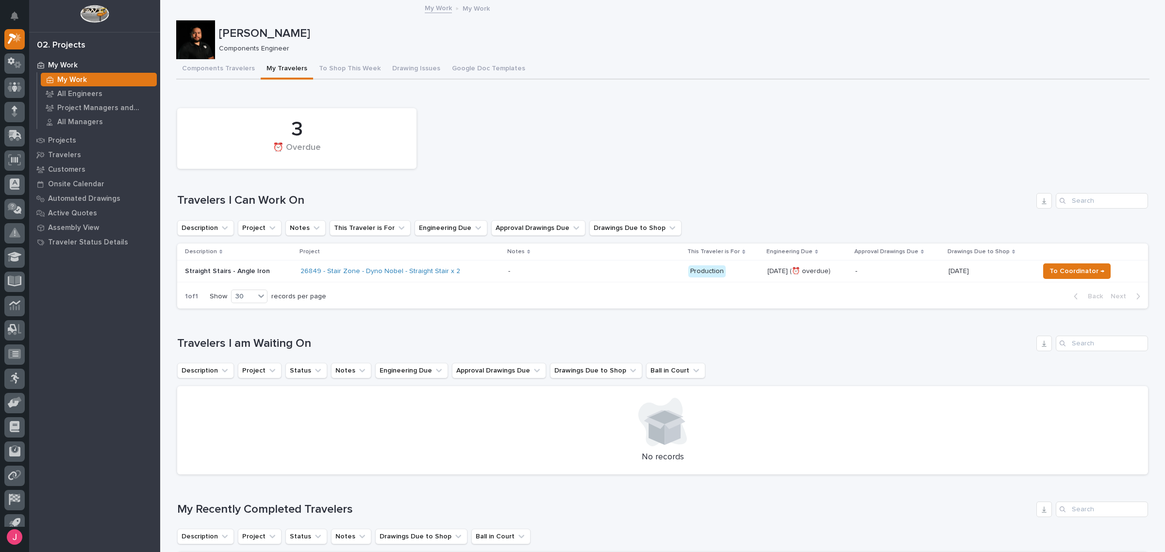
click at [558, 156] on div "3 ⏰ Overdue" at bounding box center [662, 138] width 981 height 70
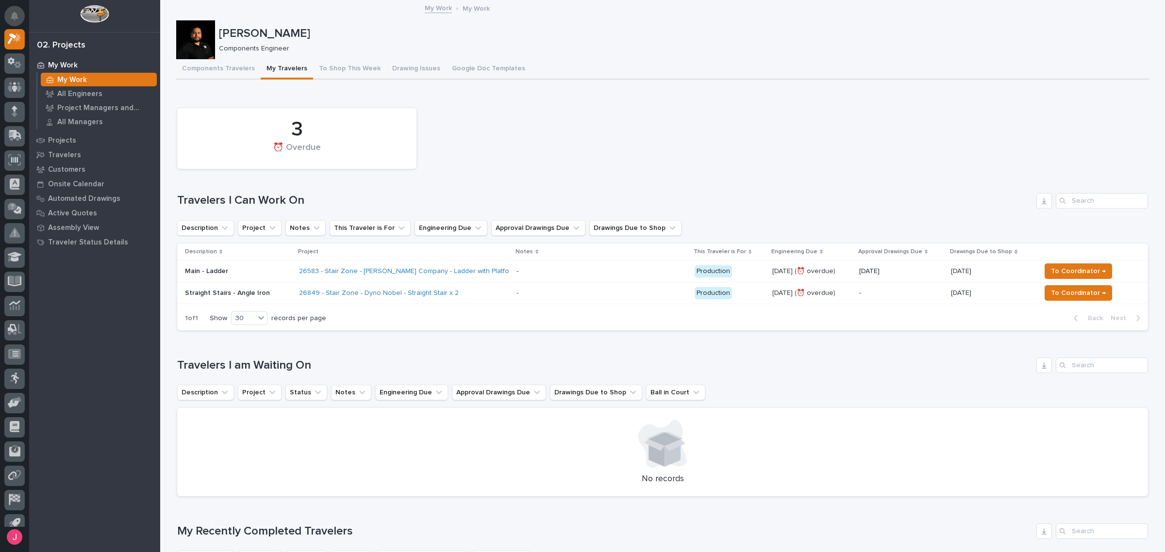
click at [16, 18] on icon "Notifications" at bounding box center [15, 16] width 8 height 9
click at [632, 156] on div "3 ⏰ Overdue" at bounding box center [662, 138] width 981 height 70
click at [513, 267] on td "- -" at bounding box center [602, 272] width 178 height 22
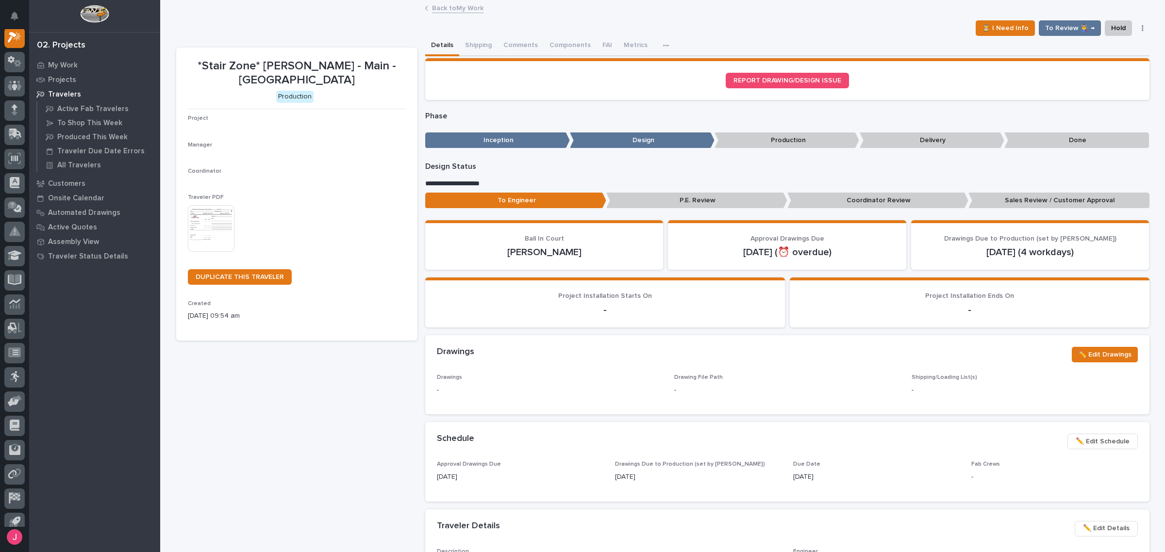
scroll to position [24, 0]
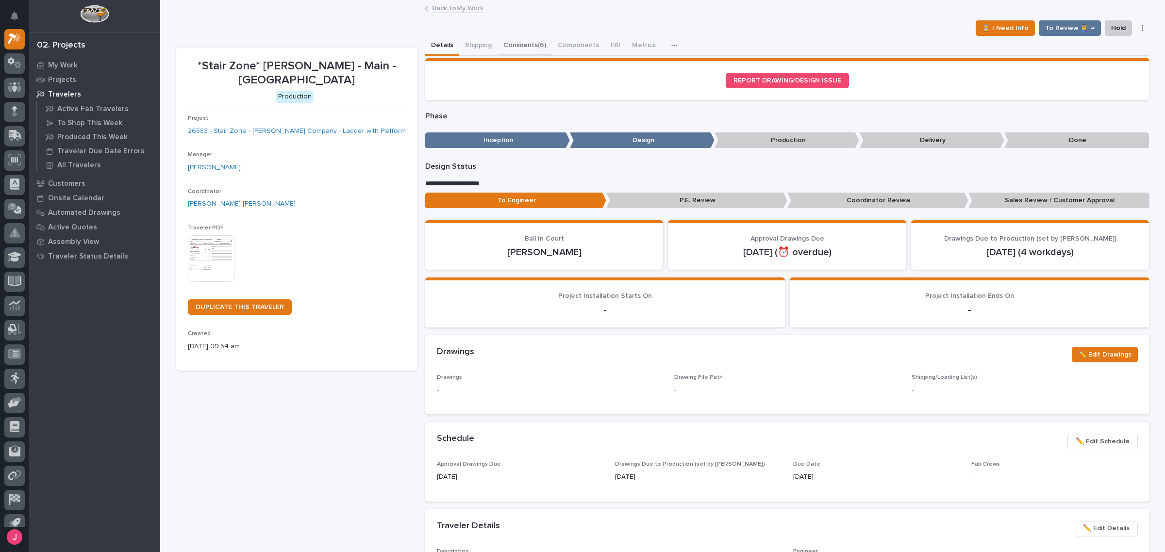
click at [527, 47] on button "Comments (6)" at bounding box center [525, 46] width 54 height 20
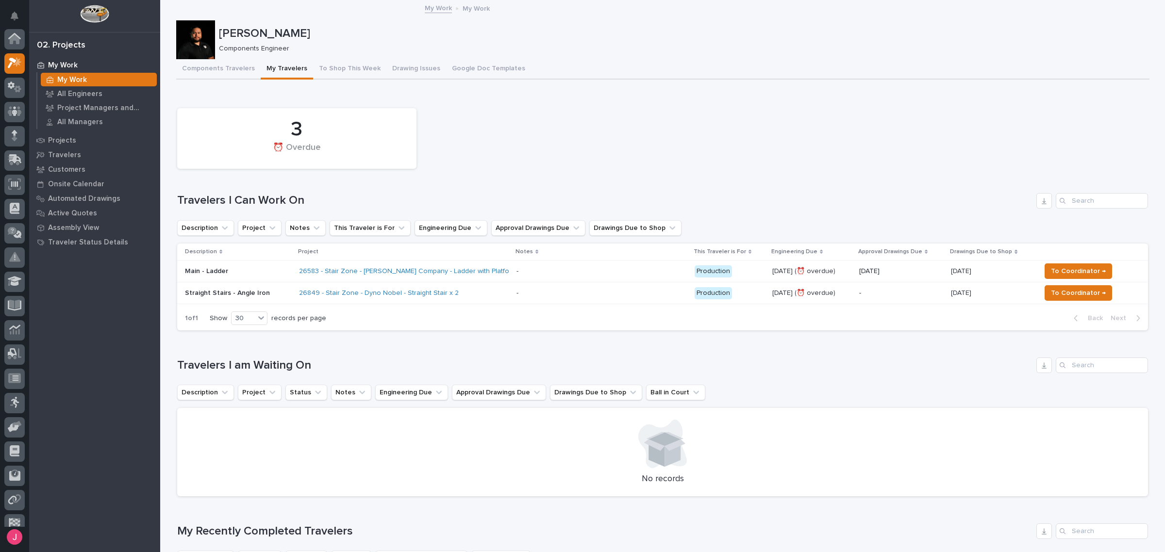
scroll to position [26, 0]
click at [623, 169] on div "3 ⏰ Overdue" at bounding box center [662, 138] width 981 height 70
click at [553, 109] on div "3 ⏰ Overdue" at bounding box center [662, 138] width 981 height 70
click at [611, 151] on div "3 ⏰ Overdue" at bounding box center [662, 138] width 981 height 70
click at [560, 181] on div "3 ⏰ Overdue Travelers I Can Work On Description Project Notes This Traveler is …" at bounding box center [662, 217] width 971 height 228
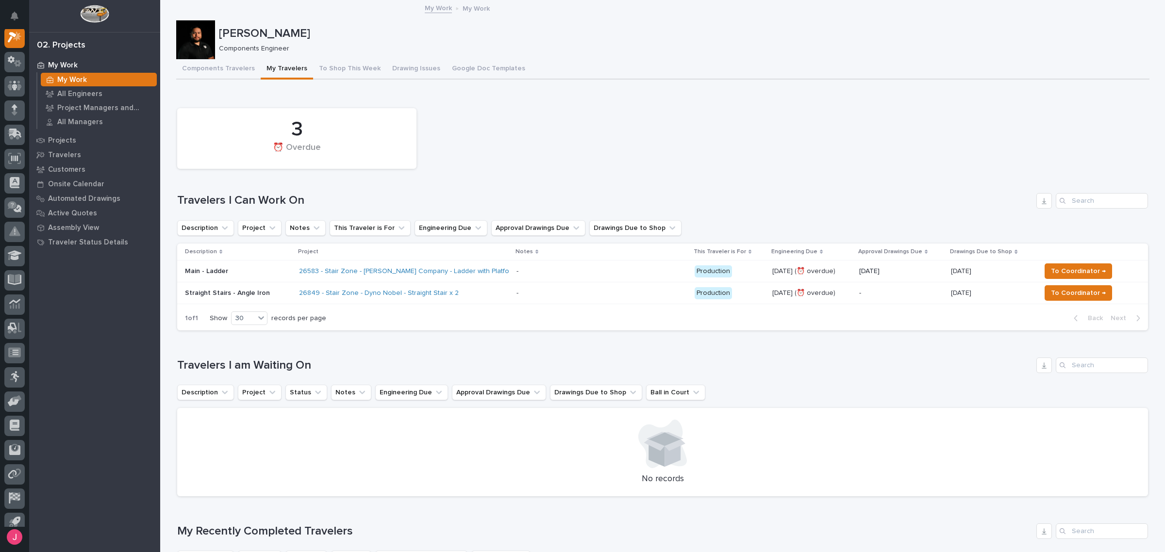
click at [574, 135] on div "3 ⏰ Overdue" at bounding box center [662, 138] width 981 height 70
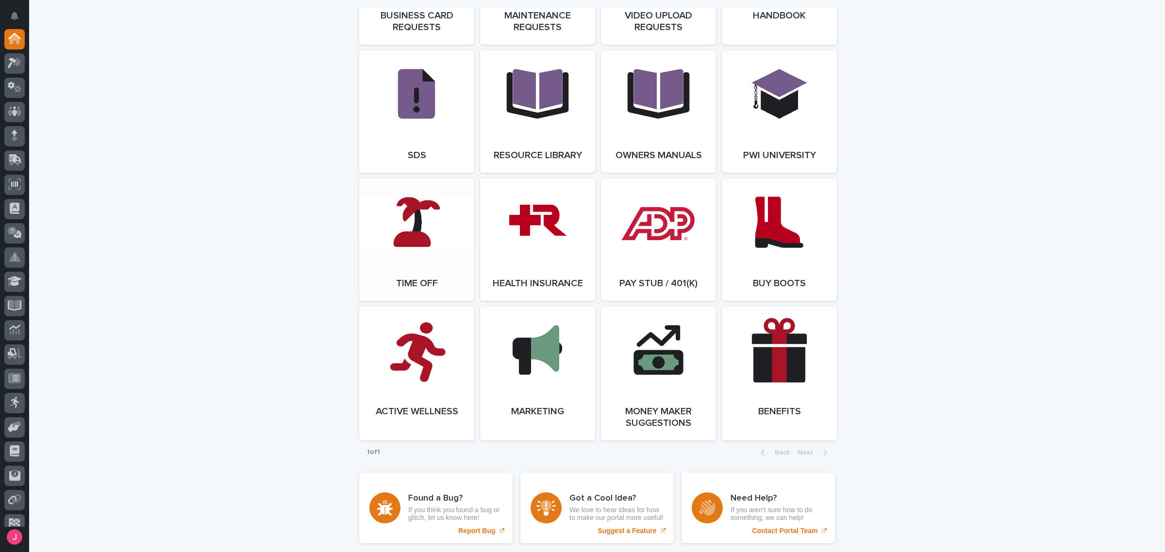
scroll to position [1574, 0]
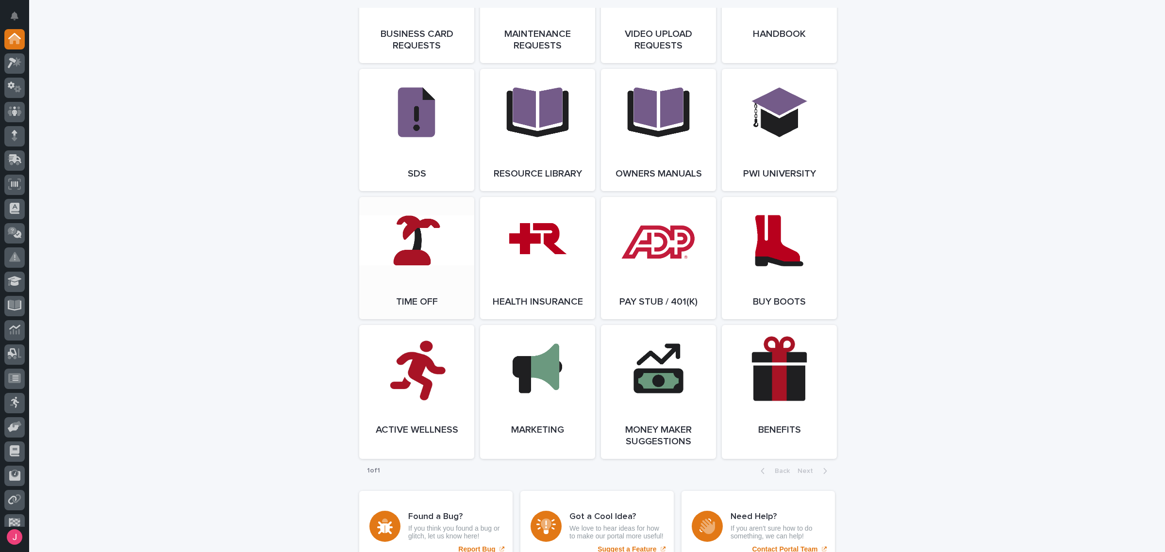
click at [420, 250] on link "Open Link" at bounding box center [416, 258] width 115 height 122
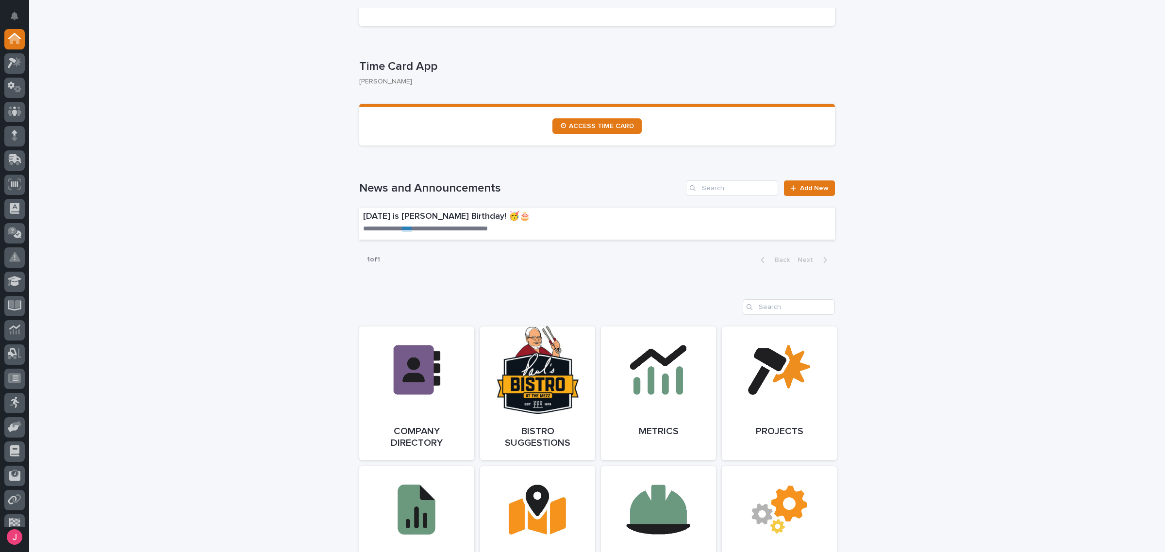
scroll to position [421, 0]
